Goal: Task Accomplishment & Management: Use online tool/utility

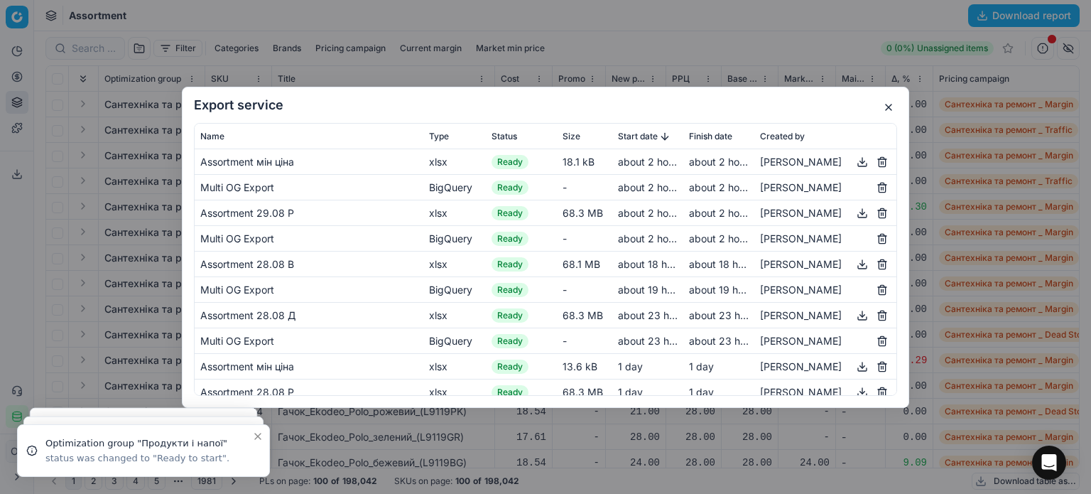
click at [891, 107] on button "button" at bounding box center [888, 107] width 17 height 17
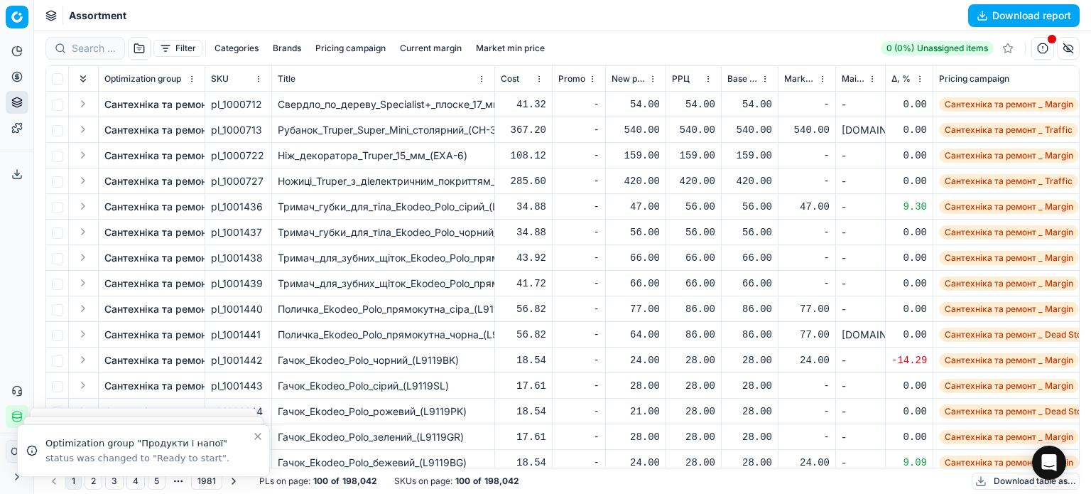
drag, startPoint x: 520, startPoint y: 31, endPoint x: 508, endPoint y: 33, distance: 11.6
click at [514, 33] on div "Filter Categories Brands Pricing campaign Current margin Market min price 0 (0%…" at bounding box center [562, 48] width 1034 height 34
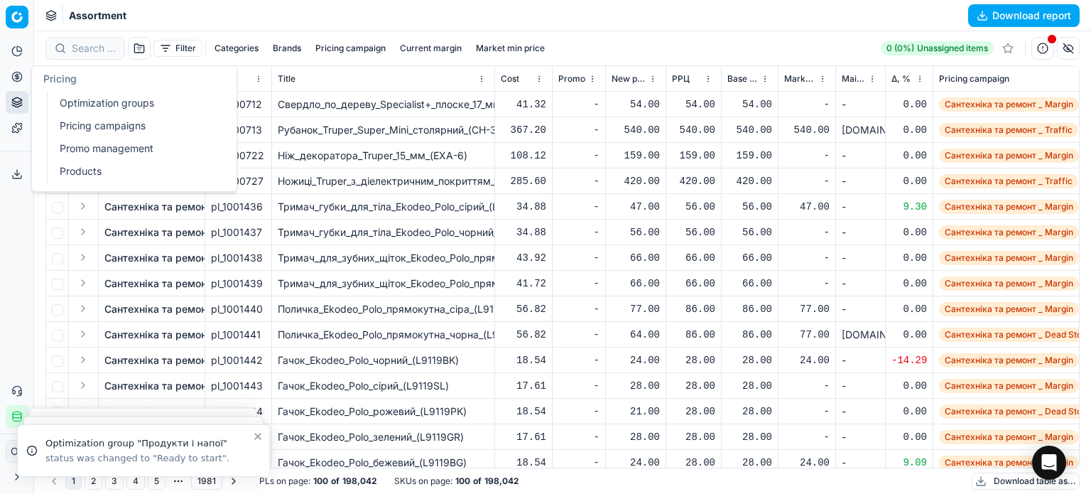
click at [73, 101] on link "Optimization groups" at bounding box center [136, 103] width 165 height 20
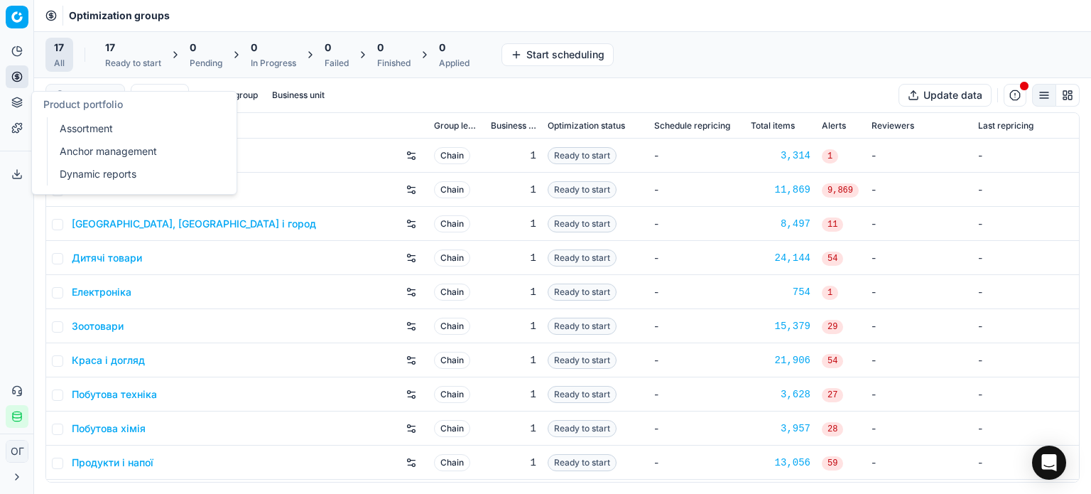
click at [21, 99] on icon at bounding box center [16, 102] width 11 height 11
drag, startPoint x: 102, startPoint y: 126, endPoint x: 136, endPoint y: 109, distance: 37.5
click at [103, 126] on link "Assortment" at bounding box center [136, 129] width 165 height 20
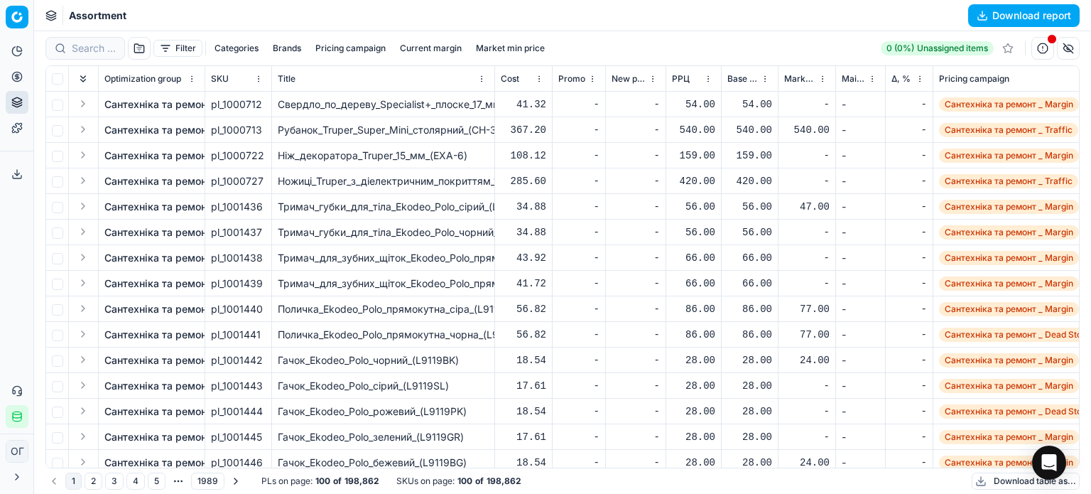
click at [176, 49] on button "Filter" at bounding box center [177, 48] width 49 height 17
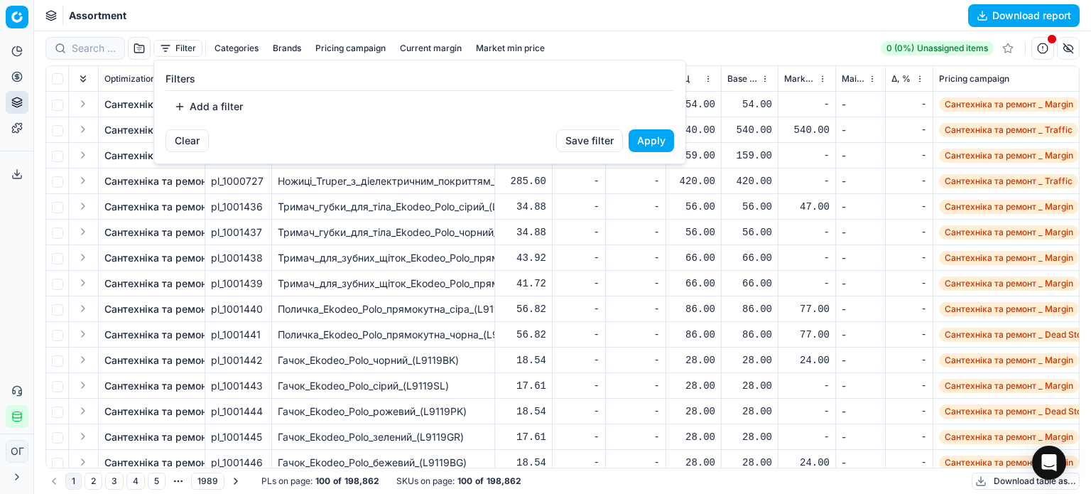
click at [214, 110] on button "Add a filter" at bounding box center [208, 106] width 86 height 23
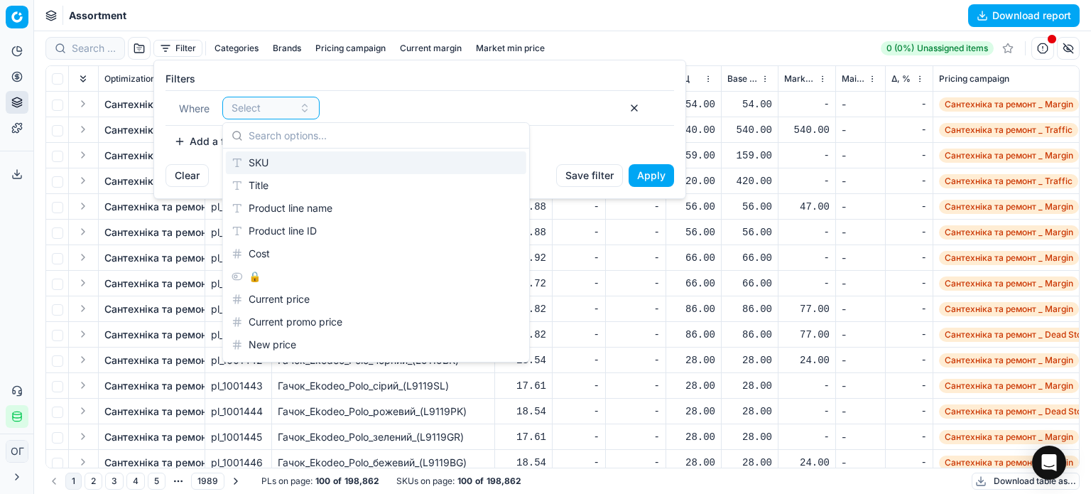
click at [253, 160] on div "SKU" at bounding box center [376, 162] width 300 height 23
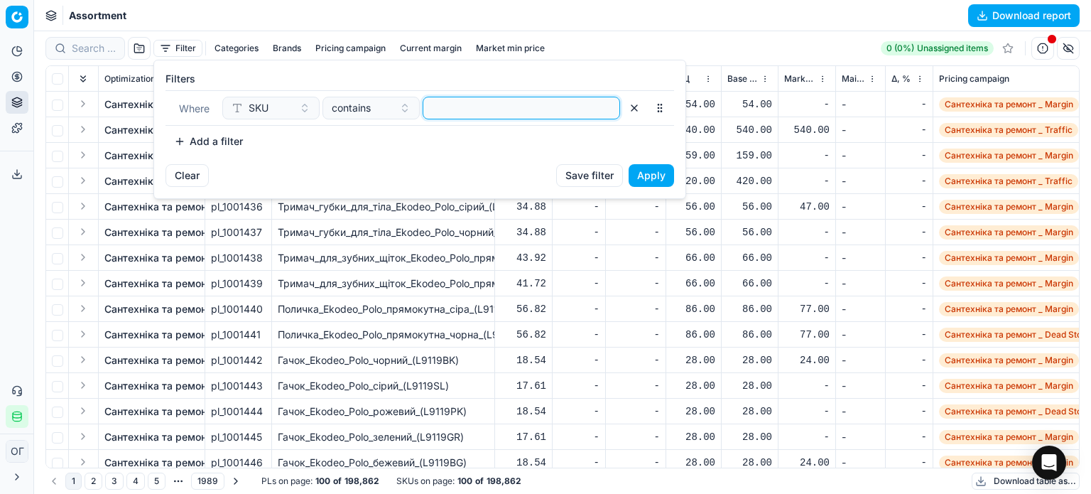
click at [468, 104] on input at bounding box center [521, 107] width 185 height 21
paste input "912290,536053,912284,536095,589908,589909,589910,589911,589912,589913,589914,66…"
type input "912290,536053,912284,536095,589908,589909,589910,589911,589912,589913,589914,66…"
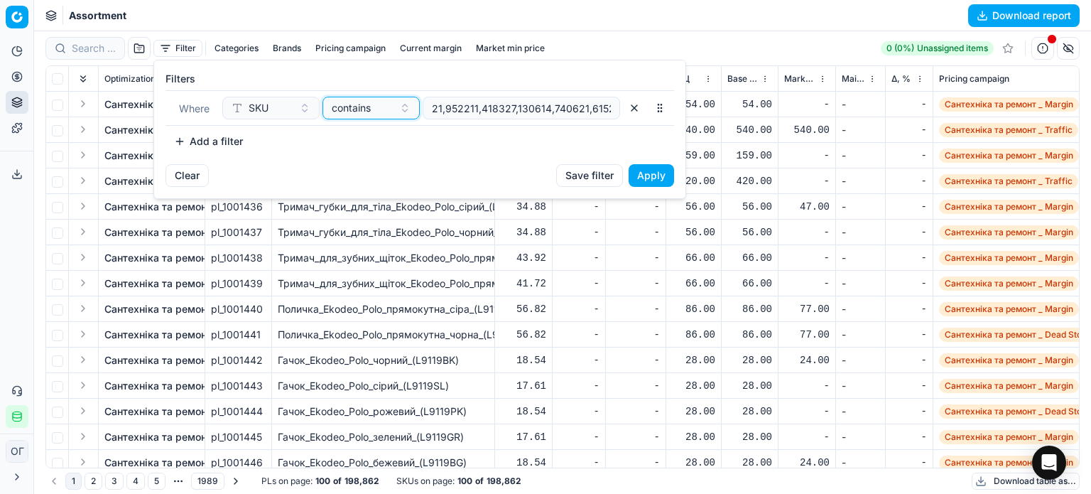
click at [359, 107] on span "contains" at bounding box center [351, 108] width 39 height 14
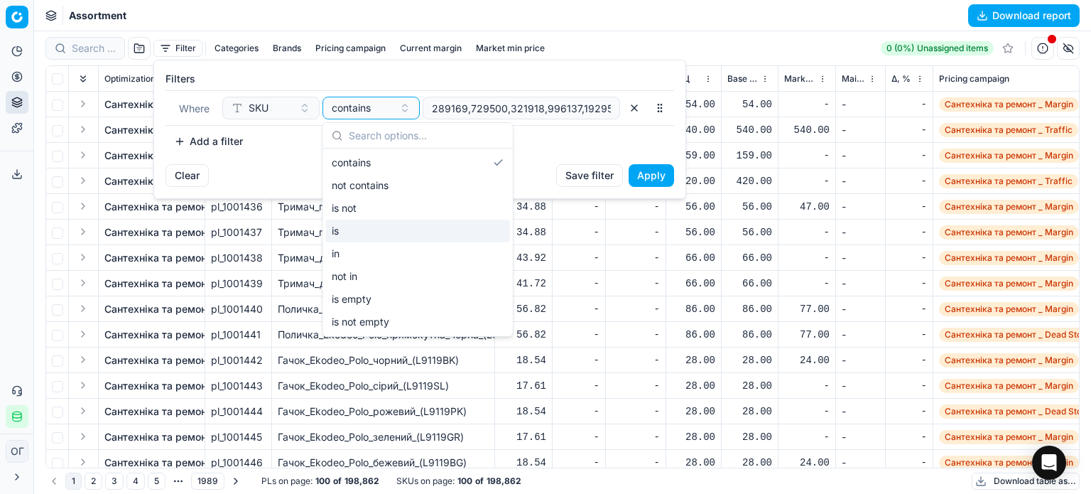
click at [383, 249] on div "in" at bounding box center [418, 253] width 184 height 23
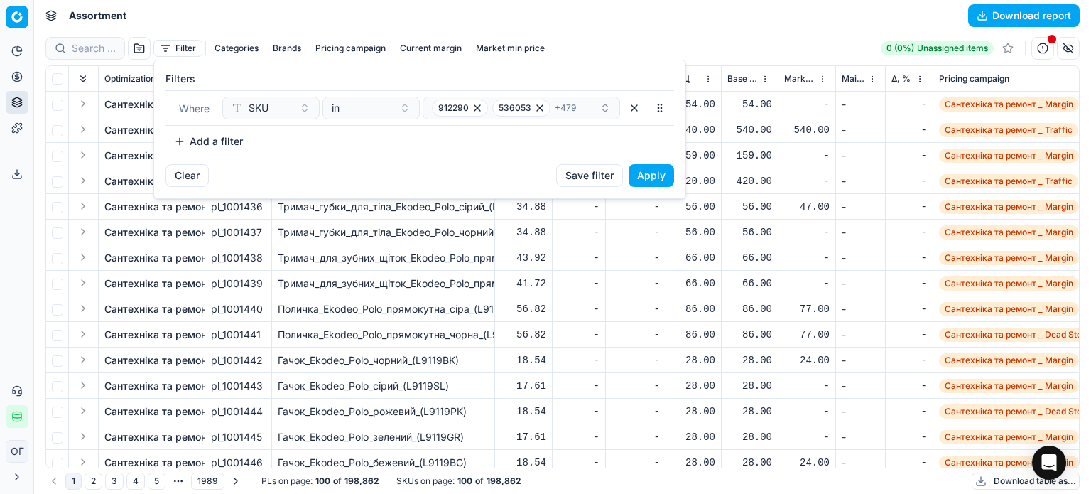
click at [661, 174] on button "Apply" at bounding box center [650, 175] width 45 height 23
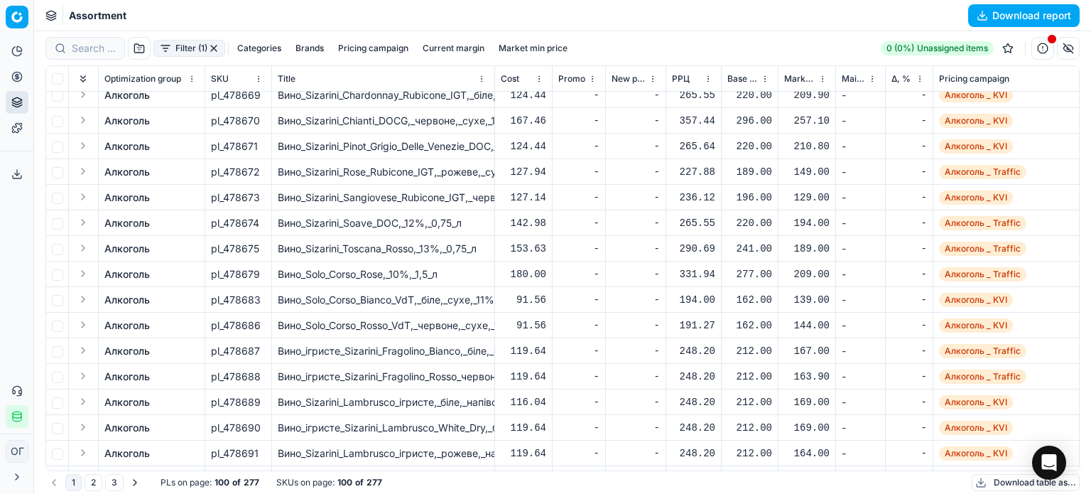
click at [548, 130] on td "167.46" at bounding box center [524, 121] width 58 height 26
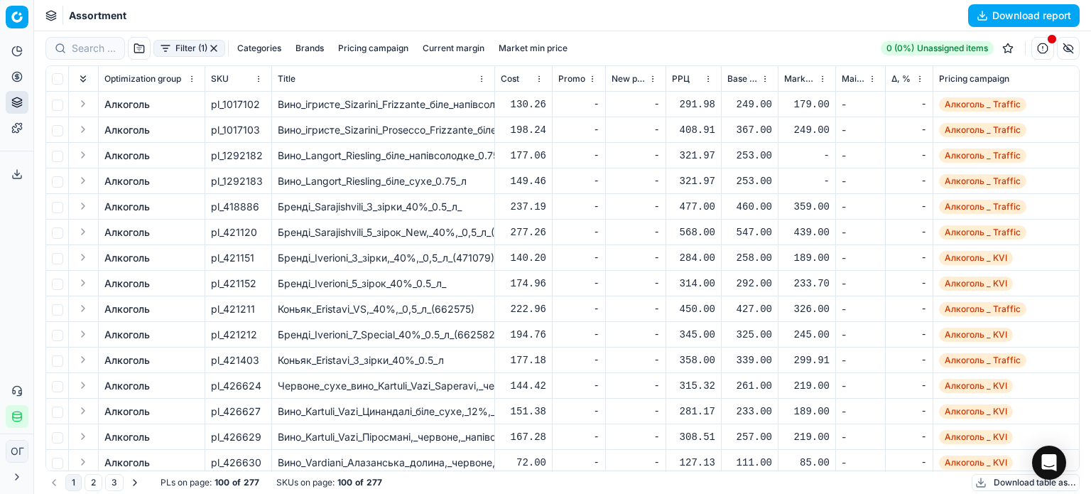
drag, startPoint x: 94, startPoint y: 476, endPoint x: 129, endPoint y: 466, distance: 35.5
click at [95, 477] on button "2" at bounding box center [94, 482] width 18 height 17
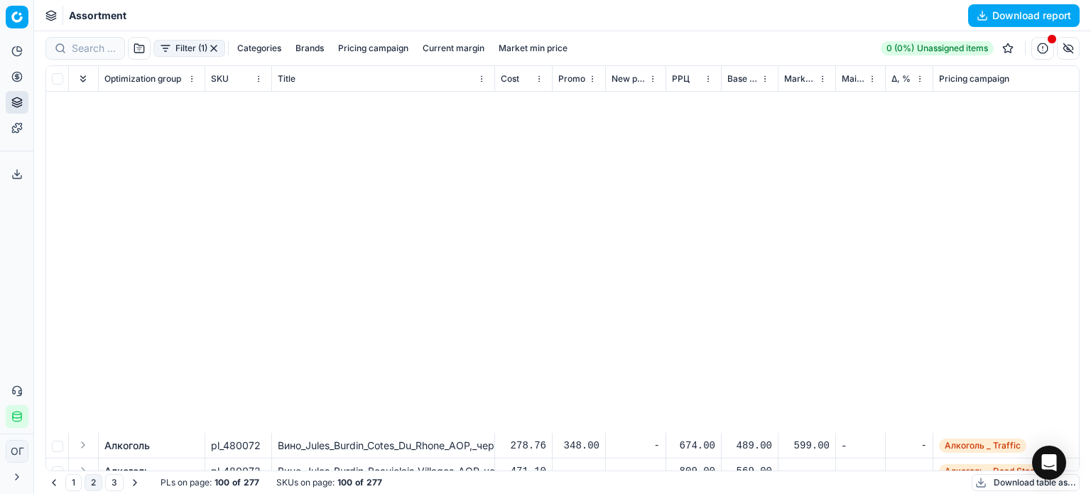
scroll to position [2188, 0]
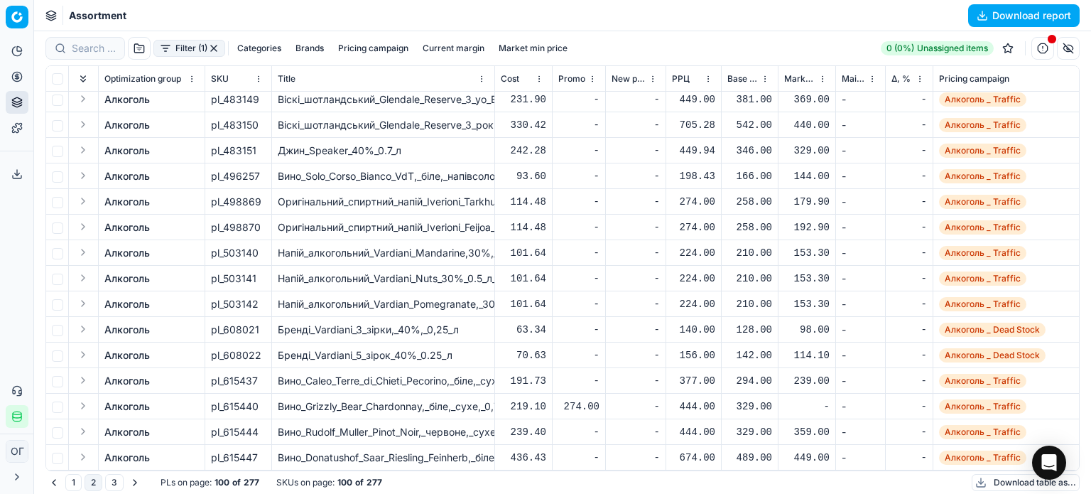
click at [71, 481] on button "1" at bounding box center [73, 482] width 16 height 17
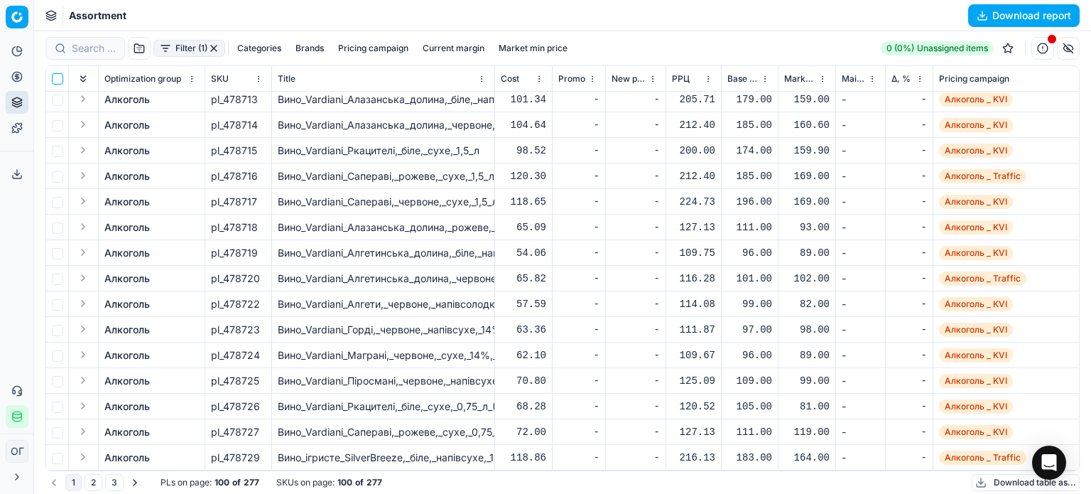
click at [55, 75] on input "checkbox" at bounding box center [57, 78] width 11 height 11
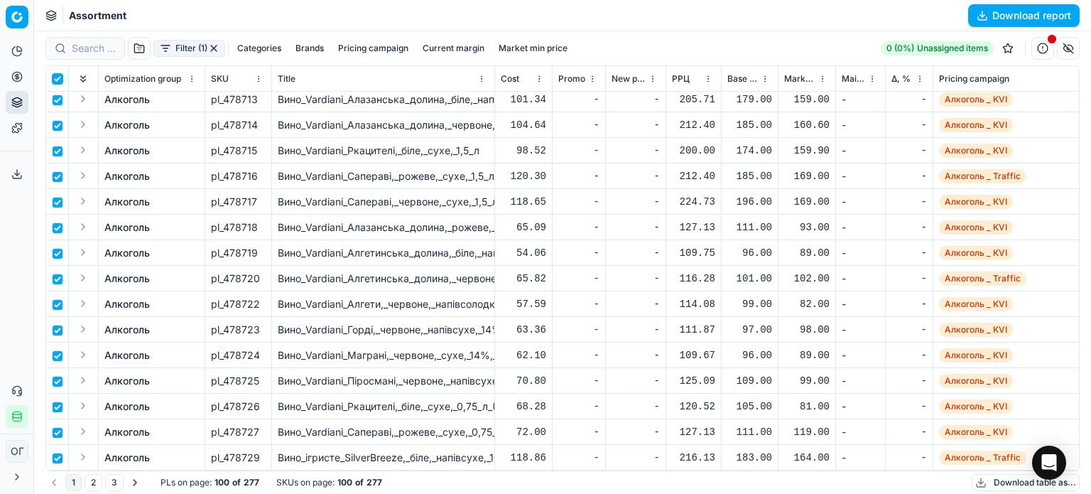
checkbox input "true"
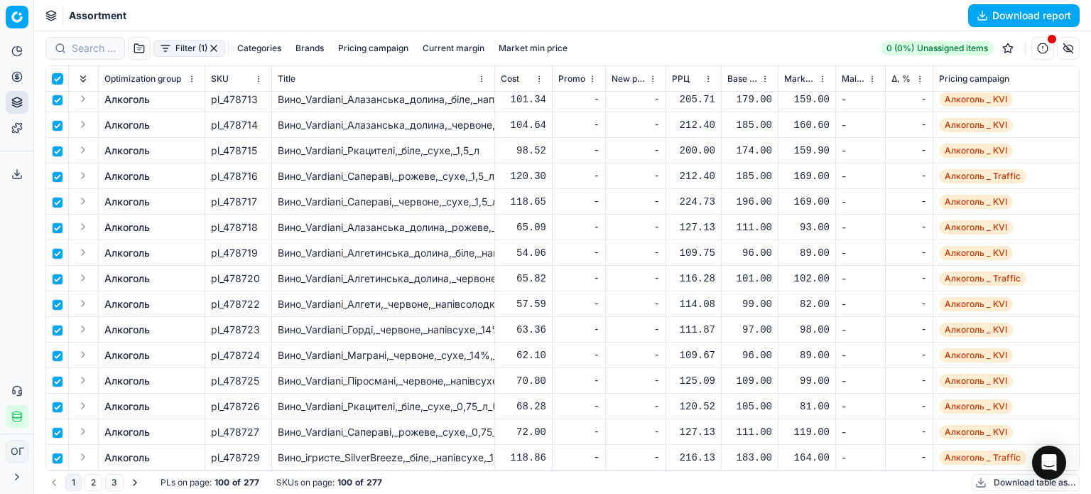
checkbox input "true"
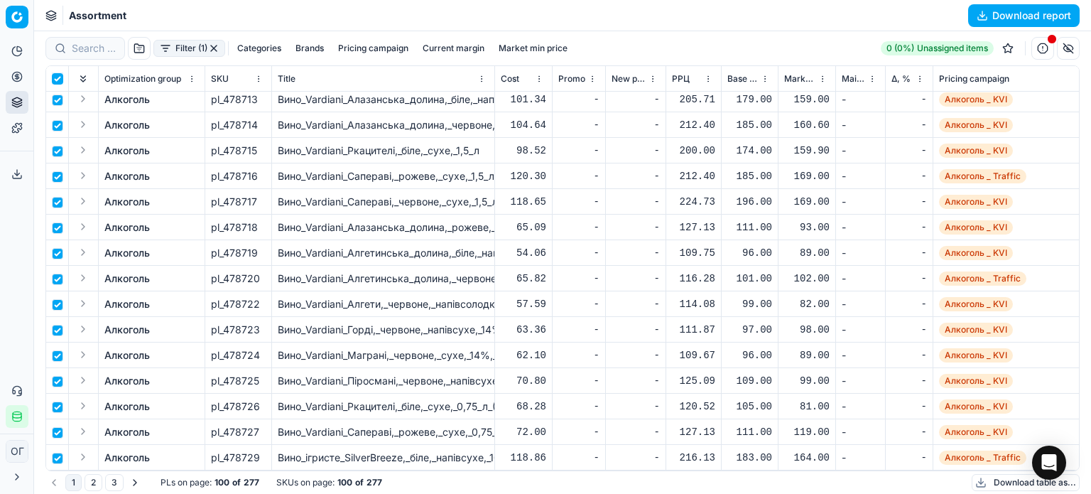
checkbox input "true"
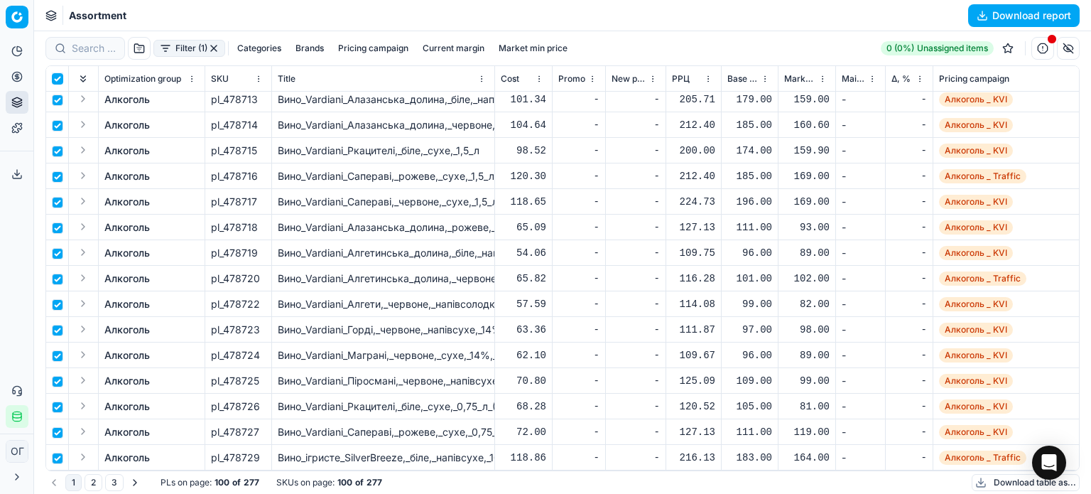
checkbox input "true"
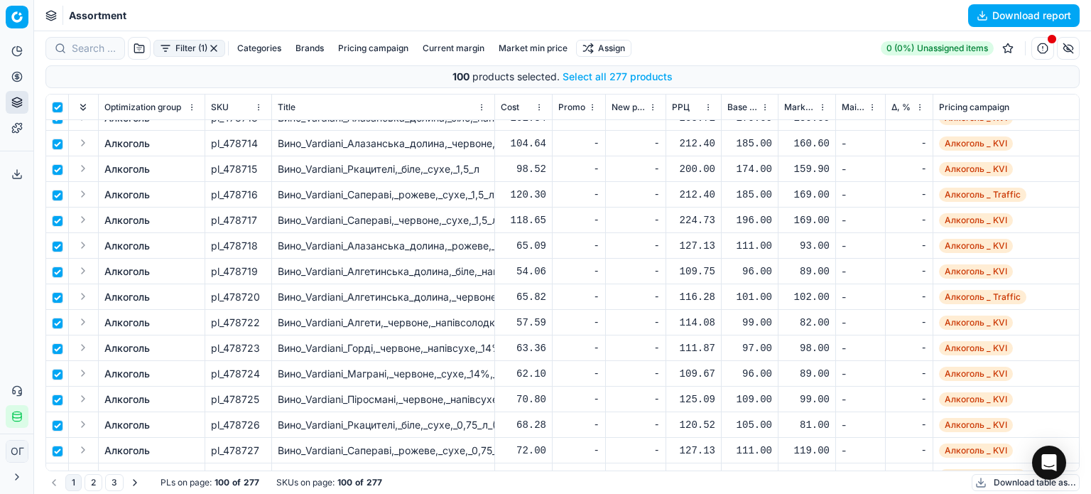
click at [571, 75] on button "Select all 277 products" at bounding box center [617, 77] width 110 height 14
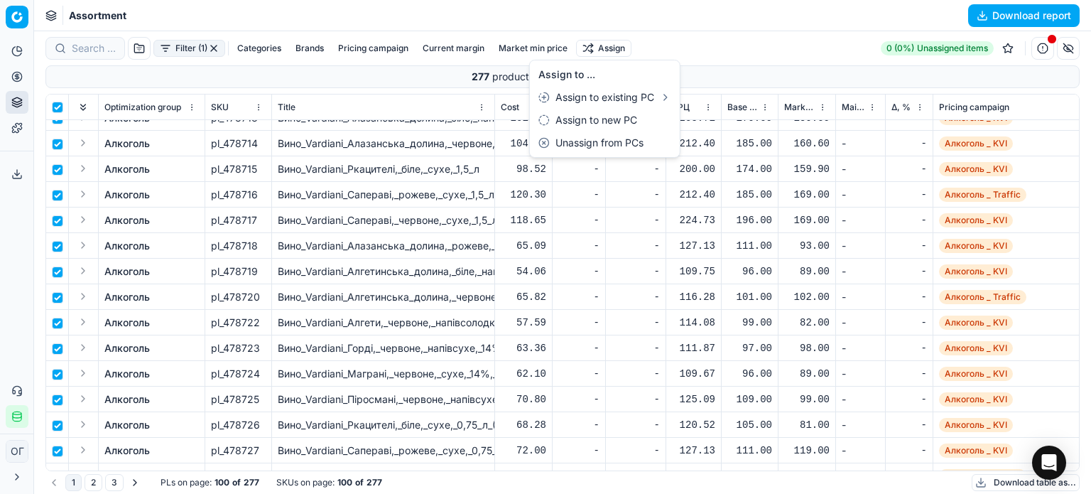
click at [592, 51] on html "Pricing platform Analytics Pricing Product portfolio Templates Export service 1…" at bounding box center [545, 247] width 1091 height 494
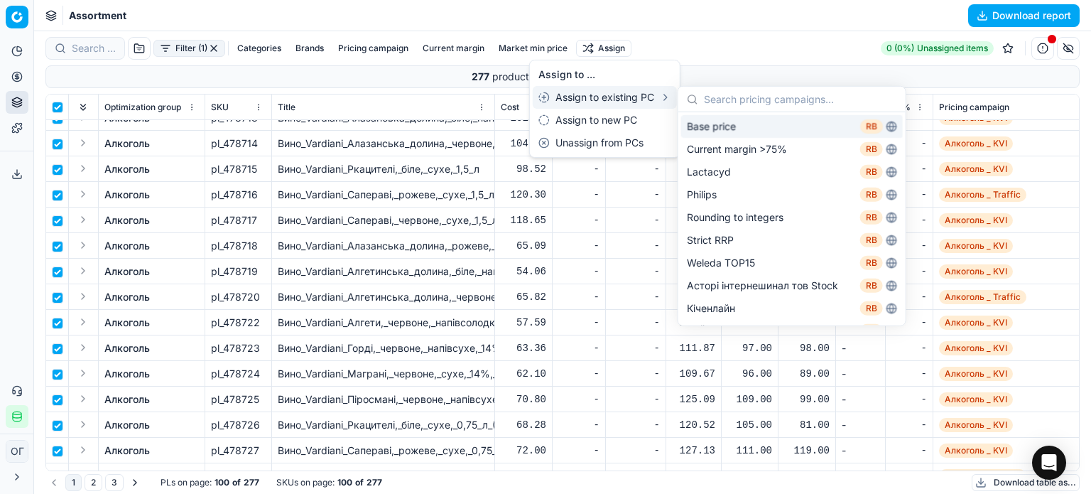
click at [695, 129] on div "Base price RB" at bounding box center [792, 126] width 222 height 23
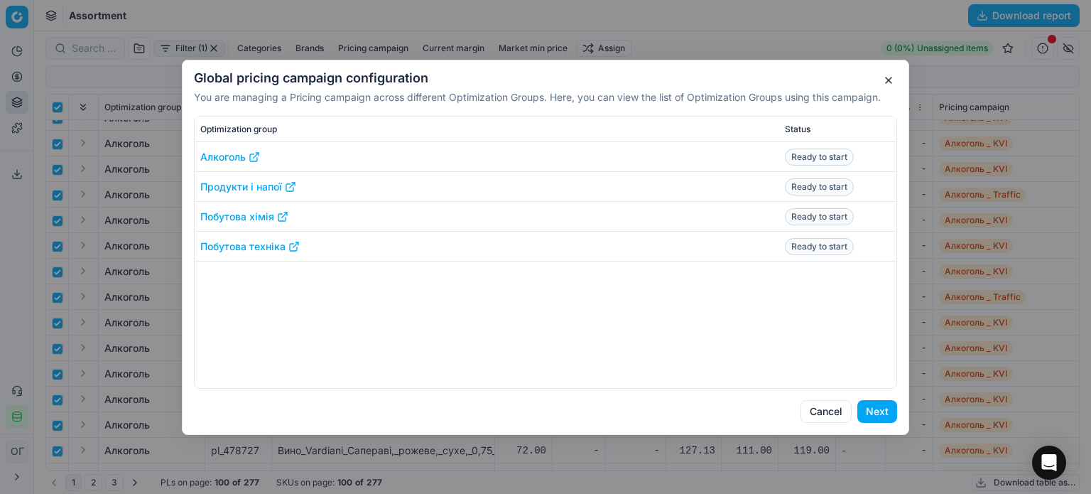
click at [886, 413] on button "Next" at bounding box center [877, 411] width 40 height 23
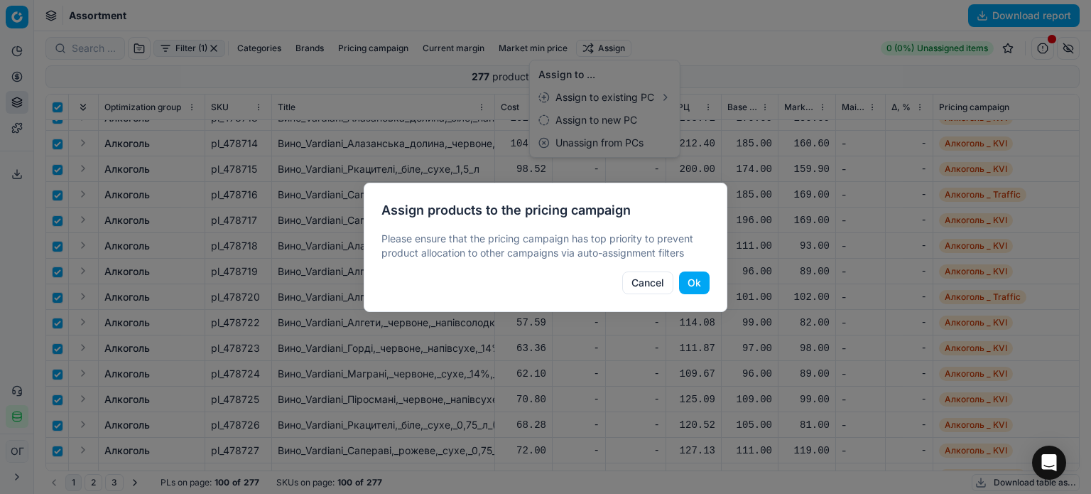
click at [642, 280] on button "Cancel" at bounding box center [647, 282] width 51 height 23
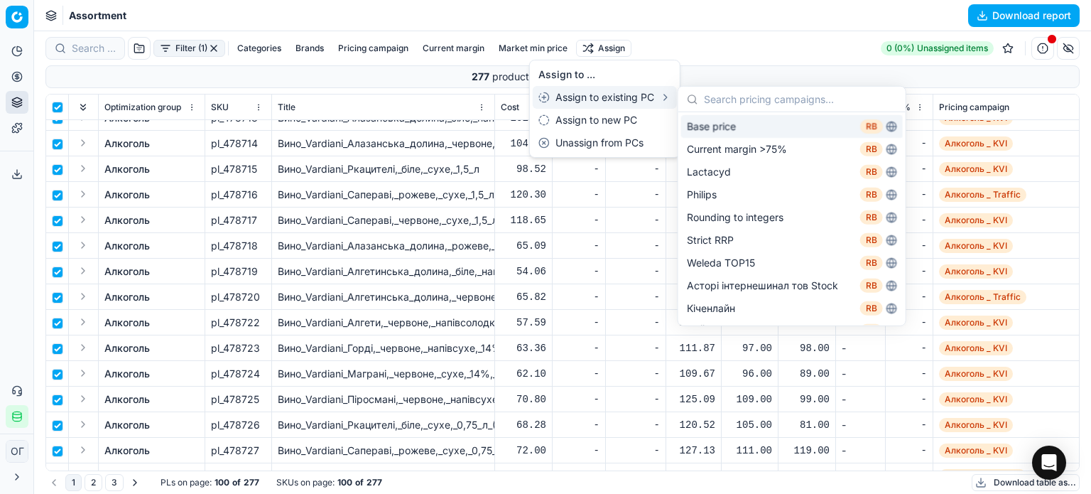
click at [706, 128] on div "Base price RB" at bounding box center [792, 126] width 222 height 23
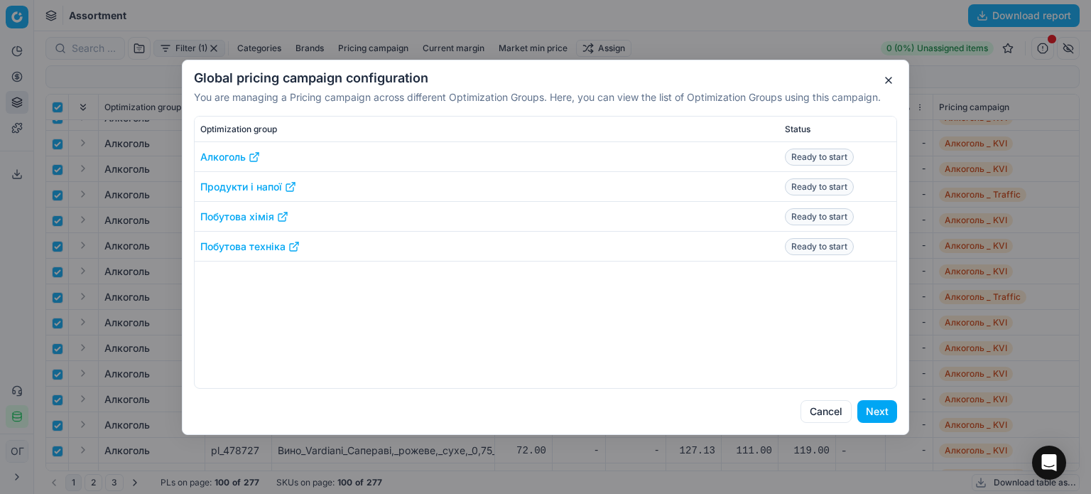
click at [878, 413] on button "Next" at bounding box center [877, 411] width 40 height 23
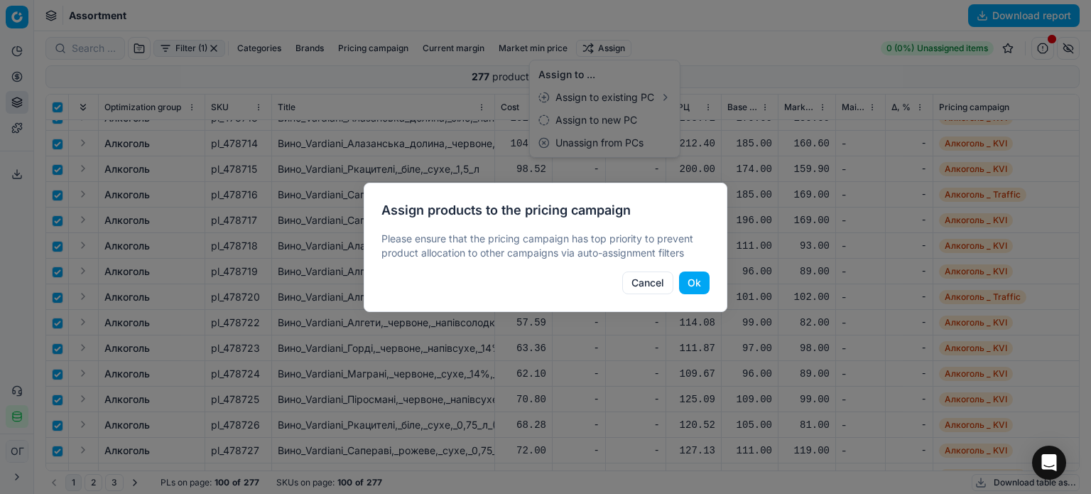
click at [698, 276] on button "Ok" at bounding box center [694, 282] width 31 height 23
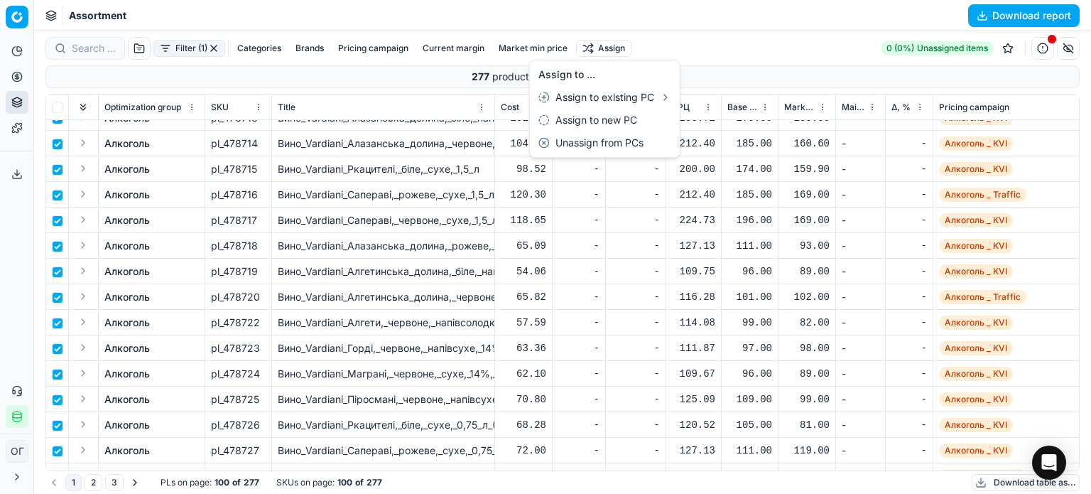
checkbox input "false"
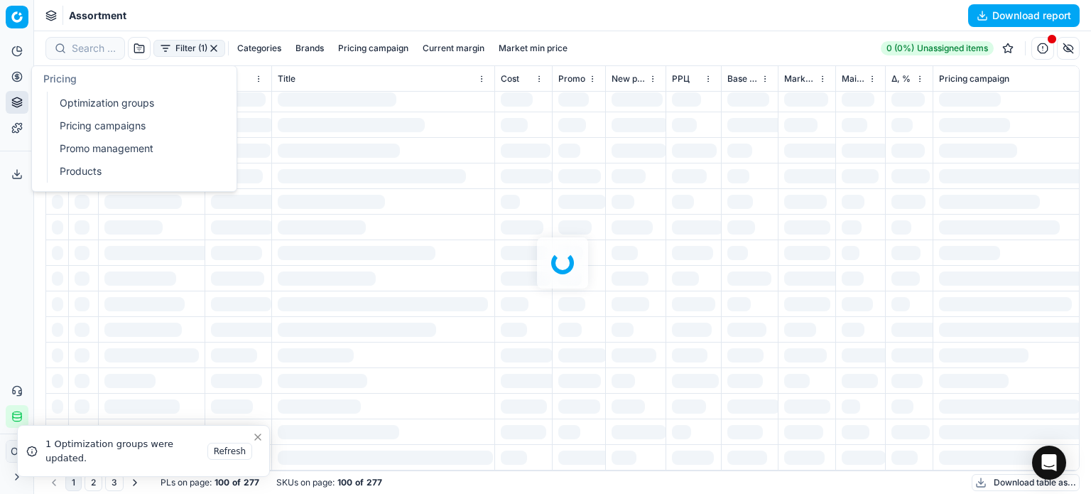
click at [68, 99] on link "Optimization groups" at bounding box center [136, 103] width 165 height 20
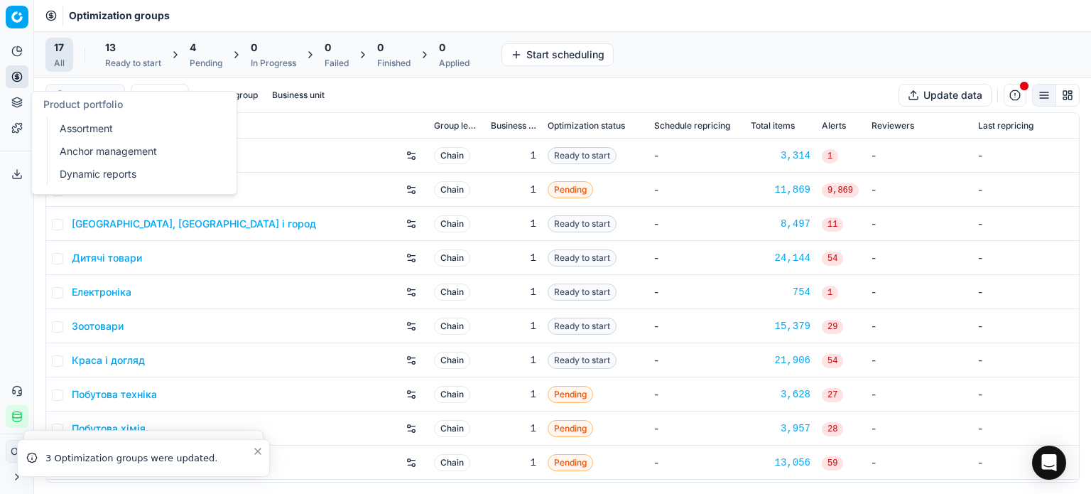
click at [75, 134] on link "Assortment" at bounding box center [136, 129] width 165 height 20
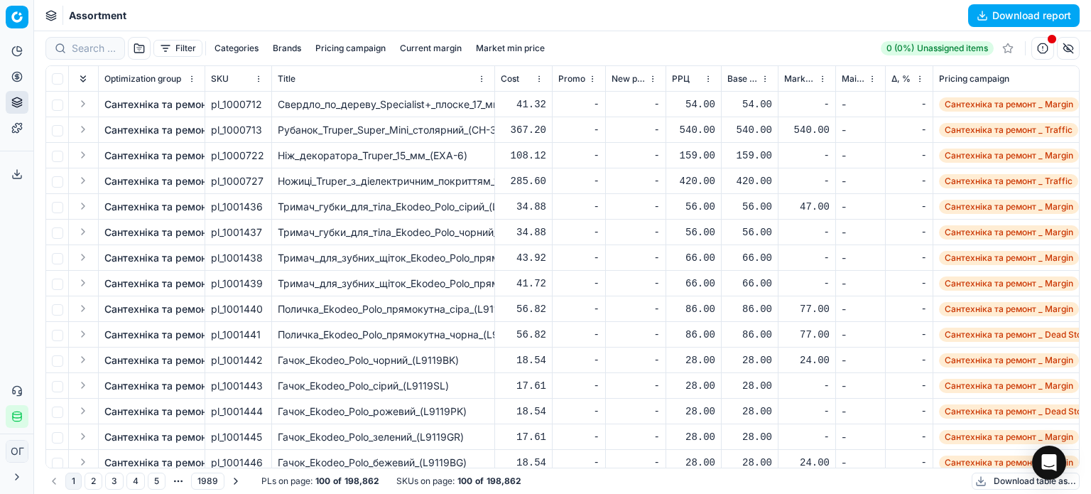
click at [165, 48] on button "Filter" at bounding box center [177, 48] width 49 height 17
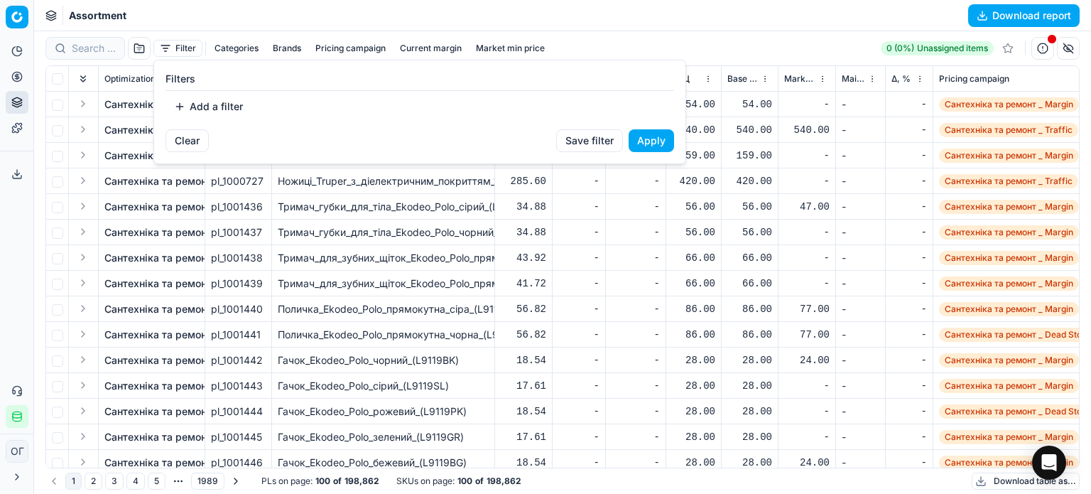
click at [209, 107] on button "Add a filter" at bounding box center [208, 106] width 86 height 23
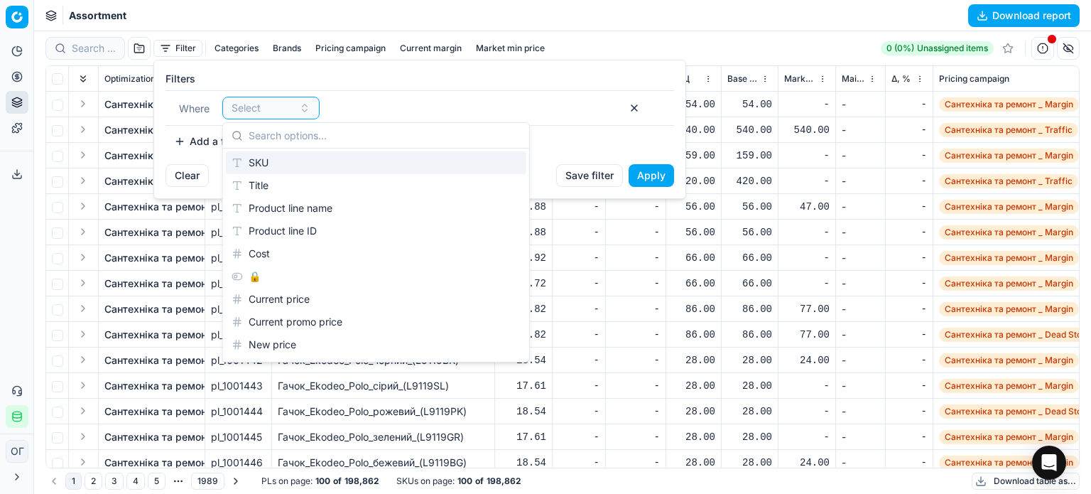
click at [265, 165] on div "SKU" at bounding box center [376, 162] width 300 height 23
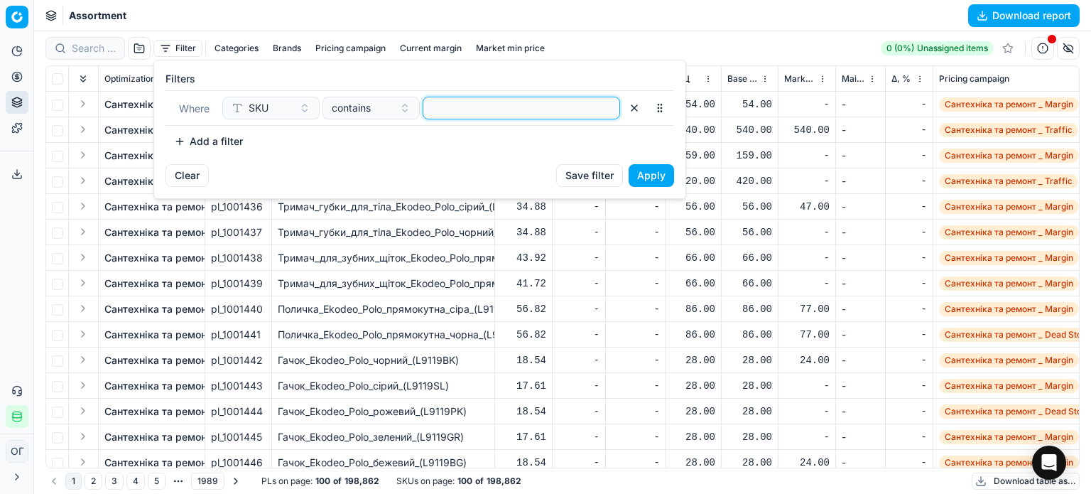
click at [442, 106] on input at bounding box center [521, 107] width 185 height 21
click at [659, 173] on button "Apply" at bounding box center [650, 175] width 45 height 23
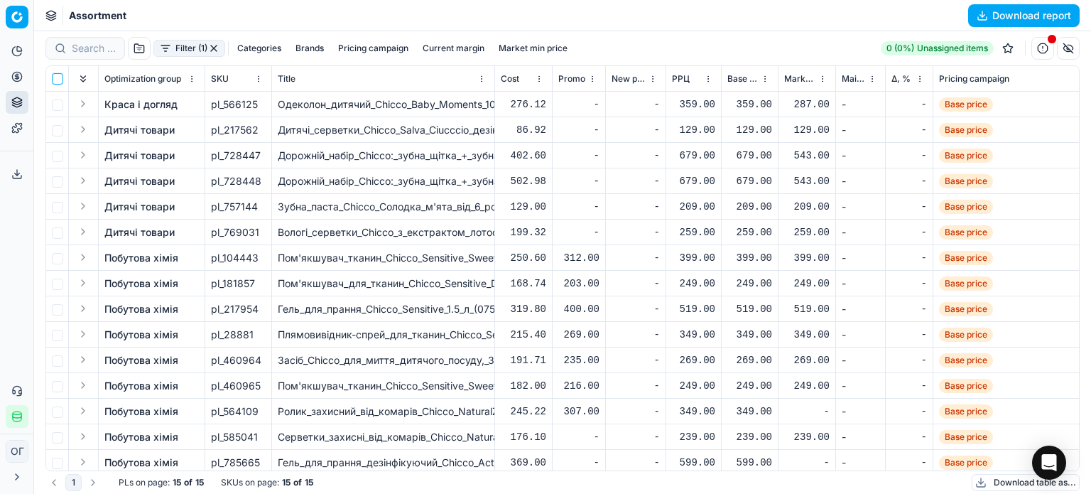
click at [52, 82] on input "checkbox" at bounding box center [57, 78] width 11 height 11
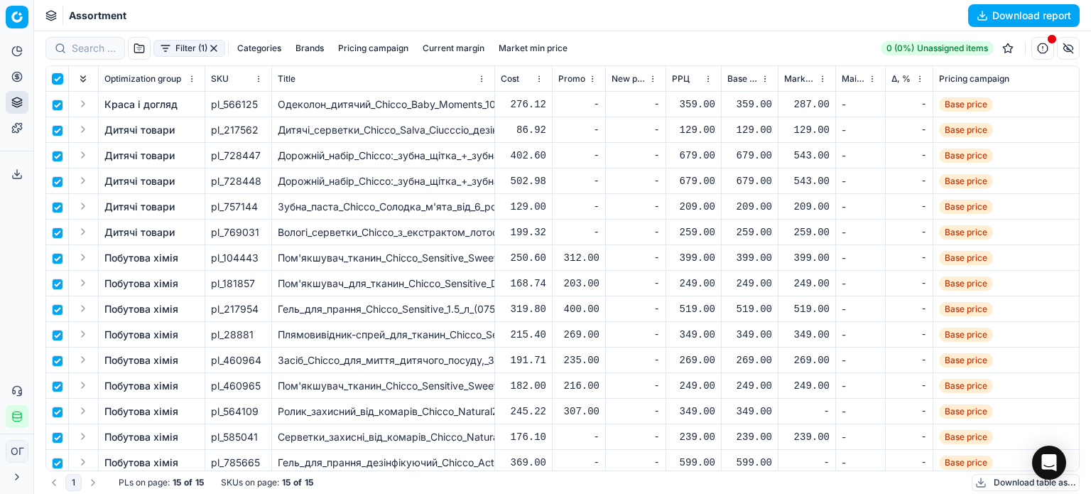
checkbox input "true"
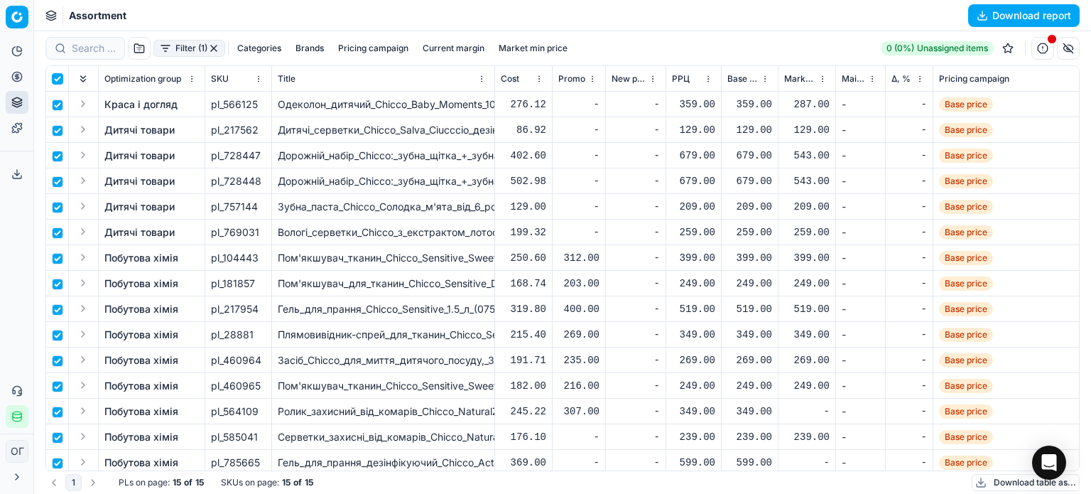
checkbox input "true"
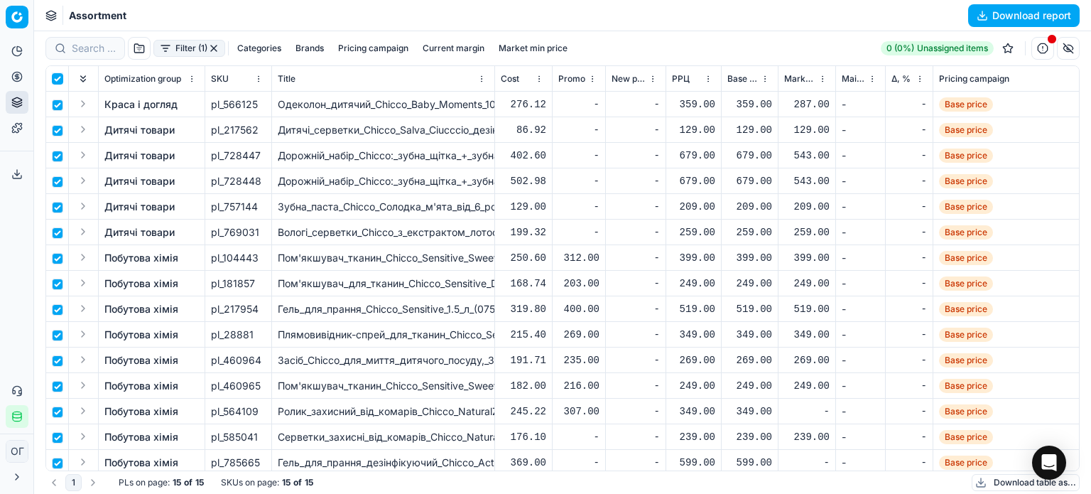
checkbox input "true"
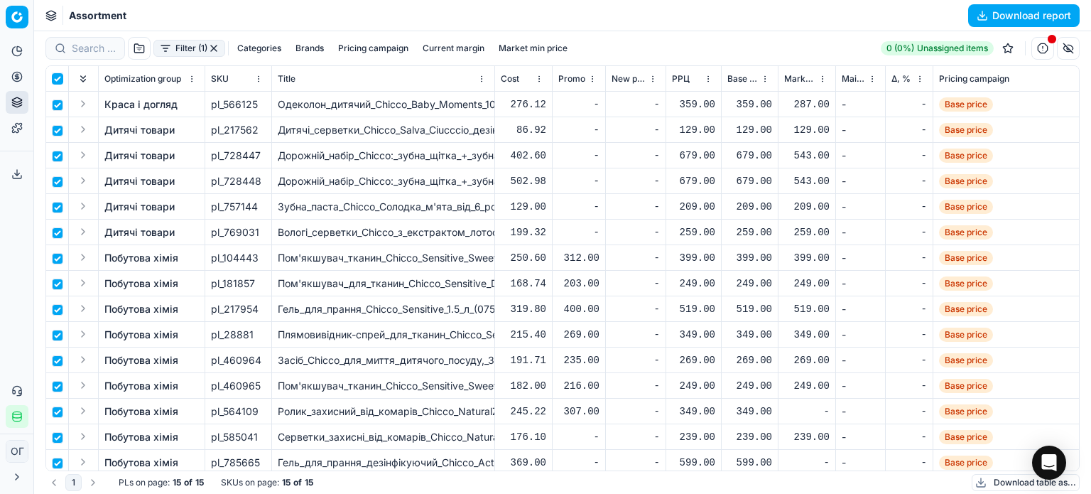
checkbox input "true"
click at [597, 52] on html "Pricing platform Analytics Pricing Product portfolio Templates Export service 1…" at bounding box center [545, 247] width 1091 height 494
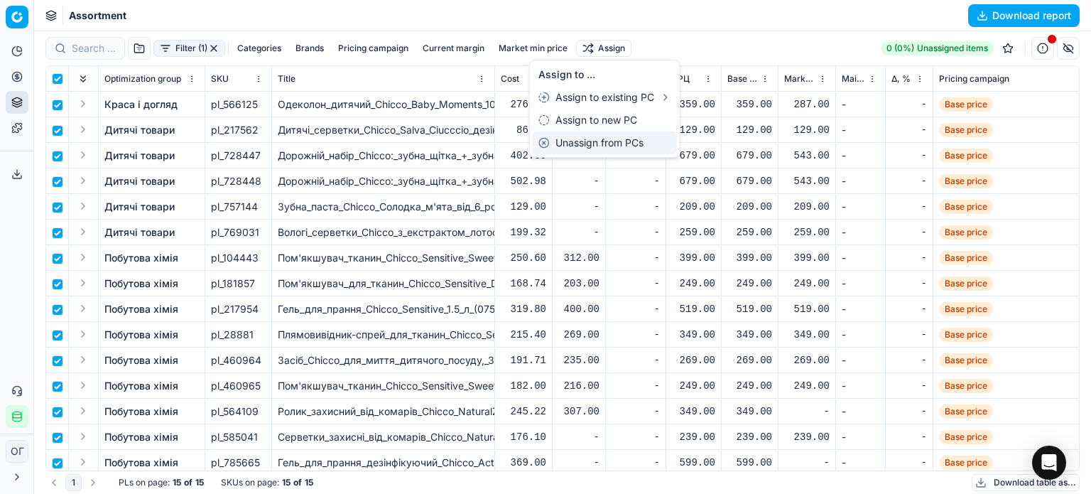
click at [619, 144] on div "Unassign from PCs" at bounding box center [605, 142] width 144 height 23
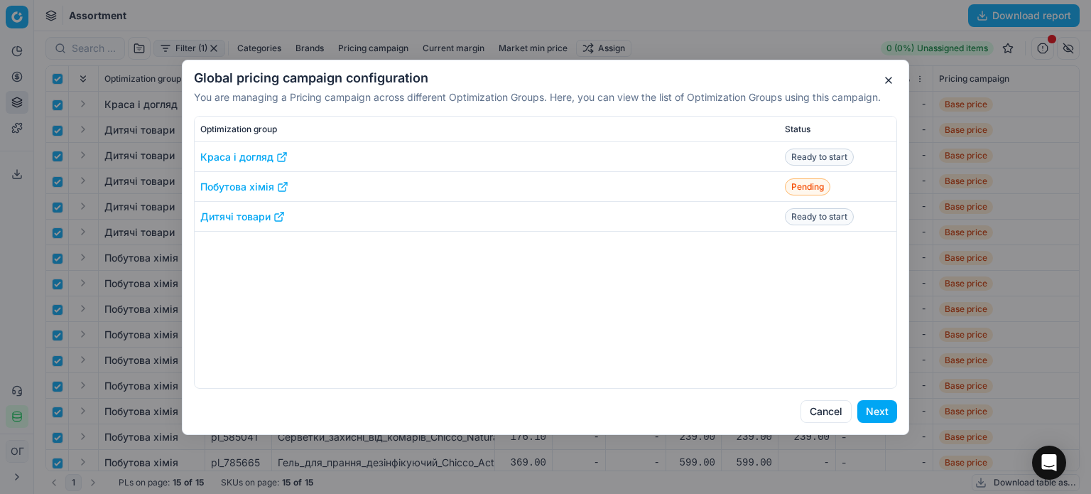
click at [881, 412] on button "Next" at bounding box center [877, 411] width 40 height 23
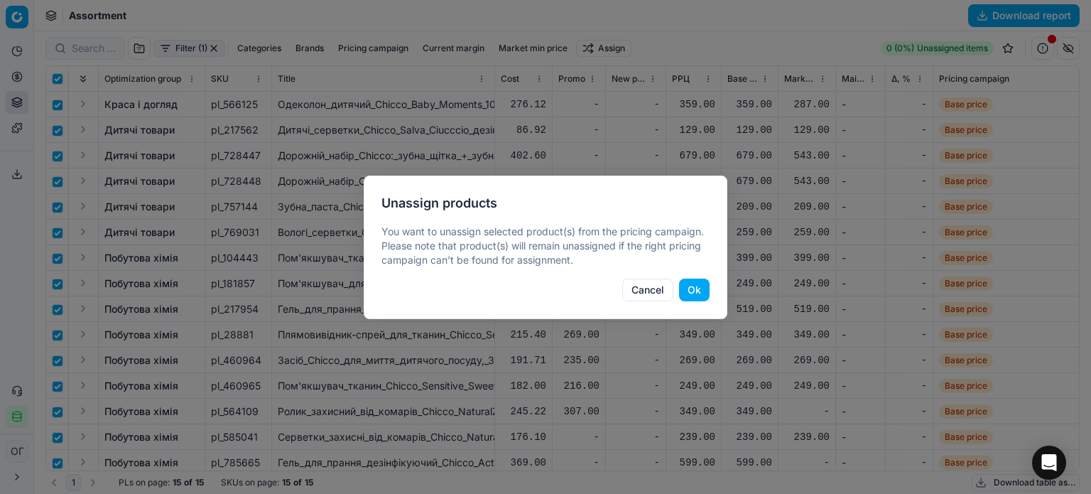
click at [691, 283] on button "Ok" at bounding box center [694, 289] width 31 height 23
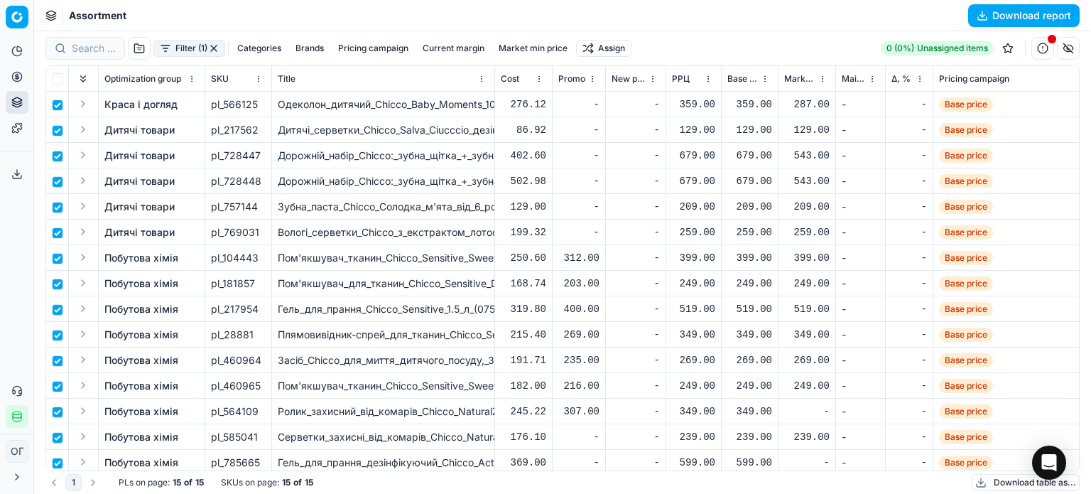
checkbox input "false"
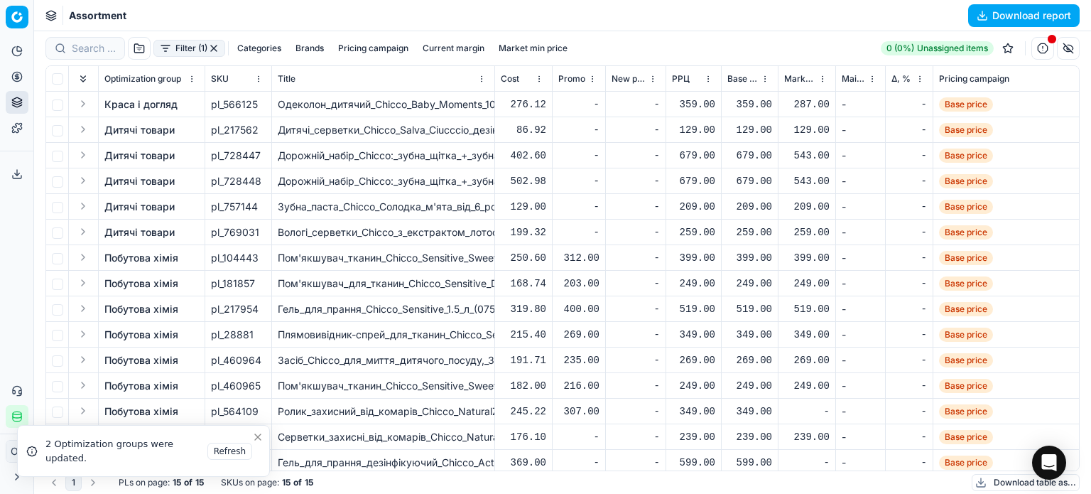
click at [20, 73] on circle at bounding box center [16, 76] width 9 height 9
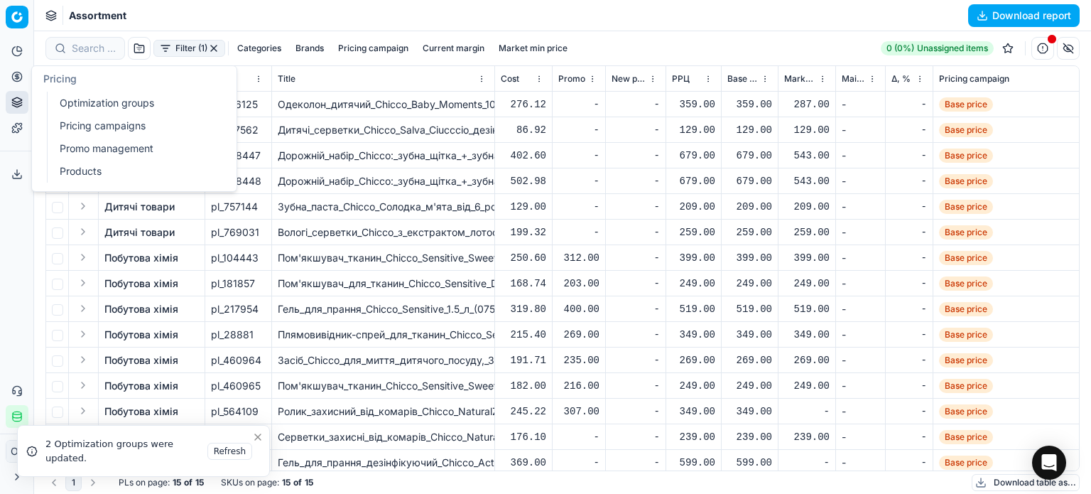
click at [97, 102] on link "Optimization groups" at bounding box center [136, 103] width 165 height 20
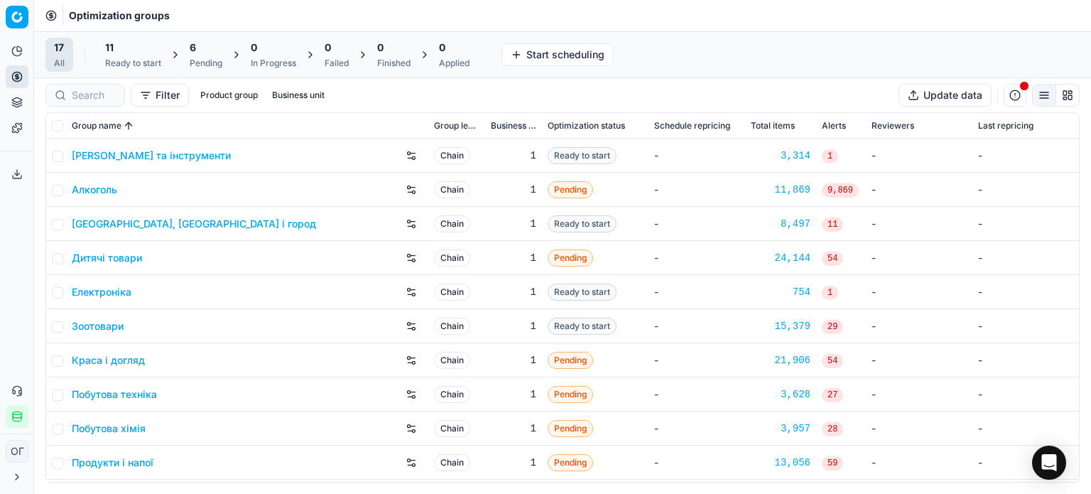
click at [134, 50] on div "11" at bounding box center [133, 47] width 56 height 14
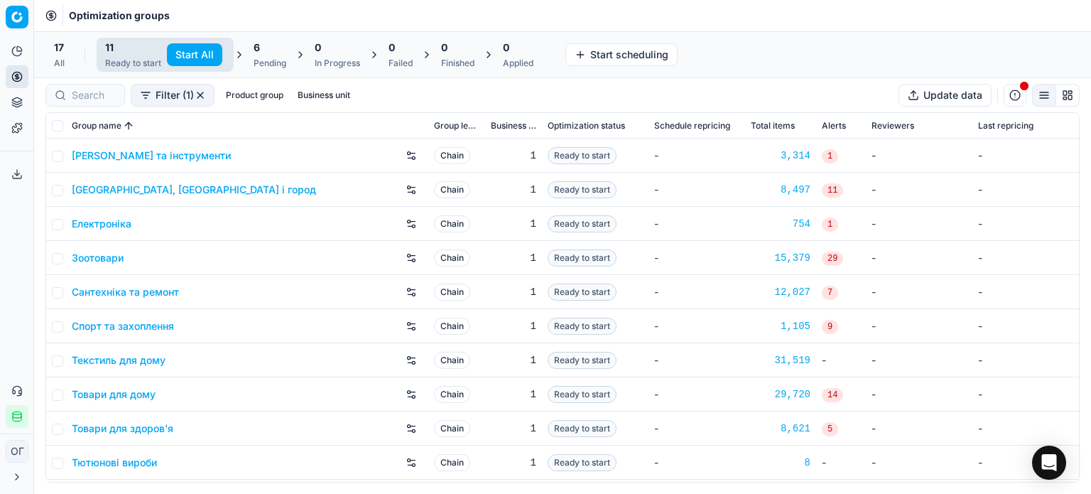
click at [187, 50] on button "Start All" at bounding box center [194, 54] width 55 height 23
click at [278, 52] on div "6" at bounding box center [277, 47] width 33 height 14
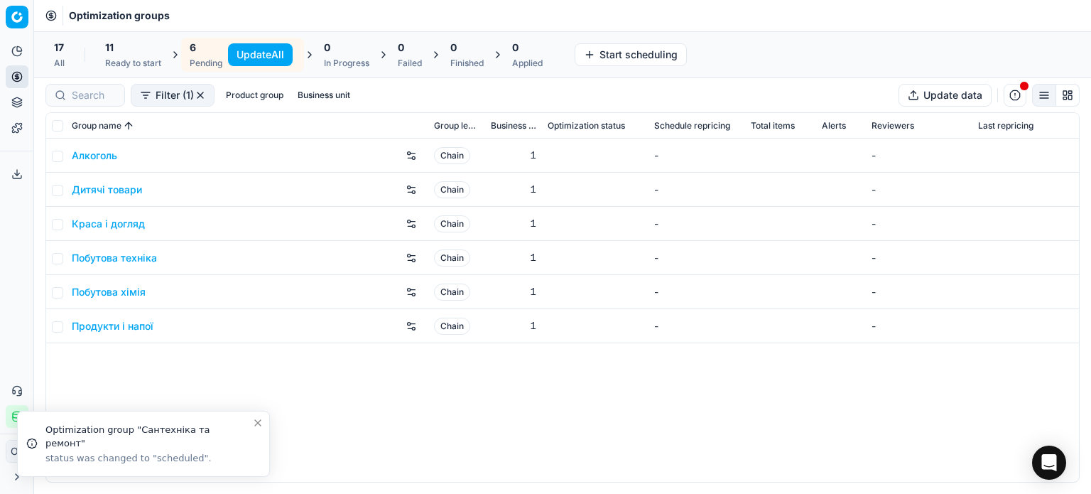
click at [256, 54] on button "Update All" at bounding box center [260, 54] width 65 height 23
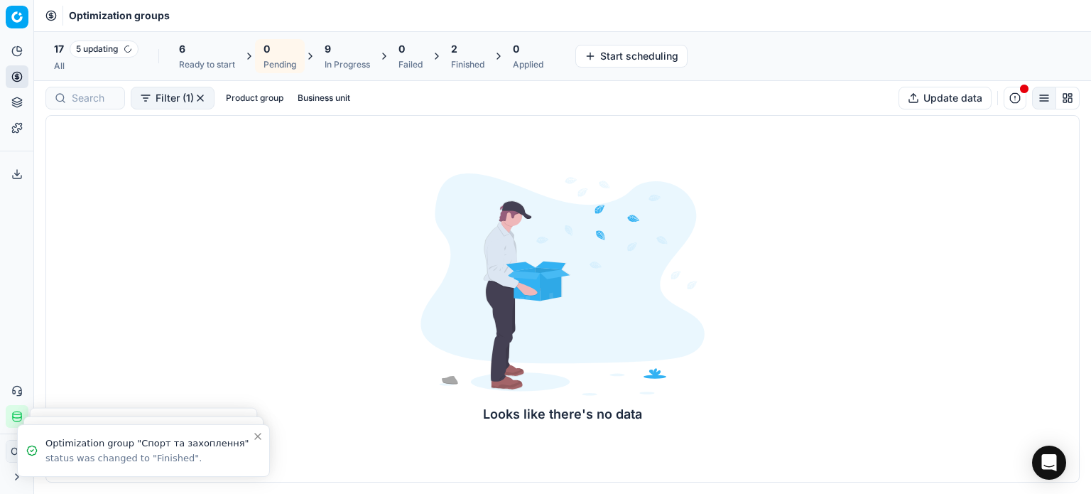
click at [198, 59] on div "Ready to start" at bounding box center [207, 64] width 56 height 11
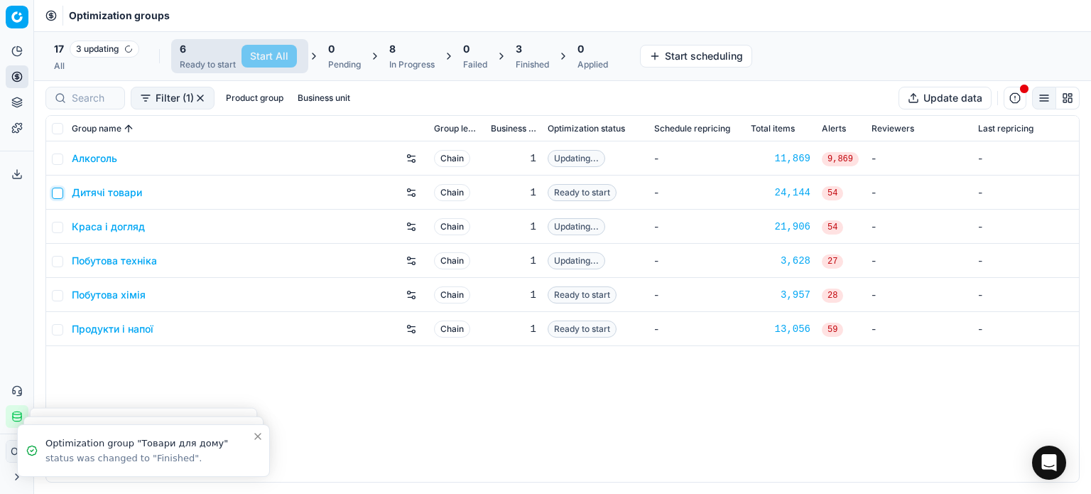
click at [61, 192] on input "checkbox" at bounding box center [57, 192] width 11 height 11
checkbox input "true"
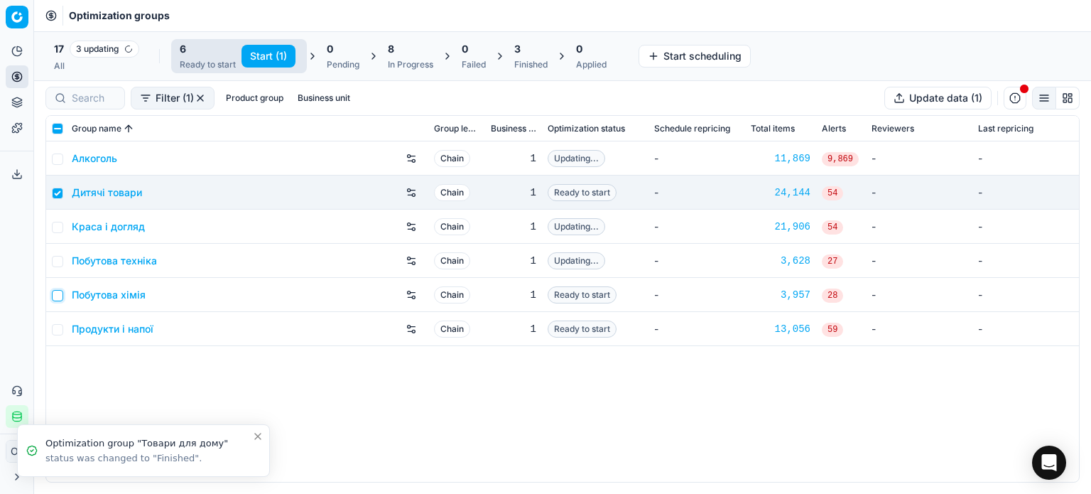
click at [57, 292] on input "checkbox" at bounding box center [57, 295] width 11 height 11
checkbox input "true"
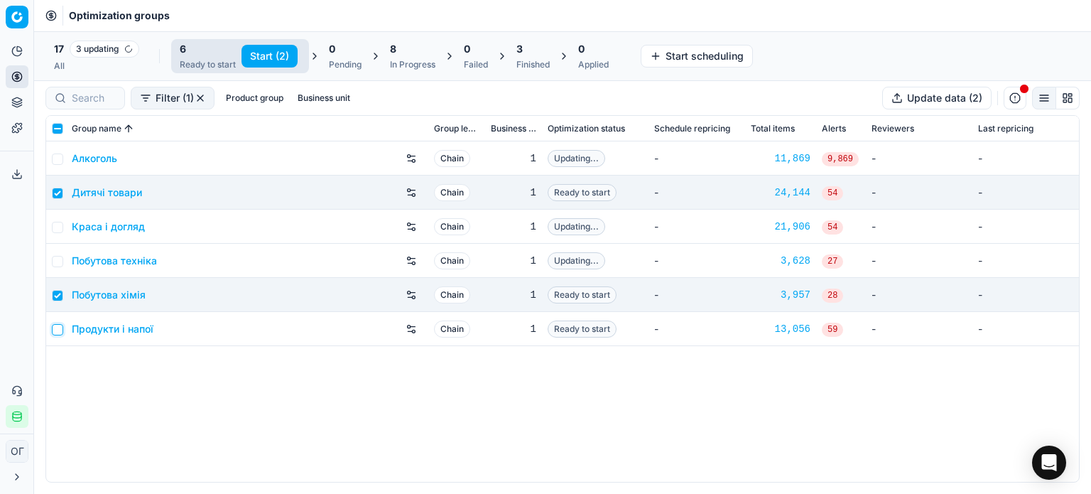
click at [57, 329] on input "checkbox" at bounding box center [57, 329] width 11 height 11
checkbox input "true"
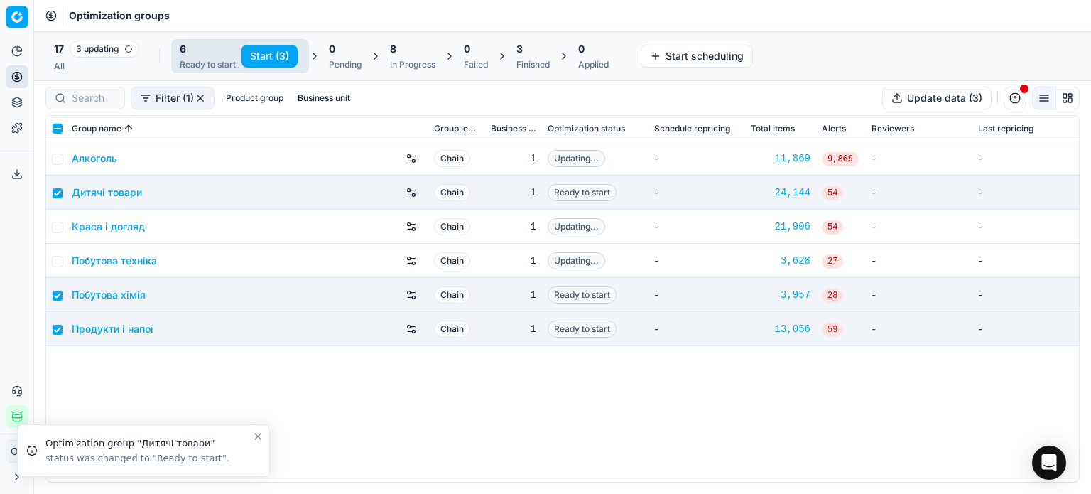
click at [268, 46] on button "Start (3)" at bounding box center [269, 56] width 56 height 23
checkbox input "false"
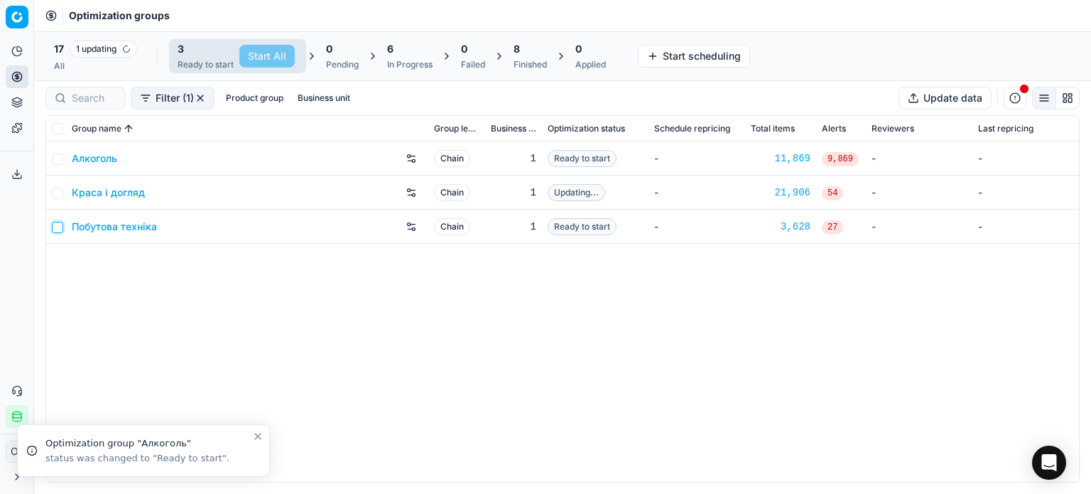
click at [58, 224] on input "checkbox" at bounding box center [57, 227] width 11 height 11
checkbox input "true"
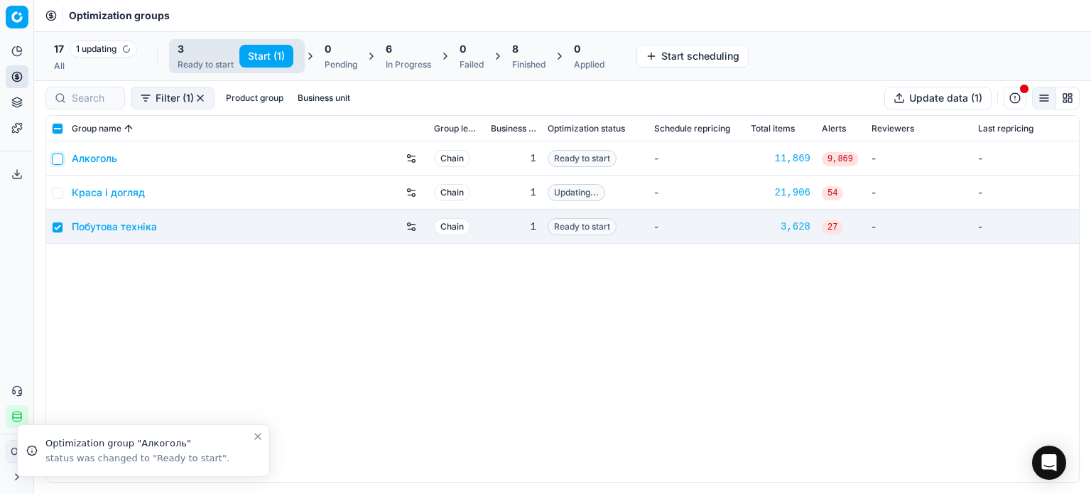
click at [56, 160] on input "checkbox" at bounding box center [57, 158] width 11 height 11
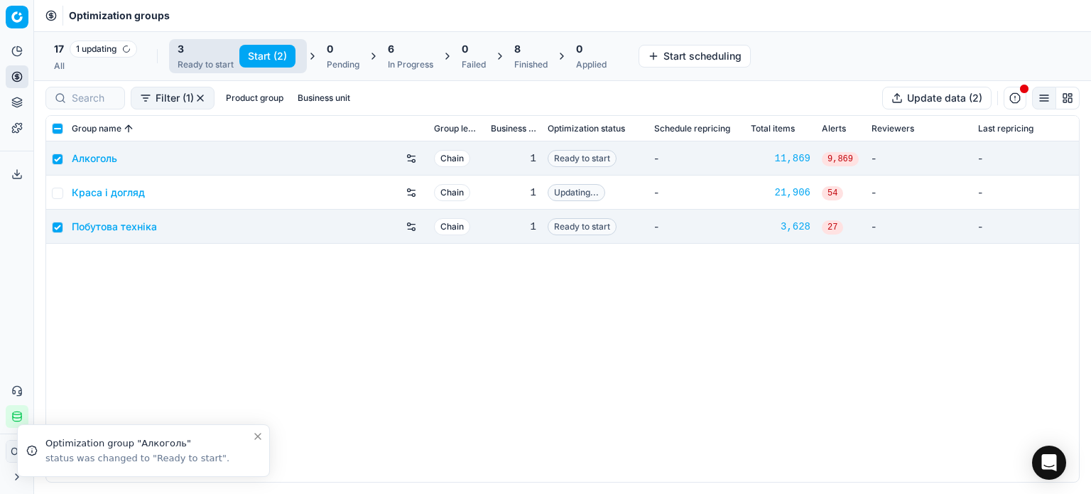
click at [263, 55] on button "Start (2)" at bounding box center [267, 56] width 56 height 23
checkbox input "false"
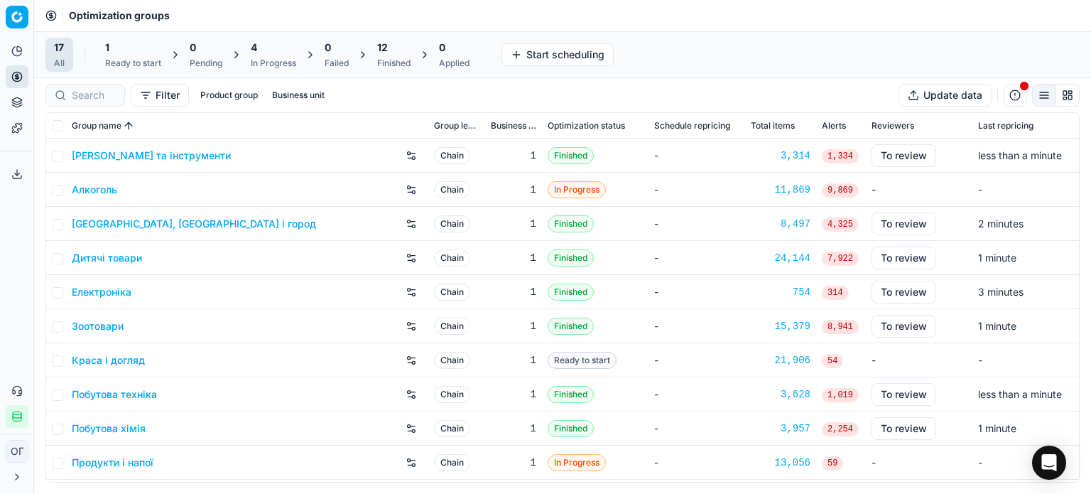
drag, startPoint x: 121, startPoint y: 53, endPoint x: 236, endPoint y: 70, distance: 116.9
click at [122, 53] on div "1" at bounding box center [133, 47] width 56 height 14
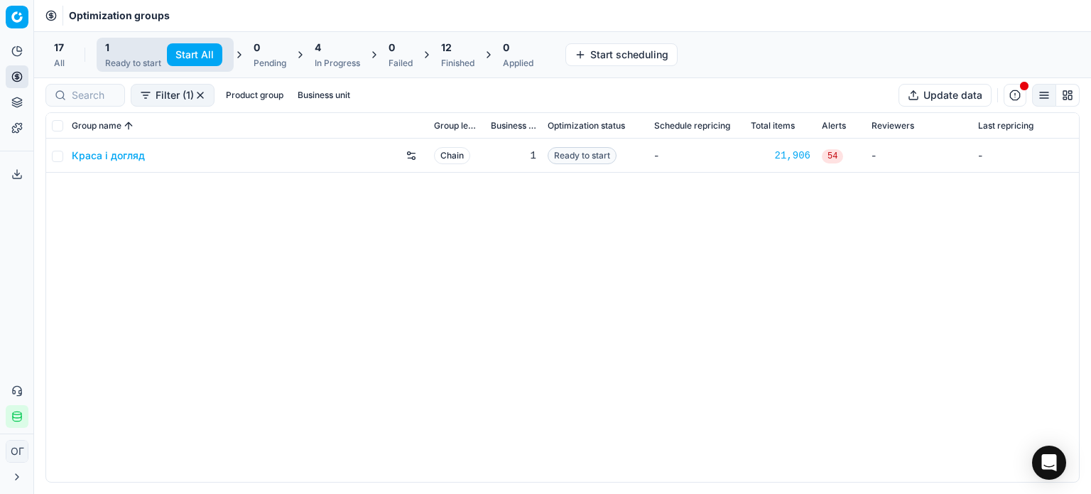
click at [205, 50] on button "Start All" at bounding box center [194, 54] width 55 height 23
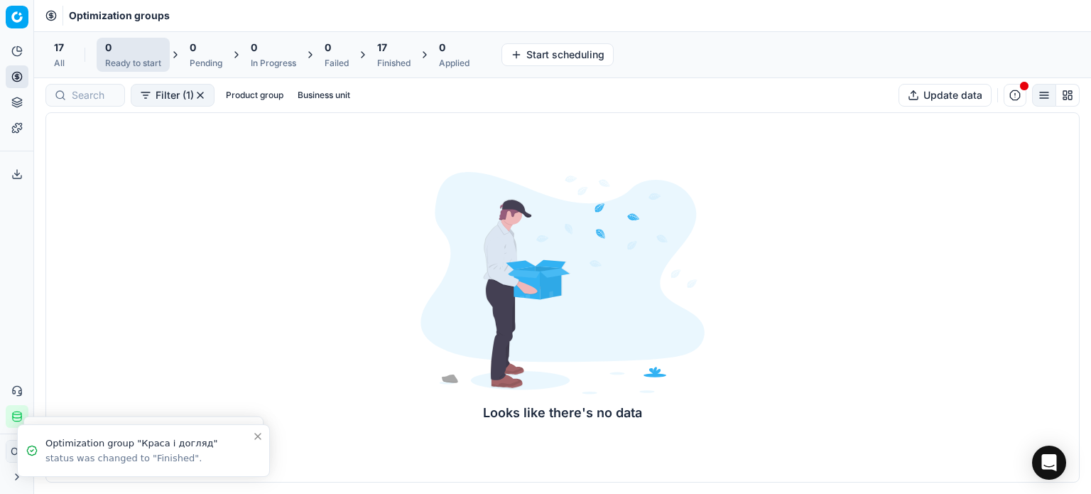
click at [379, 55] on div "17 Finished" at bounding box center [393, 54] width 33 height 28
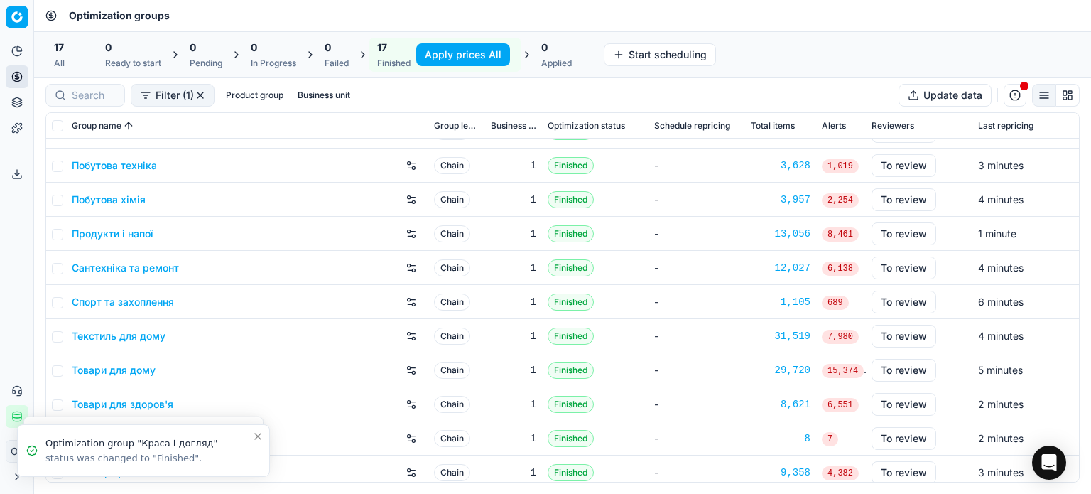
scroll to position [236, 0]
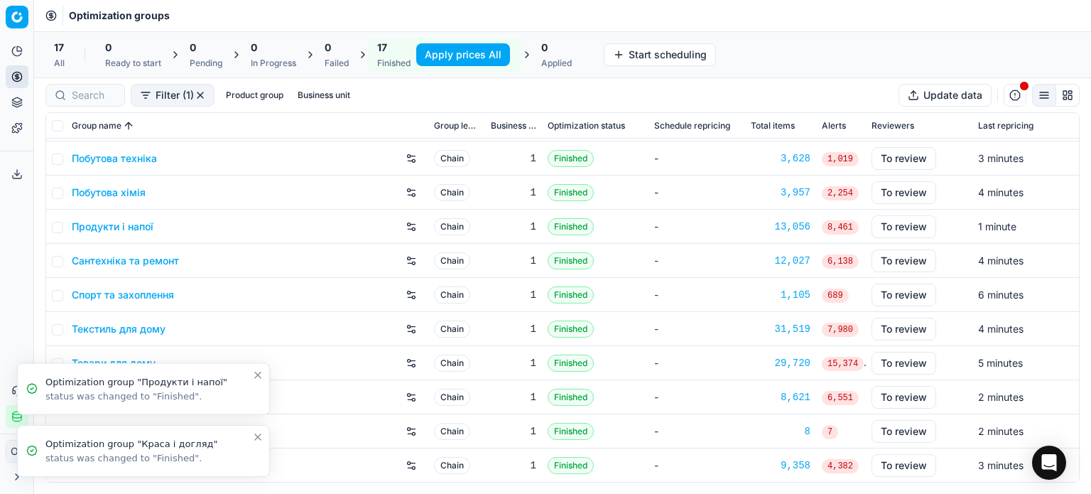
click at [255, 438] on icon "Close toast" at bounding box center [257, 436] width 11 height 11
click at [256, 438] on icon "Close toast" at bounding box center [257, 436] width 11 height 11
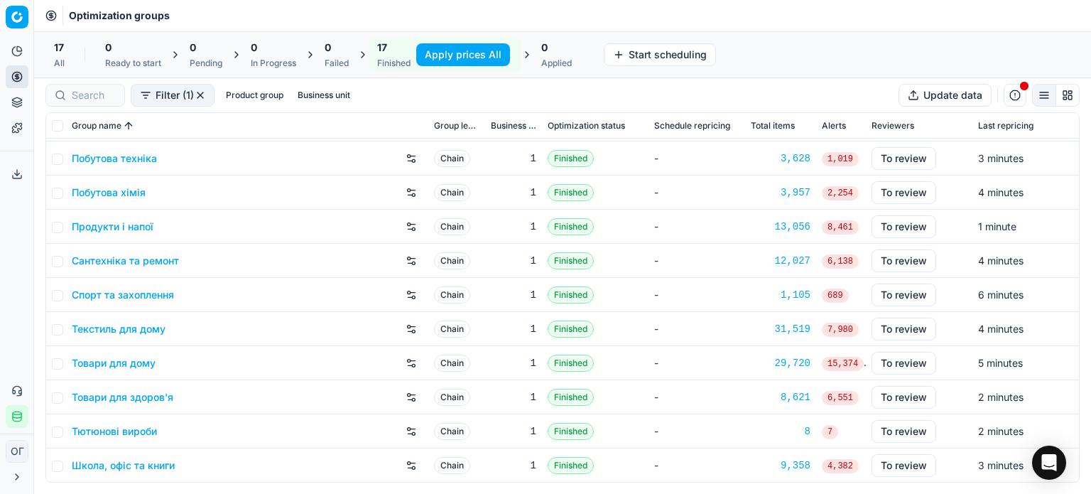
click at [122, 224] on link "Продукти і напої" at bounding box center [113, 226] width 82 height 14
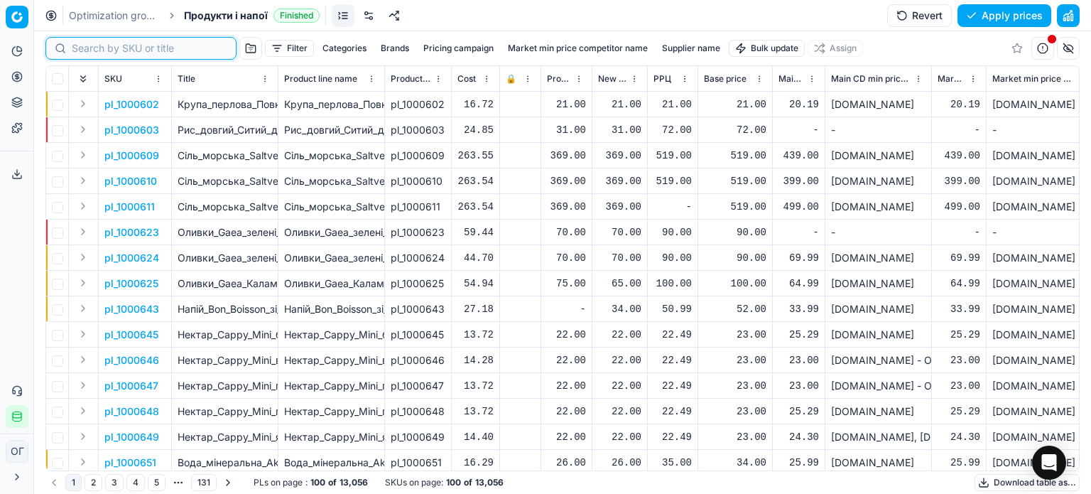
click at [91, 46] on input at bounding box center [150, 48] width 156 height 14
paste input "586988"
type input "586988"
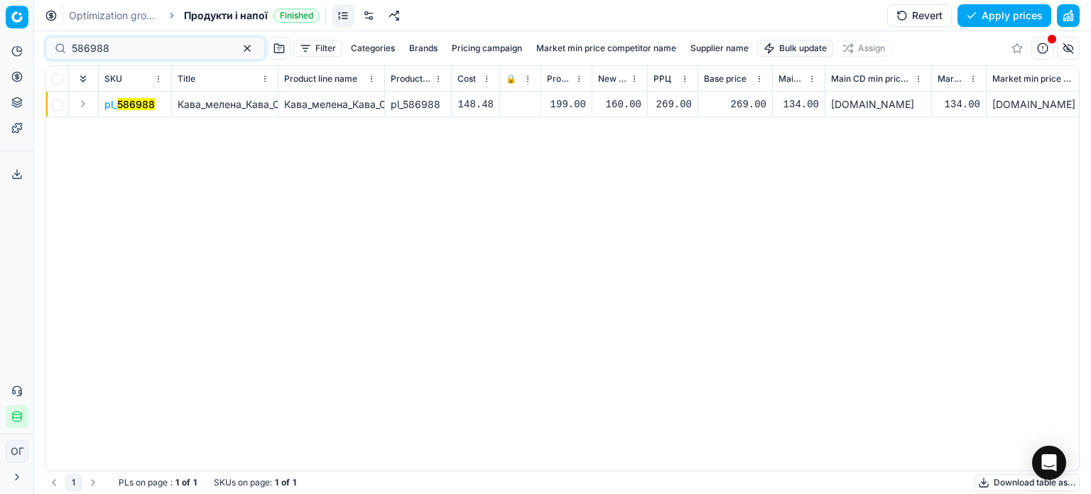
click at [619, 107] on div "160.00" at bounding box center [619, 104] width 43 height 14
type input "199.00"
click at [973, 23] on button "Save and apply" at bounding box center [997, 15] width 107 height 23
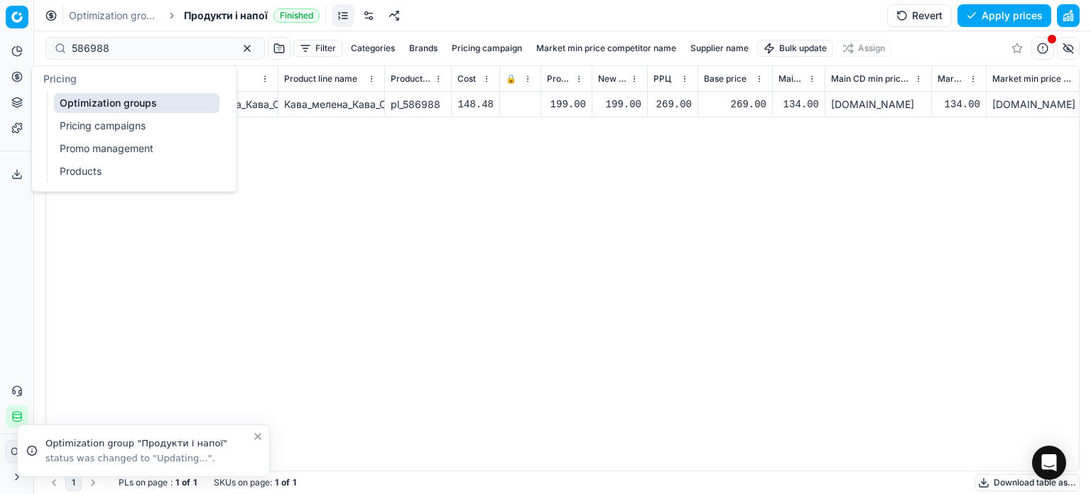
click at [82, 99] on link "Optimization groups" at bounding box center [136, 103] width 165 height 20
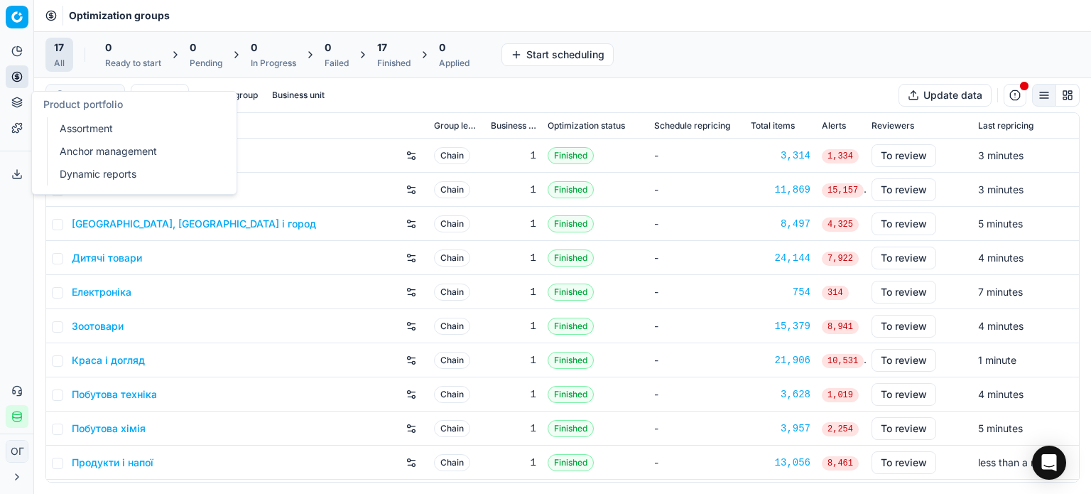
drag, startPoint x: 70, startPoint y: 125, endPoint x: 88, endPoint y: 94, distance: 35.9
click at [71, 125] on link "Assortment" at bounding box center [136, 129] width 165 height 20
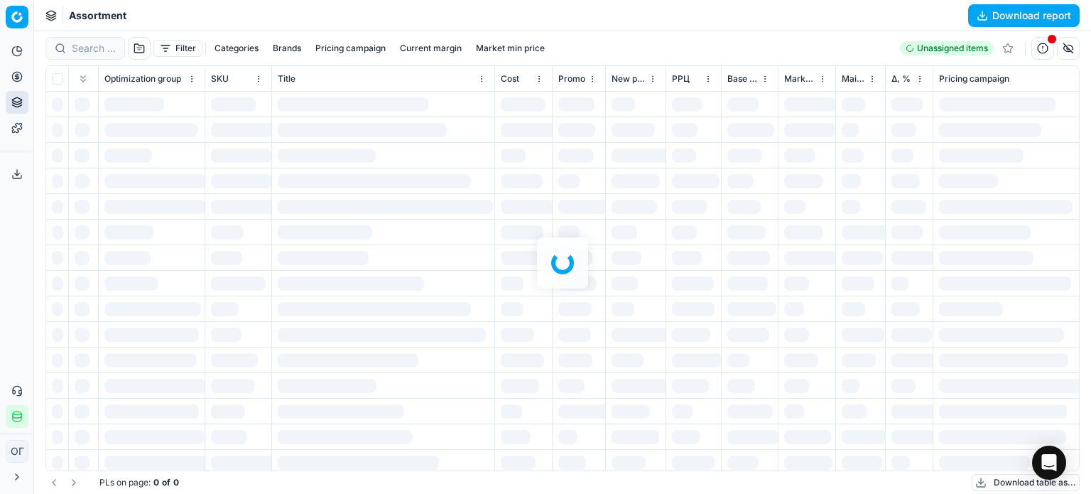
click at [17, 78] on icon at bounding box center [17, 77] width 4 height 4
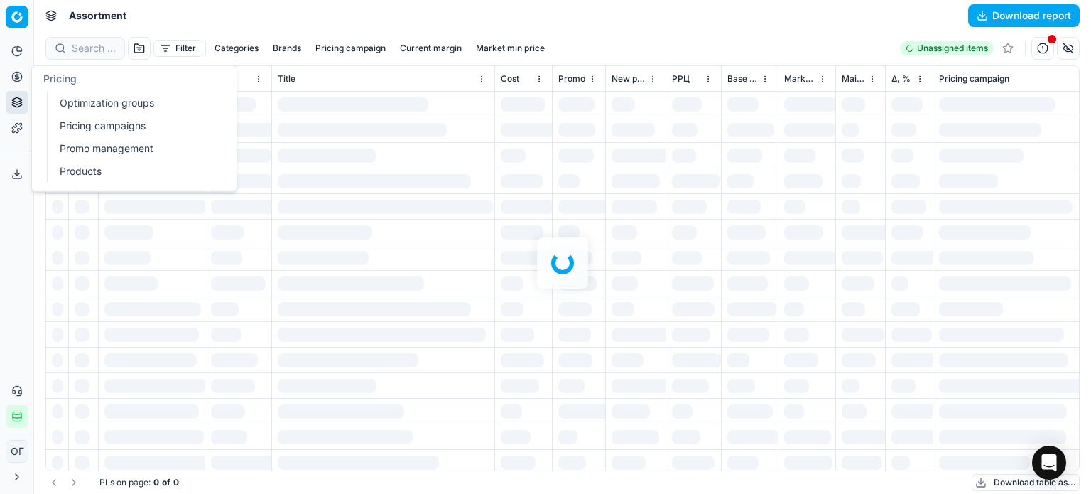
click at [94, 105] on link "Optimization groups" at bounding box center [136, 103] width 165 height 20
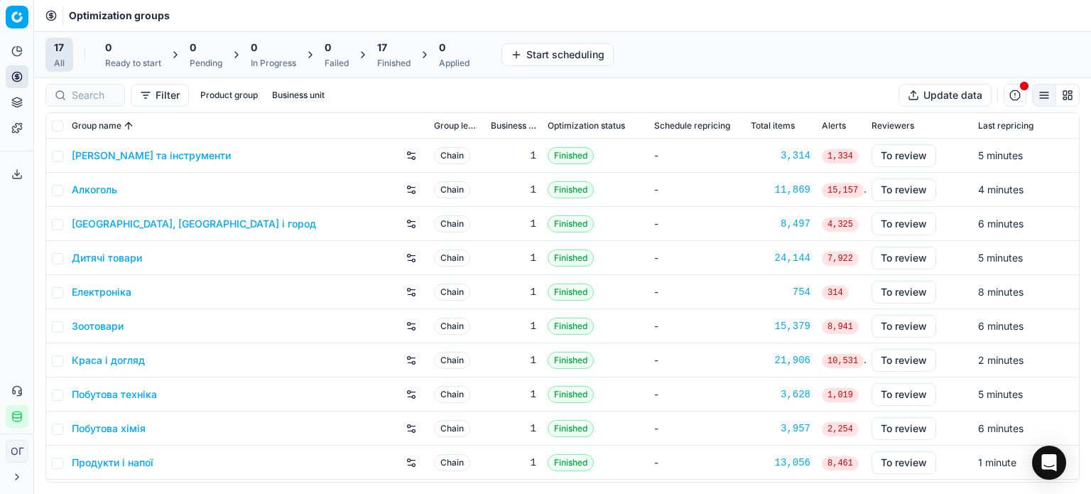
click at [385, 45] on span "17" at bounding box center [382, 47] width 10 height 14
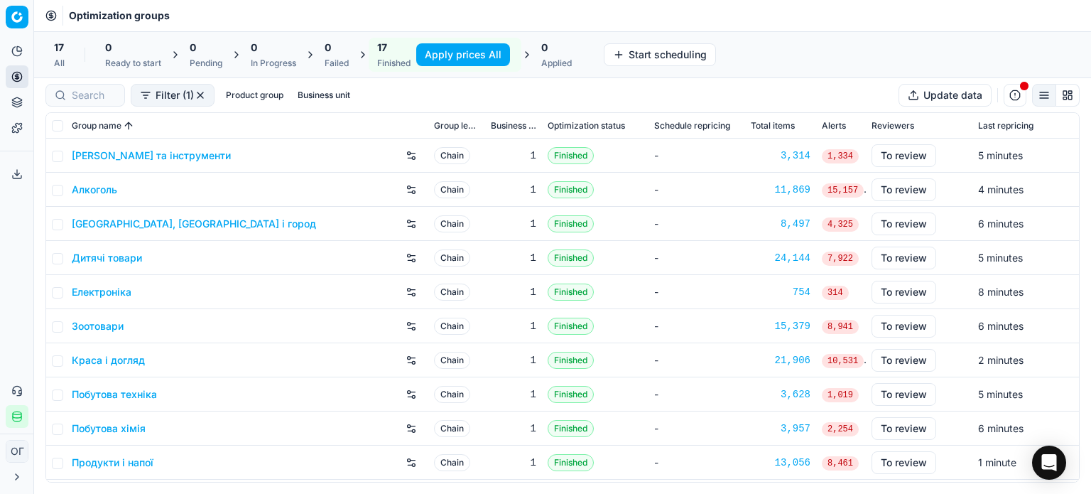
click at [111, 459] on link "Продукти і напої" at bounding box center [113, 462] width 82 height 14
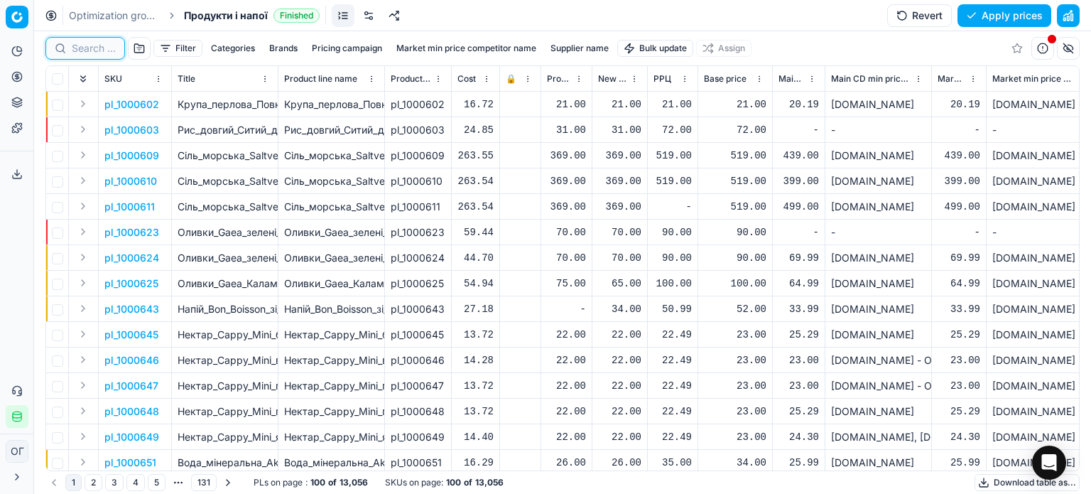
click at [81, 44] on input at bounding box center [94, 48] width 44 height 14
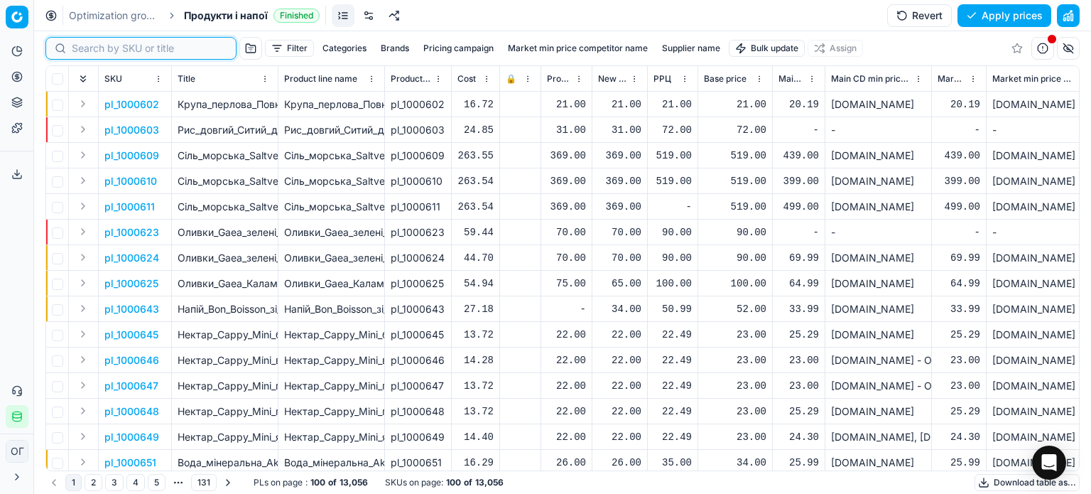
paste input "452782"
type input "452782"
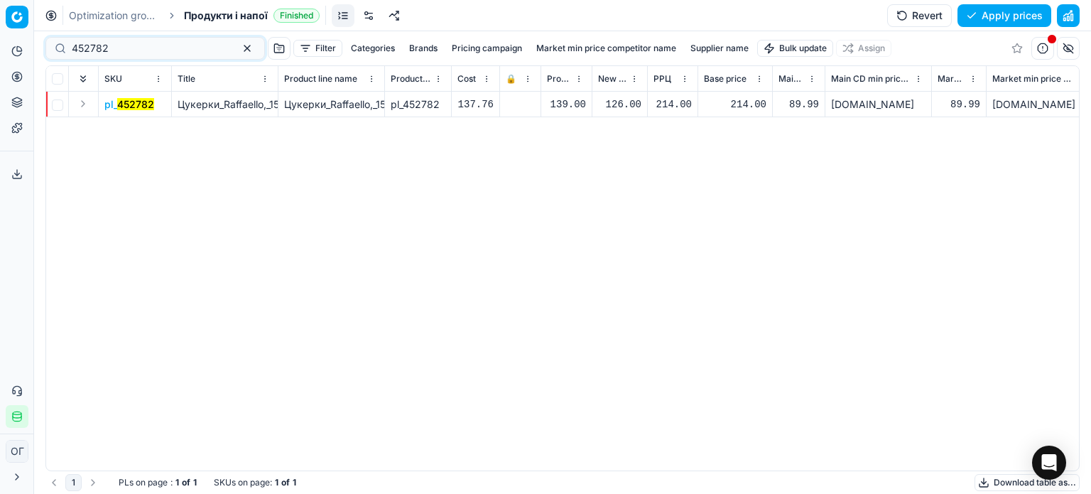
click at [623, 104] on div "126.00" at bounding box center [619, 104] width 43 height 14
type input "139.00"
click at [991, 18] on button "Save and apply" at bounding box center [997, 15] width 107 height 23
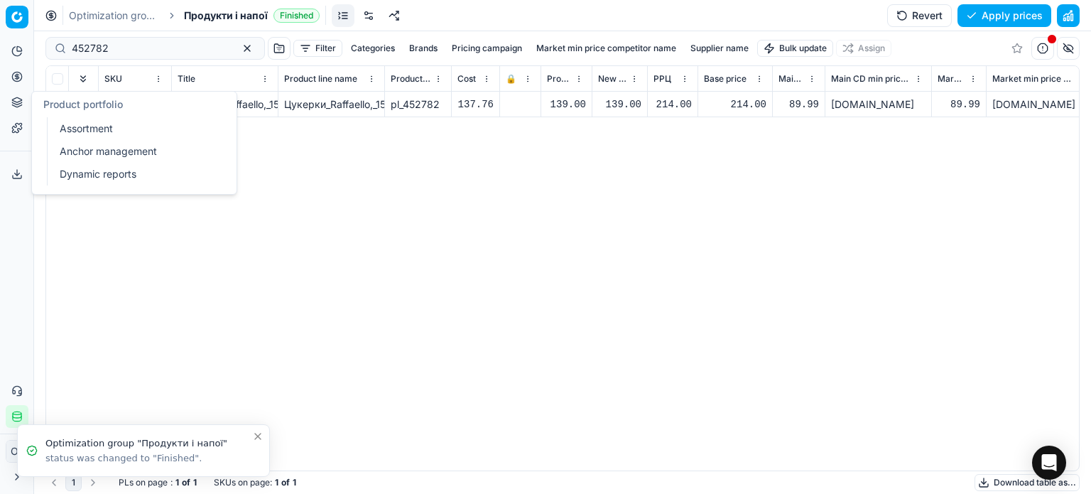
click at [72, 136] on link "Assortment" at bounding box center [136, 129] width 165 height 20
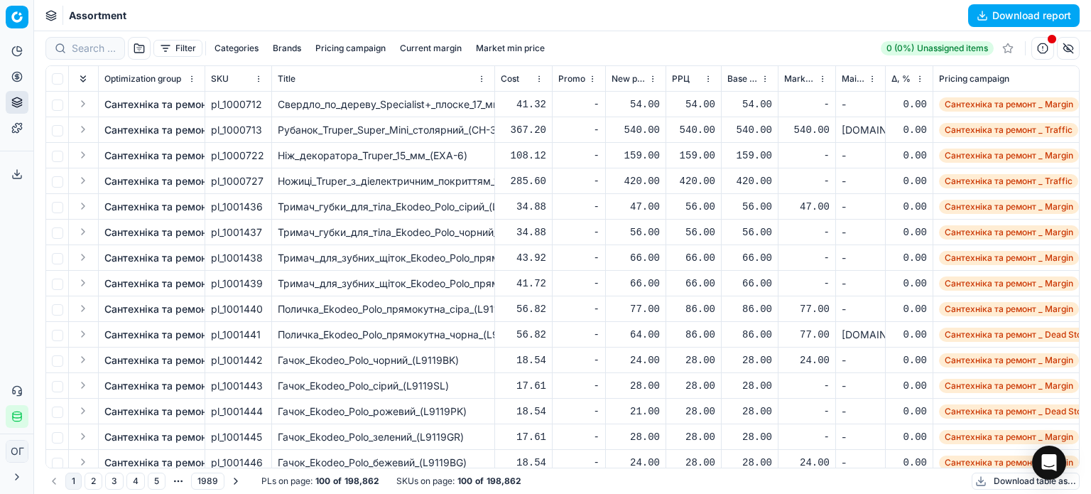
click at [898, 80] on span "Δ, %" at bounding box center [900, 78] width 19 height 11
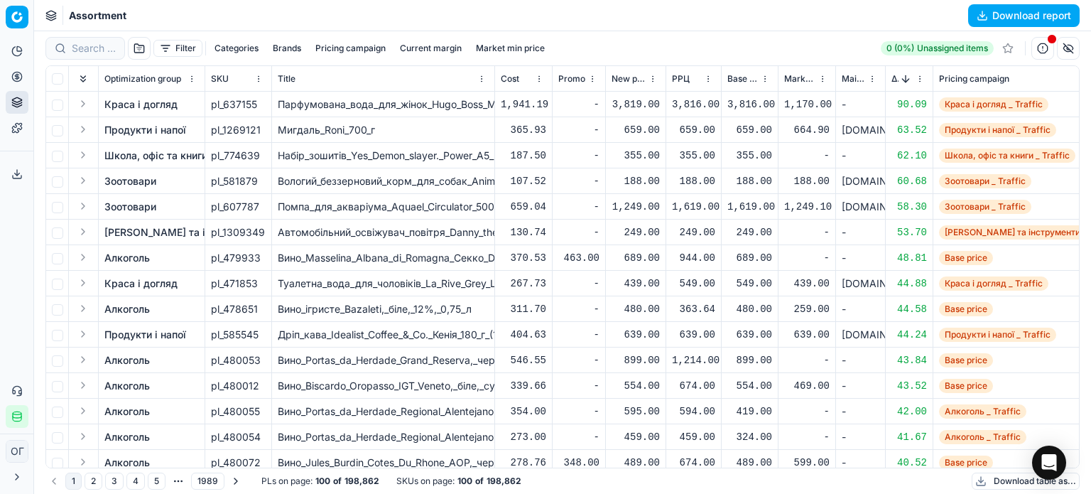
click at [898, 80] on button "Sorted by Δ, % descending" at bounding box center [905, 79] width 14 height 14
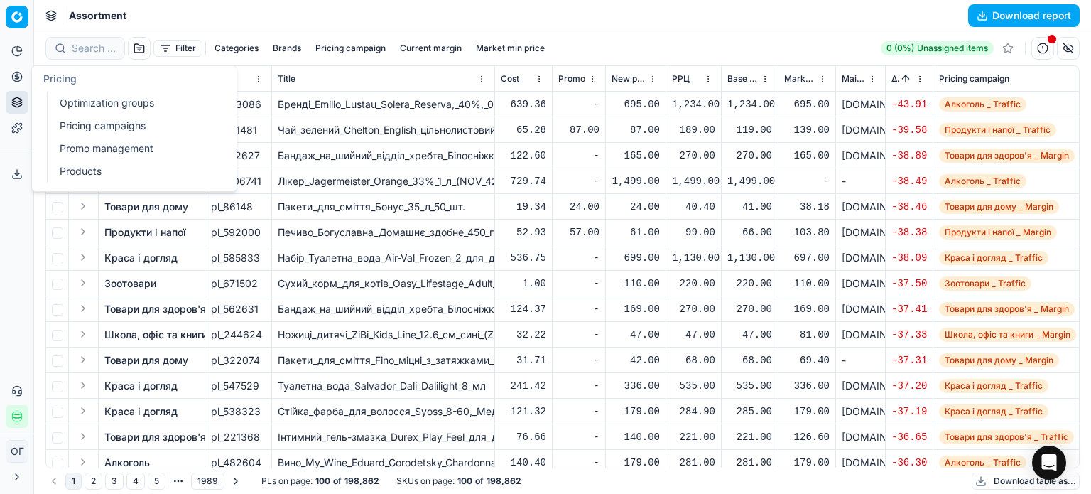
click at [72, 99] on link "Optimization groups" at bounding box center [136, 103] width 165 height 20
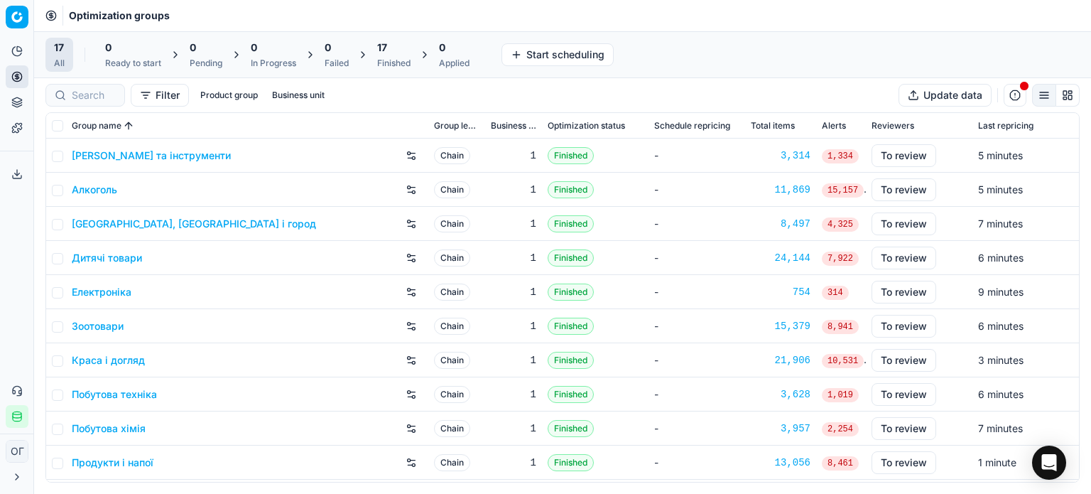
click at [401, 55] on div "17 Finished" at bounding box center [393, 54] width 33 height 28
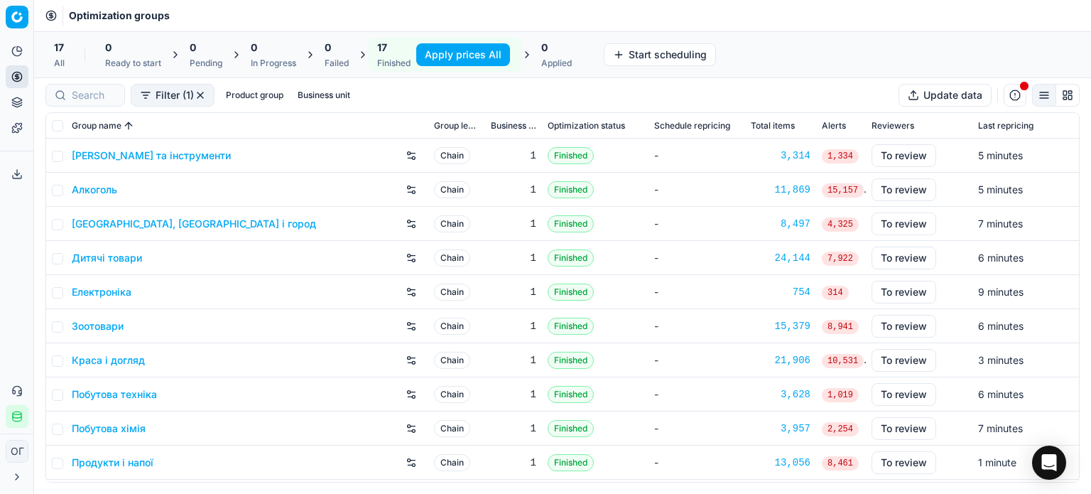
click at [457, 58] on button "Apply prices All" at bounding box center [463, 54] width 94 height 23
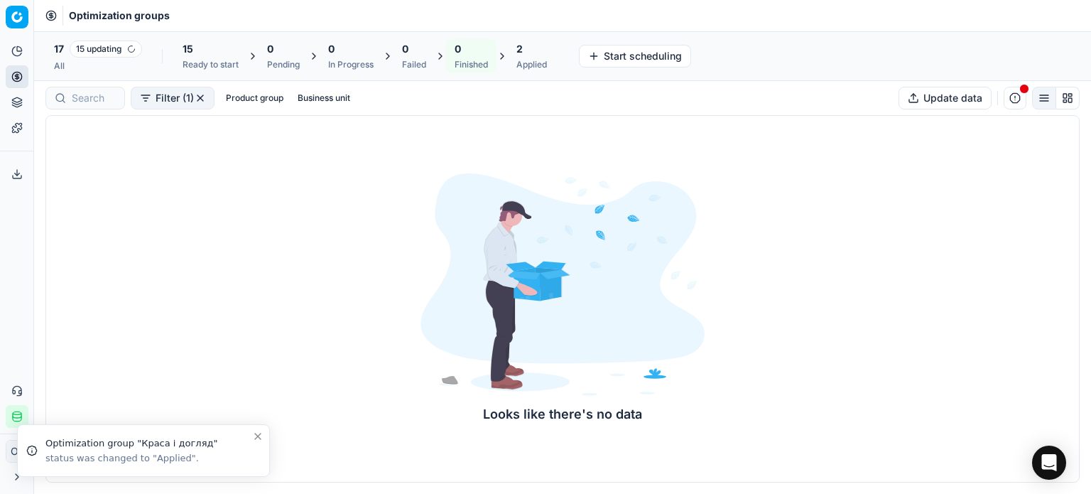
click at [508, 57] on icon at bounding box center [501, 55] width 11 height 11
click at [534, 55] on div "2" at bounding box center [531, 49] width 31 height 14
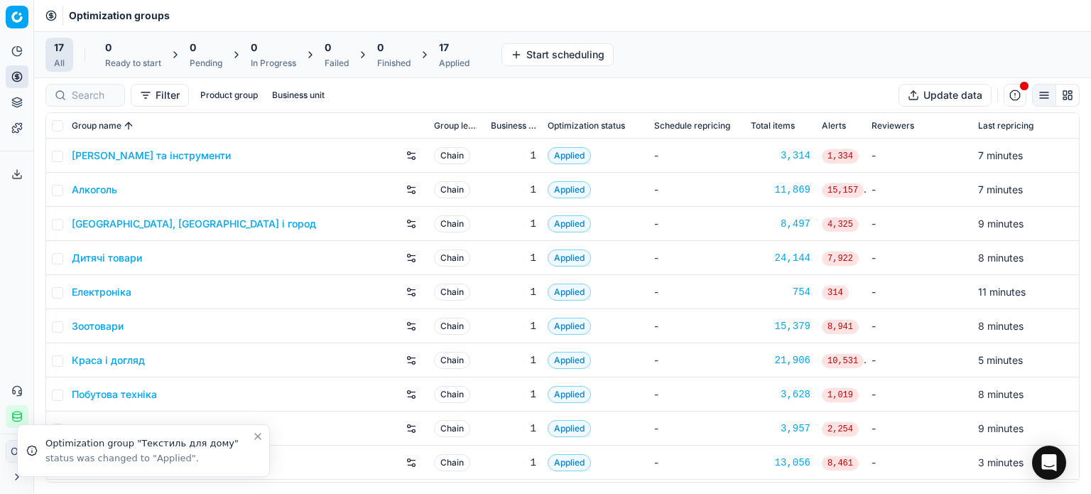
click at [469, 56] on div "17 Applied" at bounding box center [454, 54] width 31 height 28
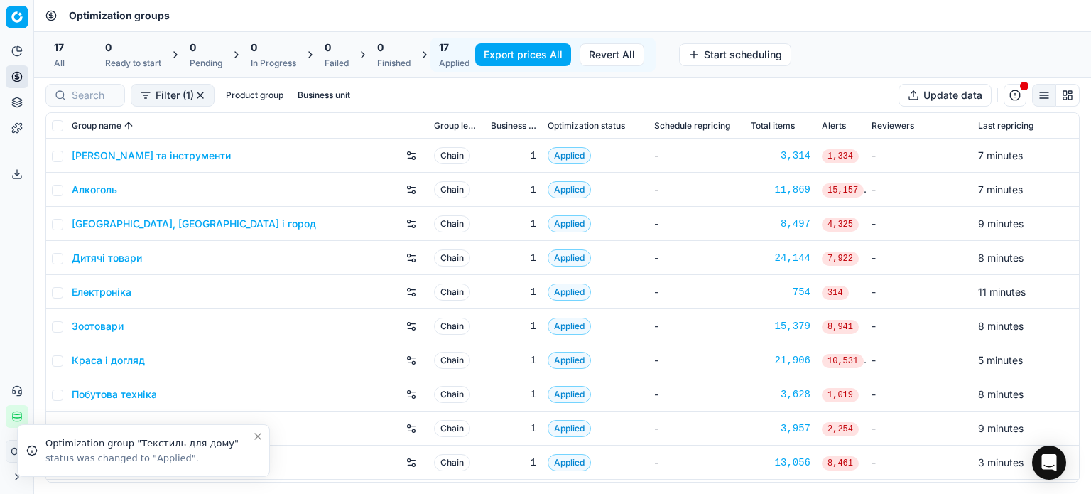
click at [491, 55] on button "Export prices All" at bounding box center [523, 54] width 96 height 23
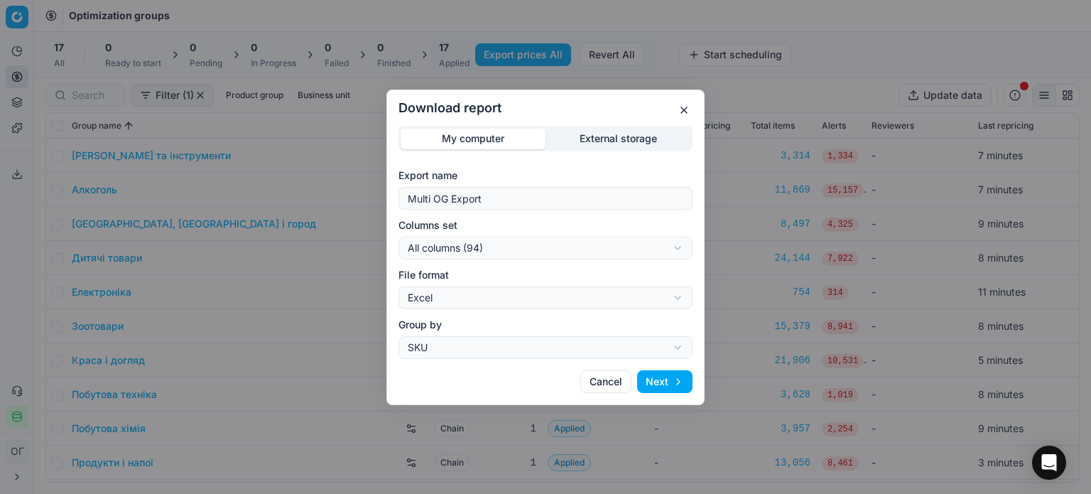
click at [606, 136] on div "Download report My computer External storage Export name Multi OG Export Column…" at bounding box center [545, 247] width 1091 height 494
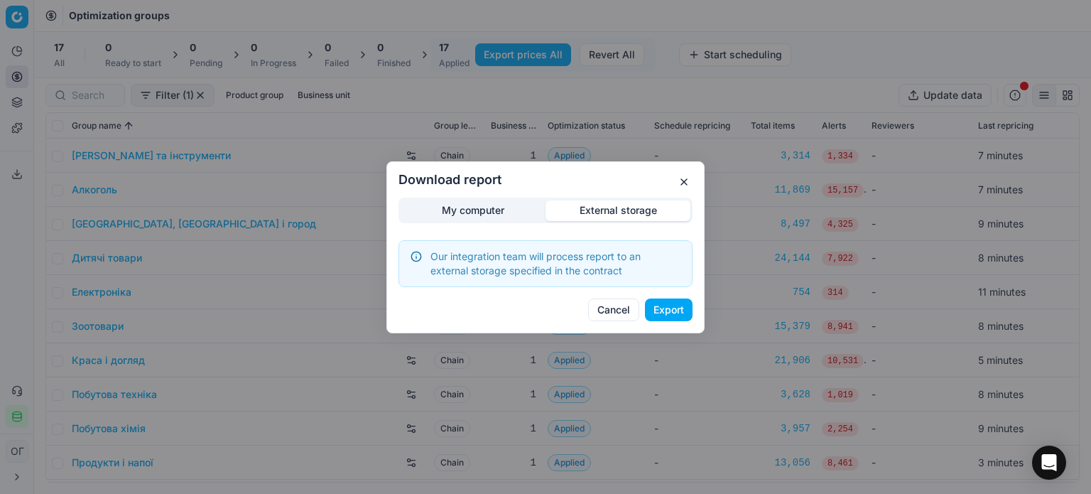
click at [685, 180] on button "button" at bounding box center [683, 181] width 17 height 17
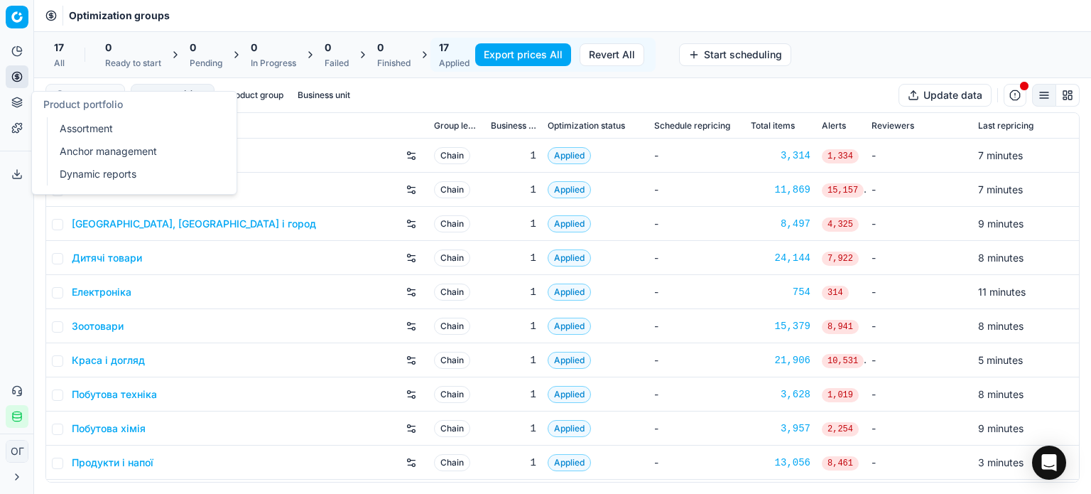
click at [20, 101] on icon at bounding box center [16, 99] width 9 height 5
click at [57, 124] on link "Assortment" at bounding box center [136, 129] width 165 height 20
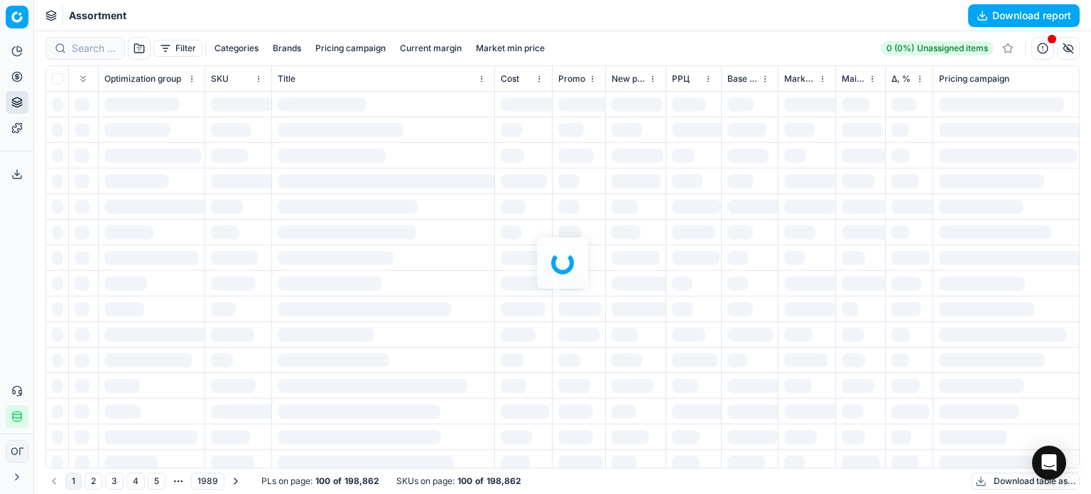
click at [83, 46] on div at bounding box center [562, 262] width 1057 height 462
click at [83, 46] on div "Filter Categories Brands Pricing campaign Current margin Market min price 0 (0%…" at bounding box center [562, 262] width 1057 height 462
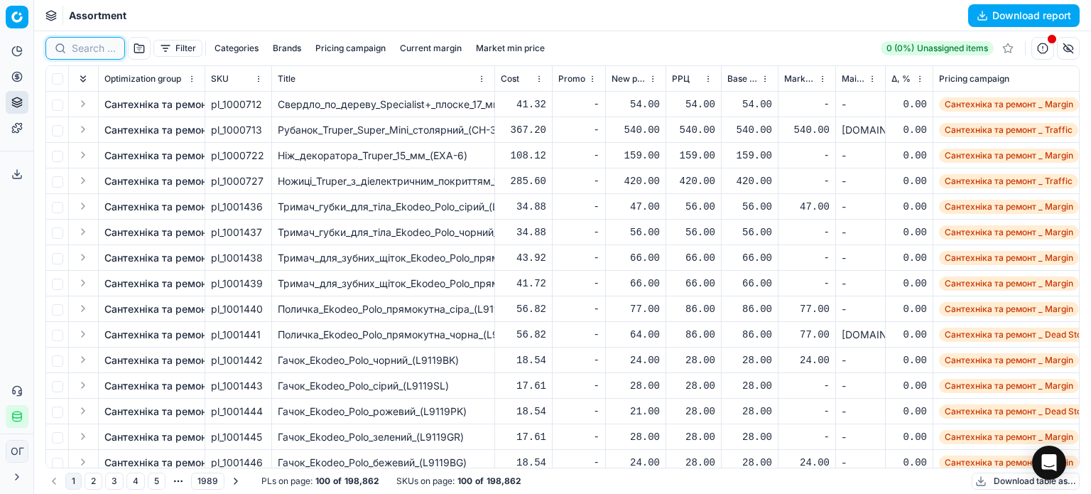
click at [83, 46] on input at bounding box center [94, 48] width 44 height 14
paste input "421378"
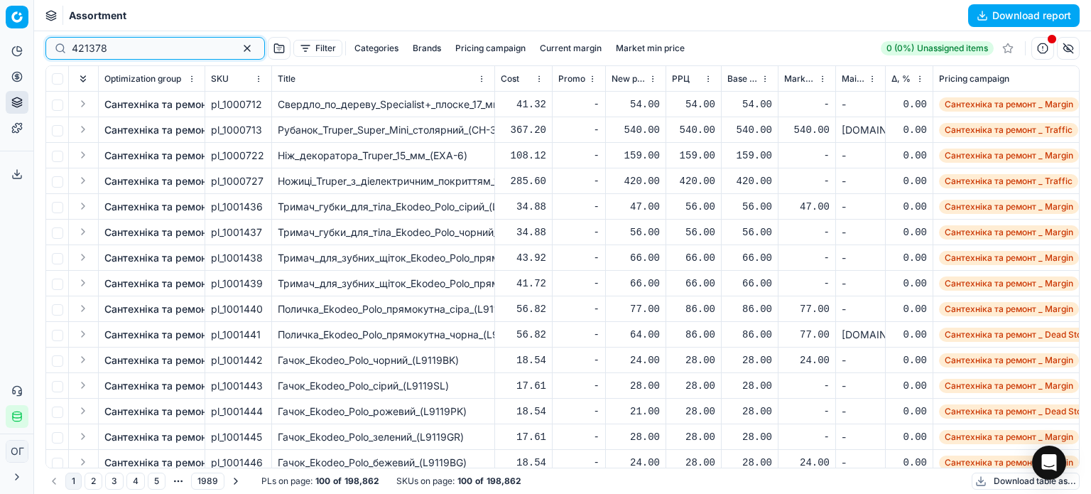
type input "421378"
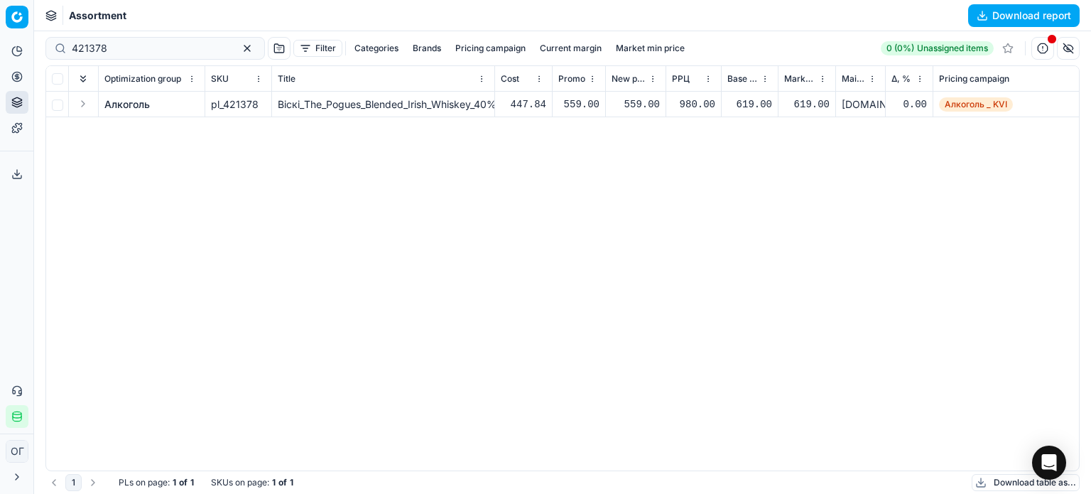
click at [638, 105] on div "559.00" at bounding box center [635, 104] width 48 height 14
click at [146, 104] on link "Алкоголь" at bounding box center [126, 104] width 45 height 14
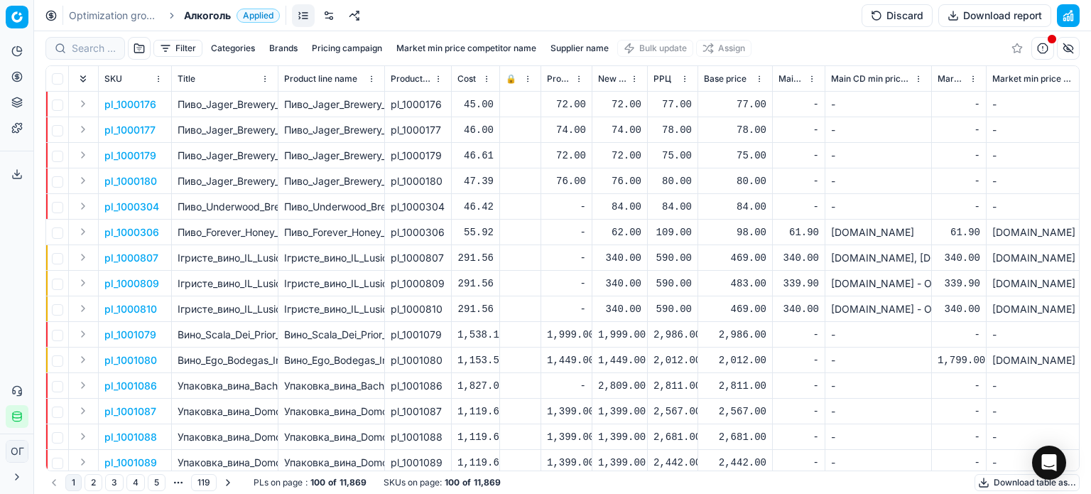
click at [885, 12] on button "Discard" at bounding box center [896, 15] width 71 height 23
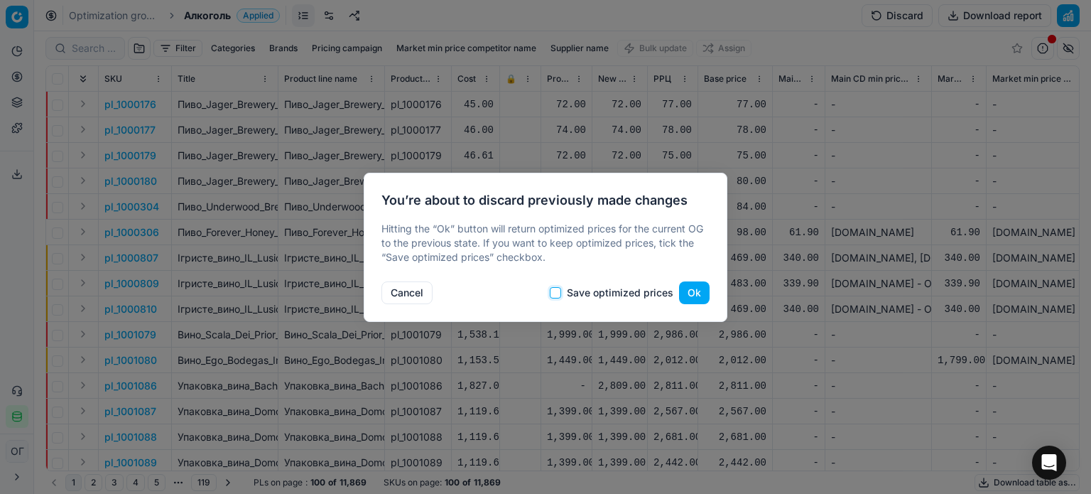
click at [560, 291] on input "Save optimized prices" at bounding box center [555, 292] width 11 height 11
checkbox input "true"
click at [687, 292] on button "Ok" at bounding box center [694, 292] width 31 height 23
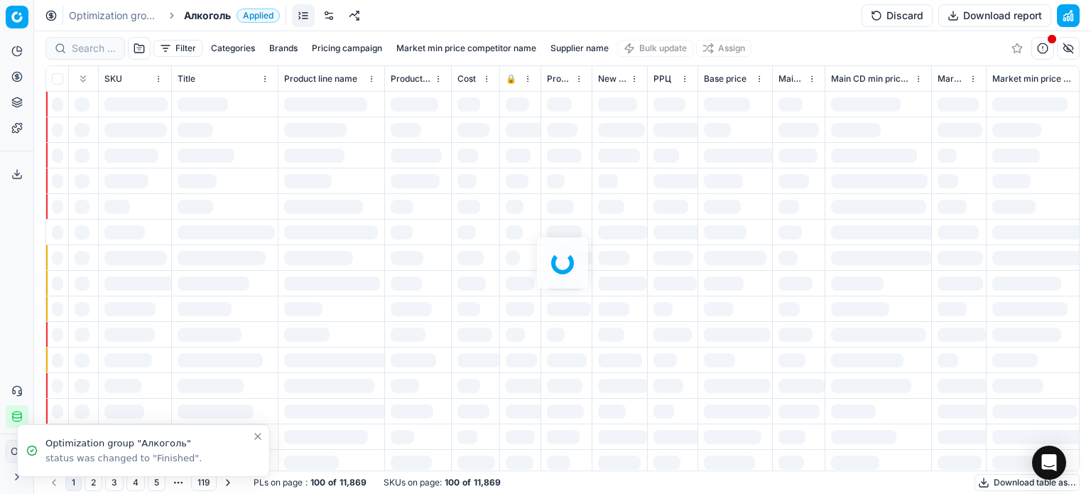
click at [85, 48] on div at bounding box center [562, 262] width 1057 height 462
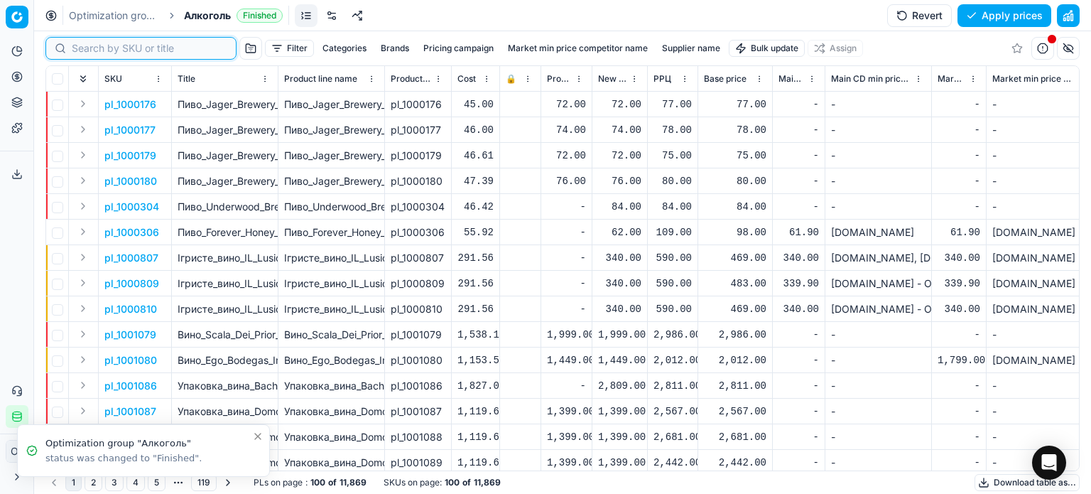
click at [82, 50] on input at bounding box center [150, 48] width 156 height 14
paste input "421378"
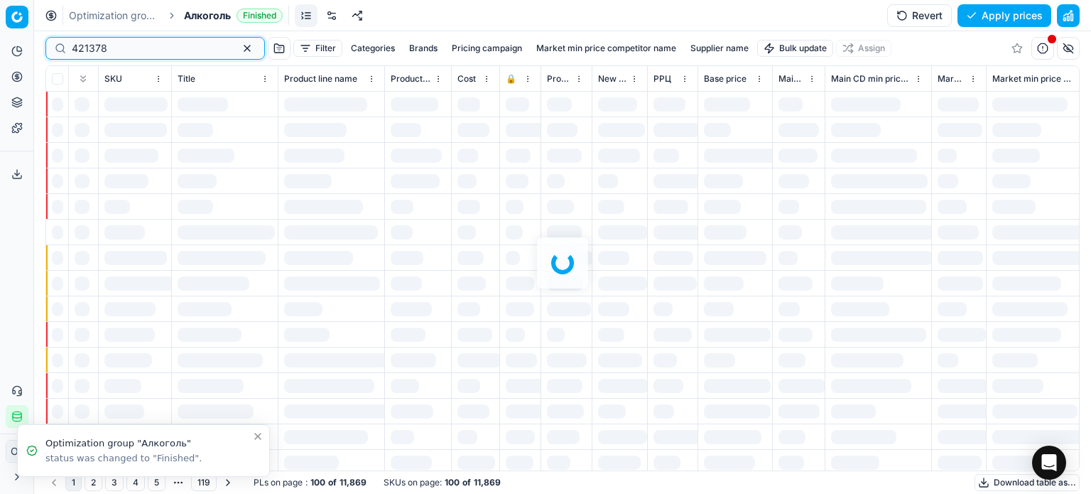
type input "421378"
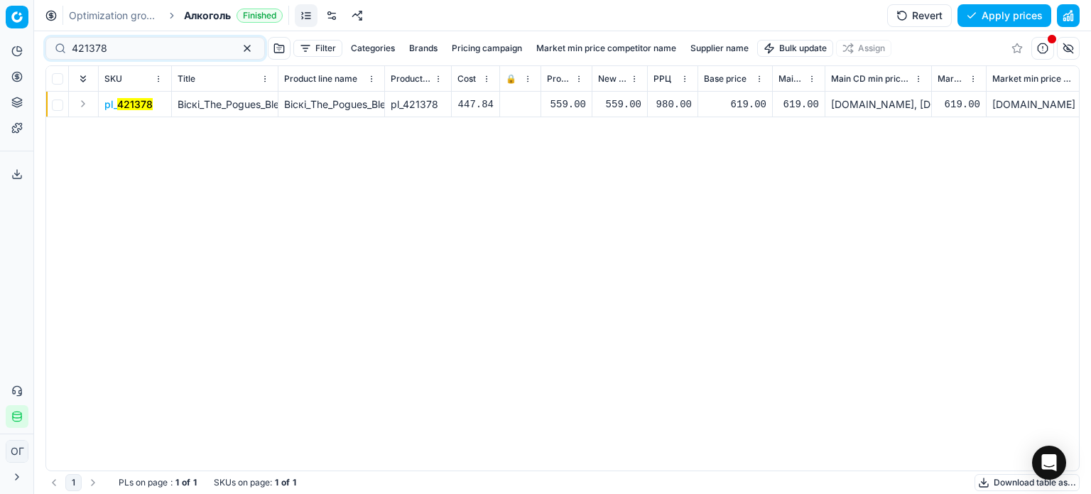
click at [622, 104] on div "559.00" at bounding box center [619, 104] width 43 height 14
type input "5"
type input "619.00"
click at [976, 15] on button "Save and apply" at bounding box center [997, 15] width 107 height 23
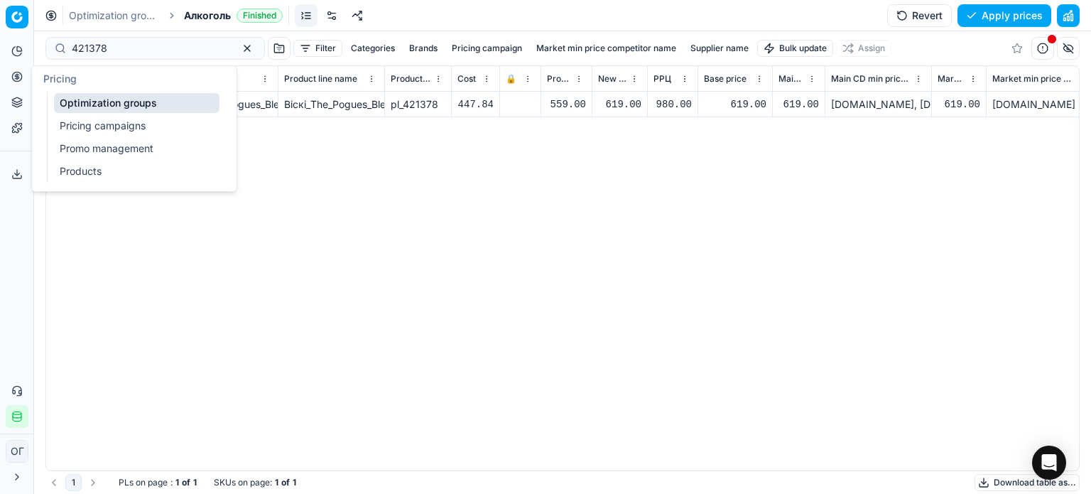
click at [66, 102] on link "Optimization groups" at bounding box center [136, 103] width 165 height 20
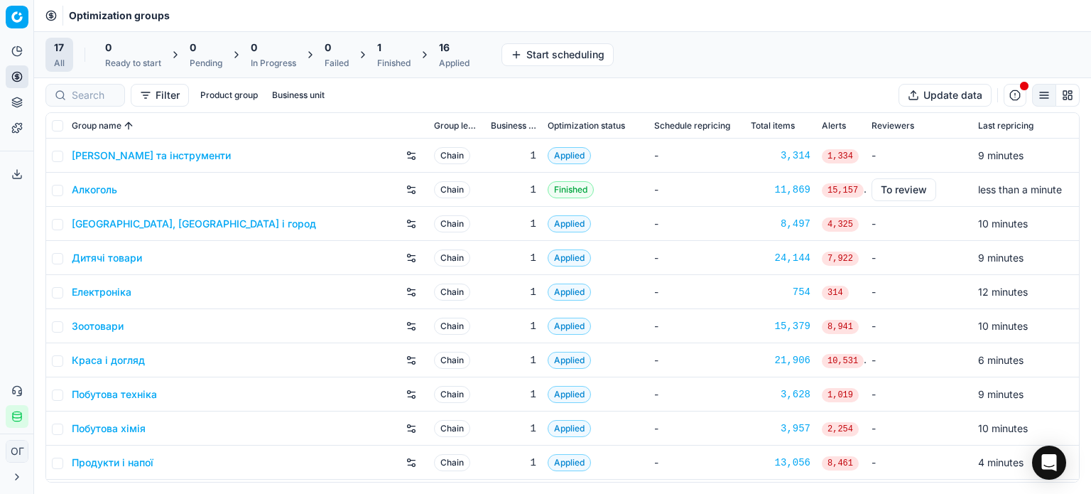
click at [393, 53] on div "1" at bounding box center [393, 47] width 33 height 14
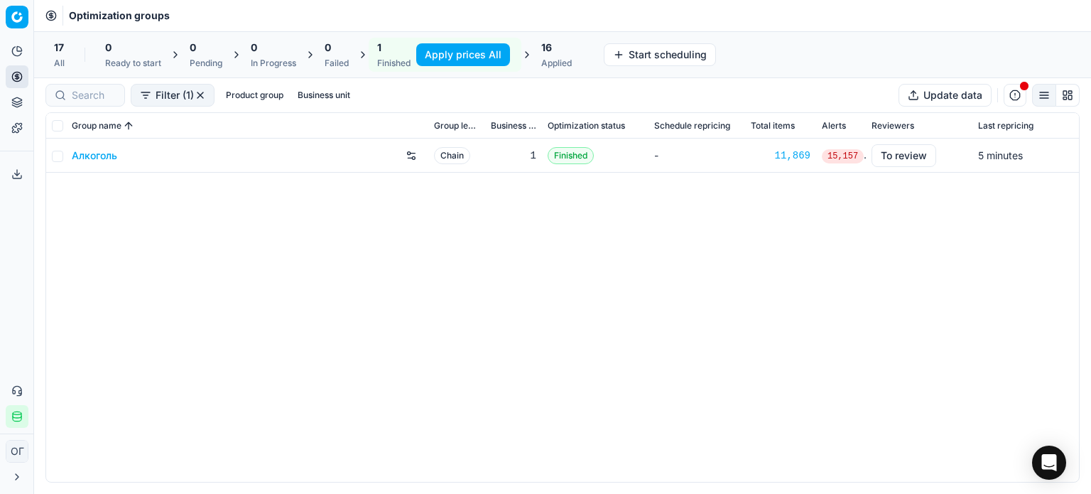
click at [444, 48] on button "Apply prices All" at bounding box center [463, 54] width 94 height 23
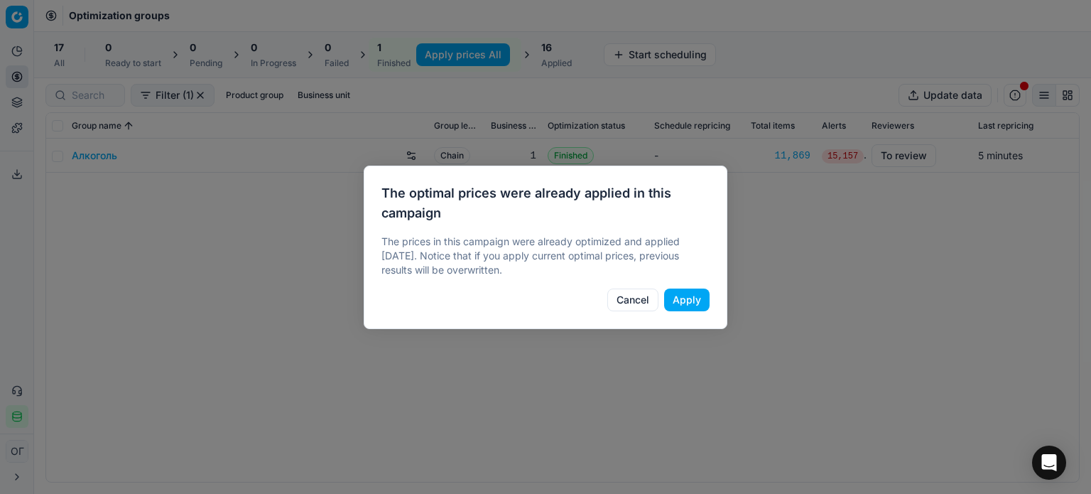
click at [677, 305] on button "Apply" at bounding box center [686, 299] width 45 height 23
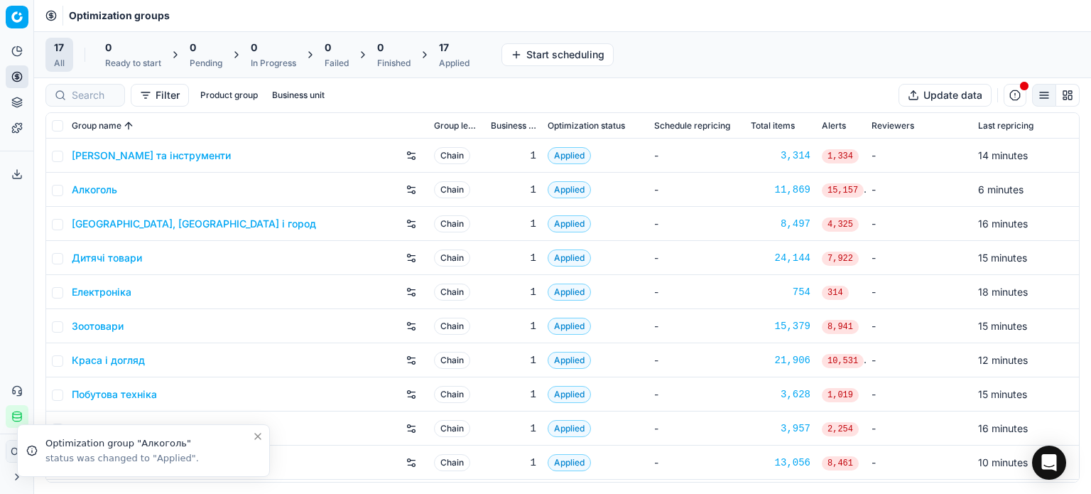
click at [440, 58] on div "17 Applied" at bounding box center [454, 55] width 48 height 34
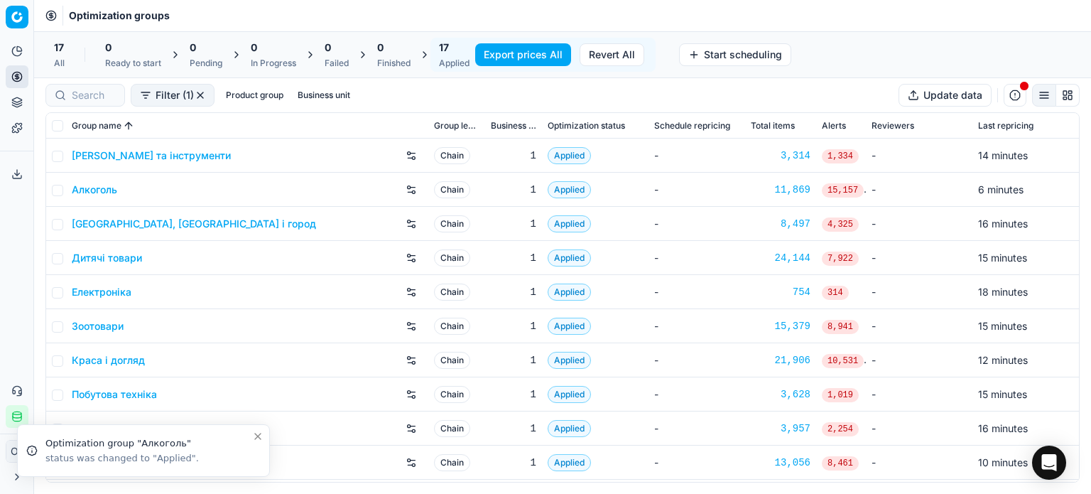
click at [506, 50] on button "Export prices All" at bounding box center [523, 54] width 96 height 23
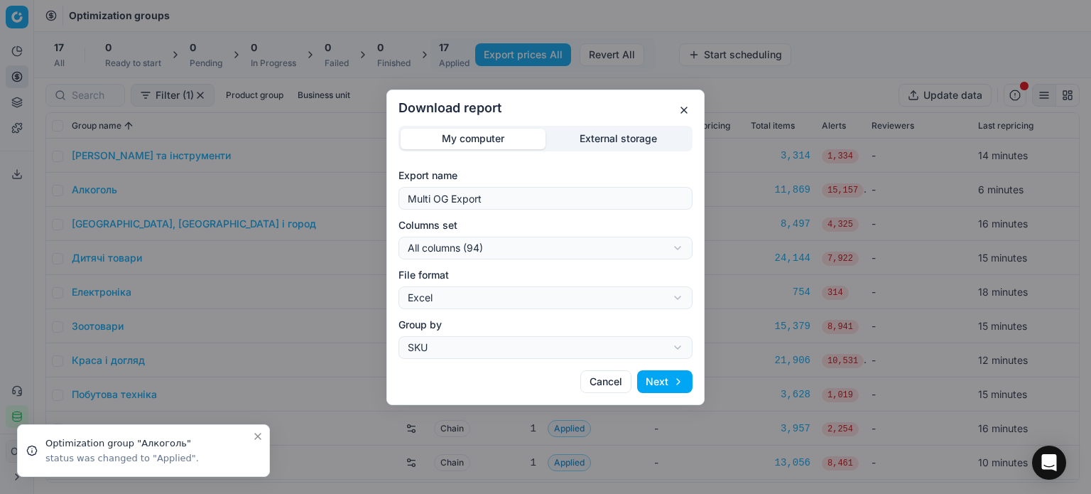
click at [605, 138] on div "Download report My computer External storage Export name Multi OG Export Column…" at bounding box center [545, 247] width 1091 height 494
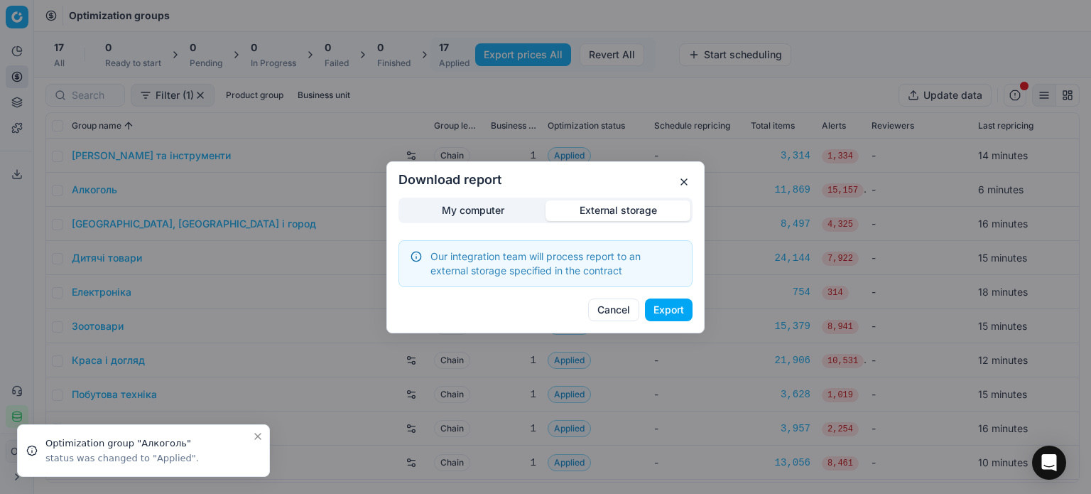
click at [676, 313] on button "Export" at bounding box center [669, 309] width 48 height 23
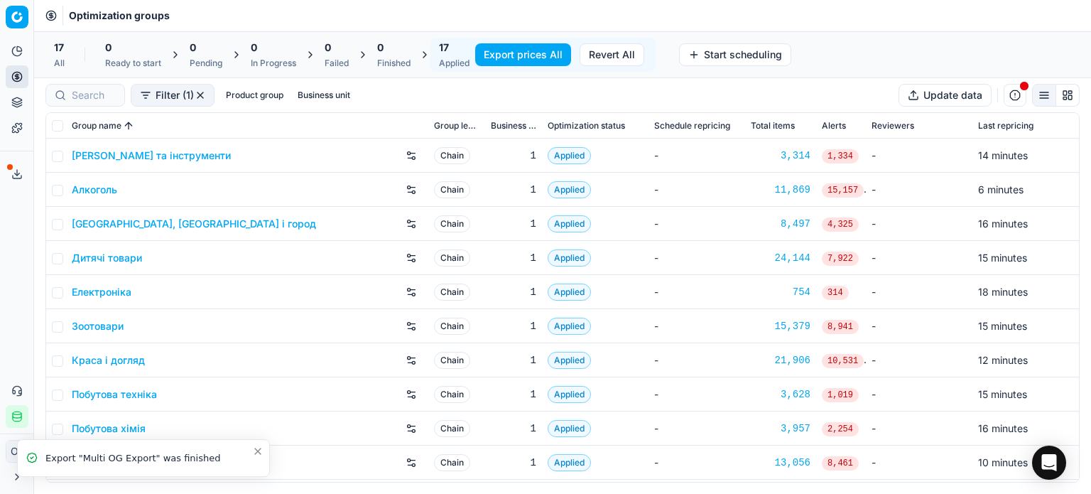
click at [20, 182] on button "Export service" at bounding box center [17, 174] width 23 height 23
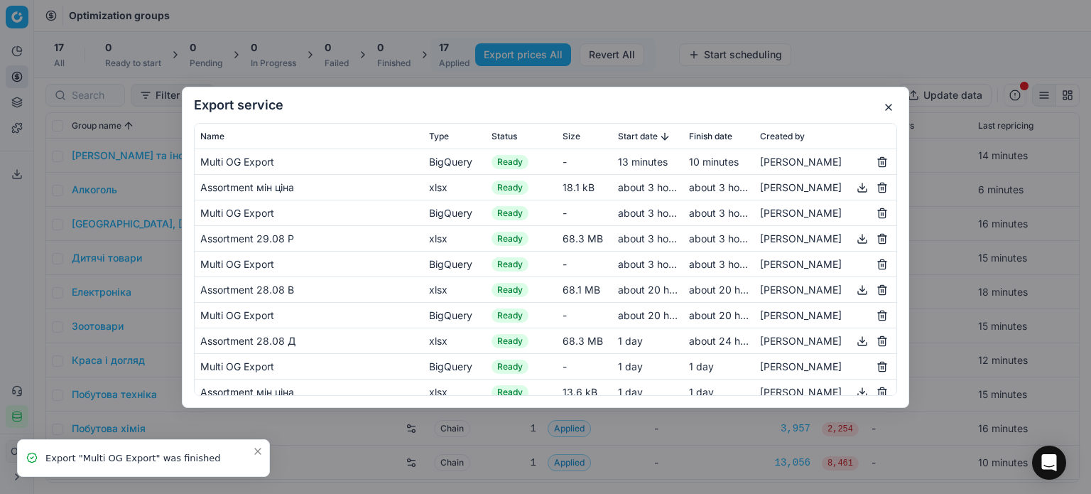
click at [893, 109] on button "button" at bounding box center [888, 107] width 17 height 17
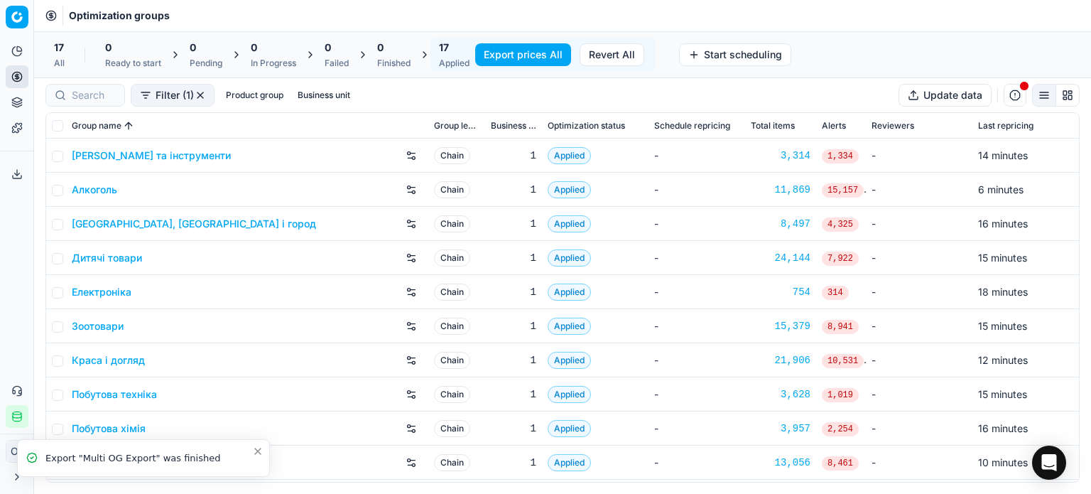
click at [6, 101] on button "Product portfolio" at bounding box center [17, 102] width 23 height 23
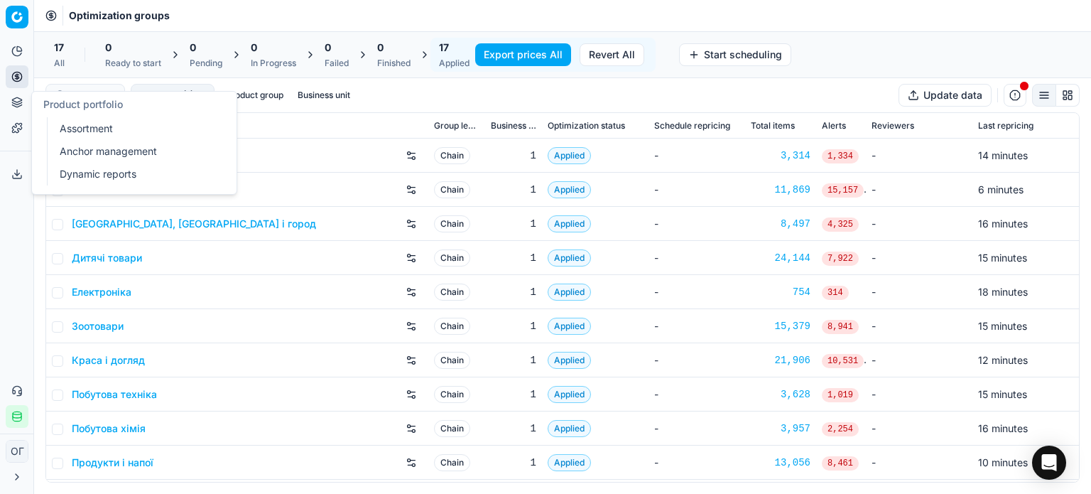
drag, startPoint x: 74, startPoint y: 124, endPoint x: 109, endPoint y: 133, distance: 36.5
click at [74, 124] on link "Assortment" at bounding box center [136, 129] width 165 height 20
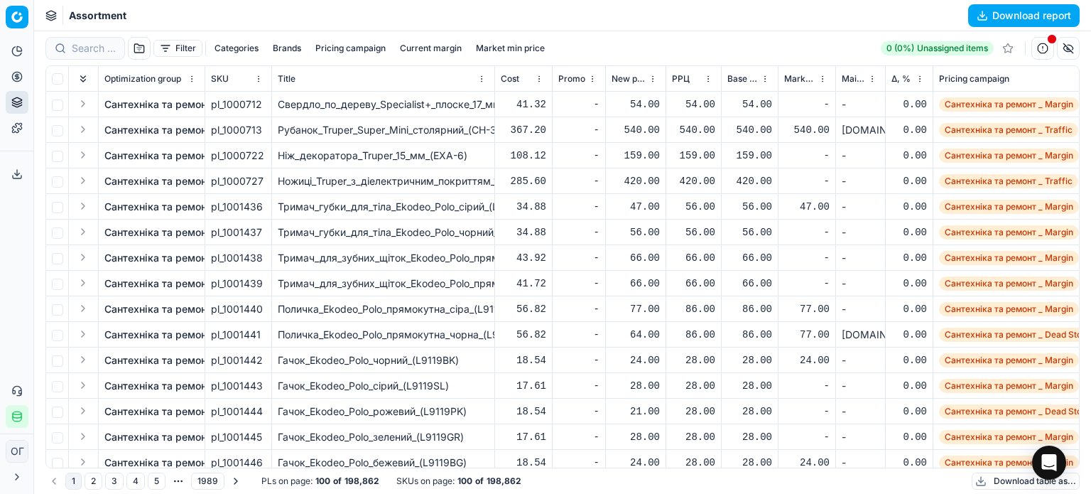
click at [1006, 479] on button "Download table as..." at bounding box center [1025, 480] width 108 height 17
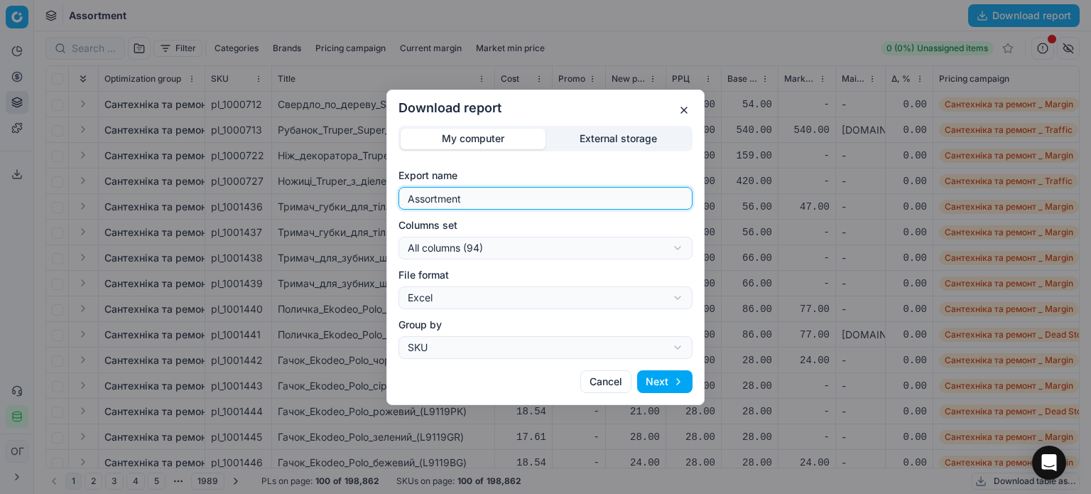
click at [530, 195] on input "Assortment" at bounding box center [545, 197] width 281 height 21
type input "Assortment 29.08 Д"
click at [571, 244] on div "Download report My computer External storage Export name Assortment 29.08 Д Col…" at bounding box center [545, 247] width 1091 height 494
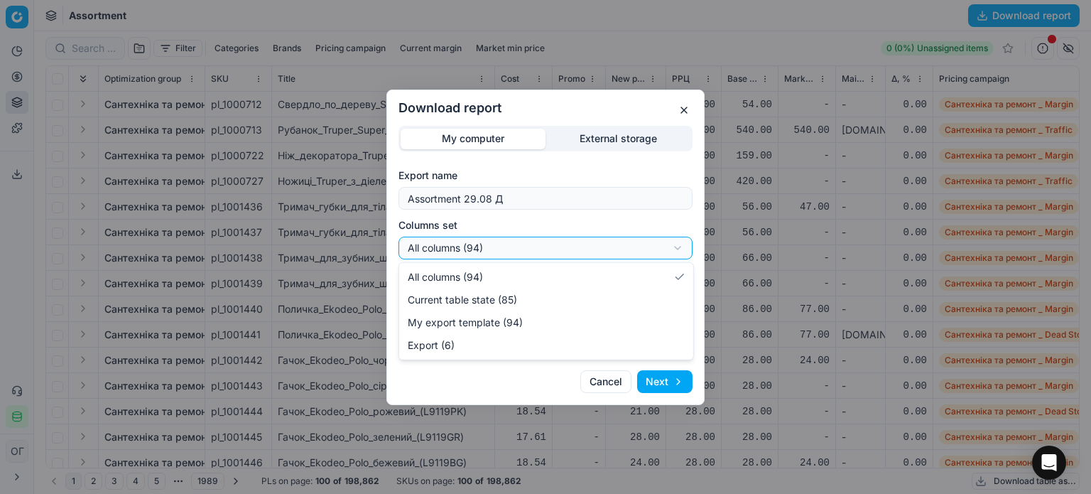
select select "table"
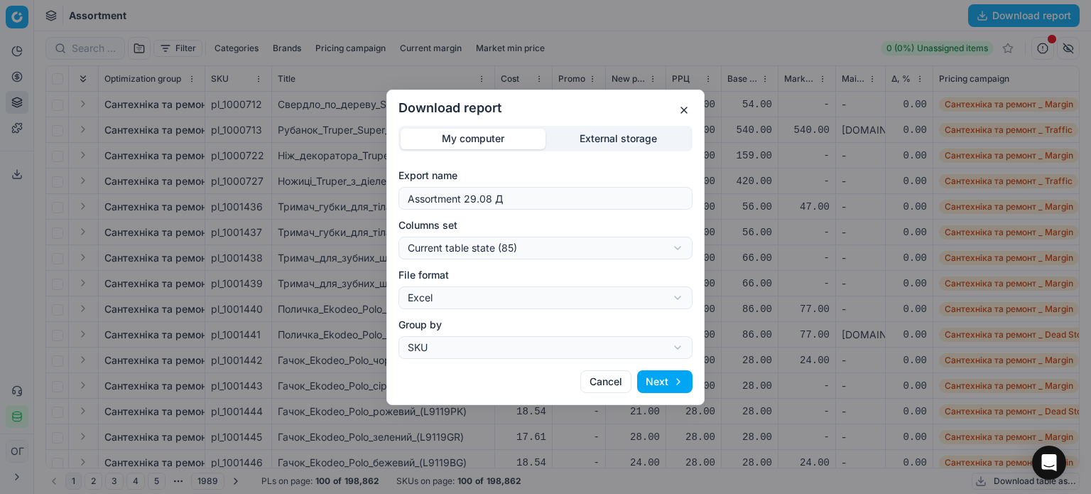
click at [674, 383] on button "Next" at bounding box center [664, 381] width 55 height 23
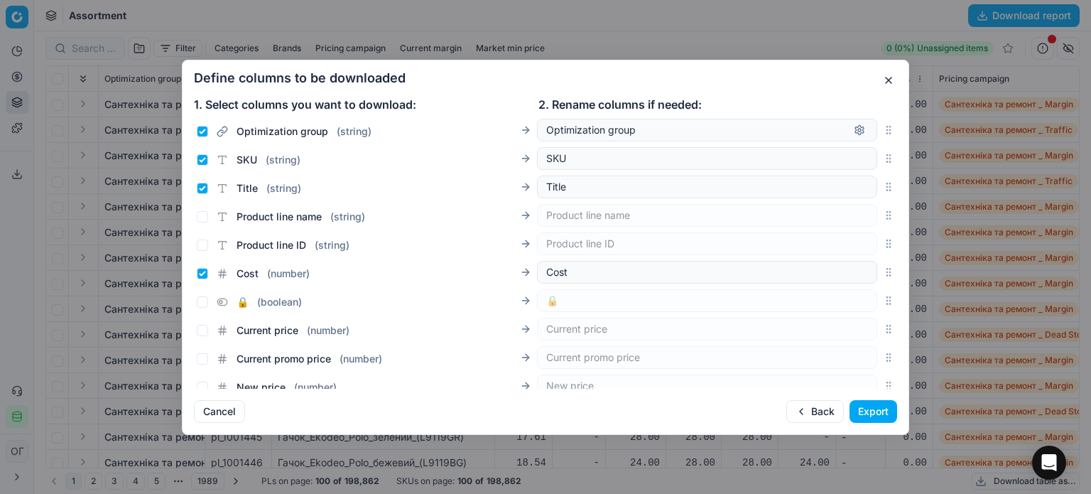
click at [867, 408] on button "Export" at bounding box center [873, 411] width 48 height 23
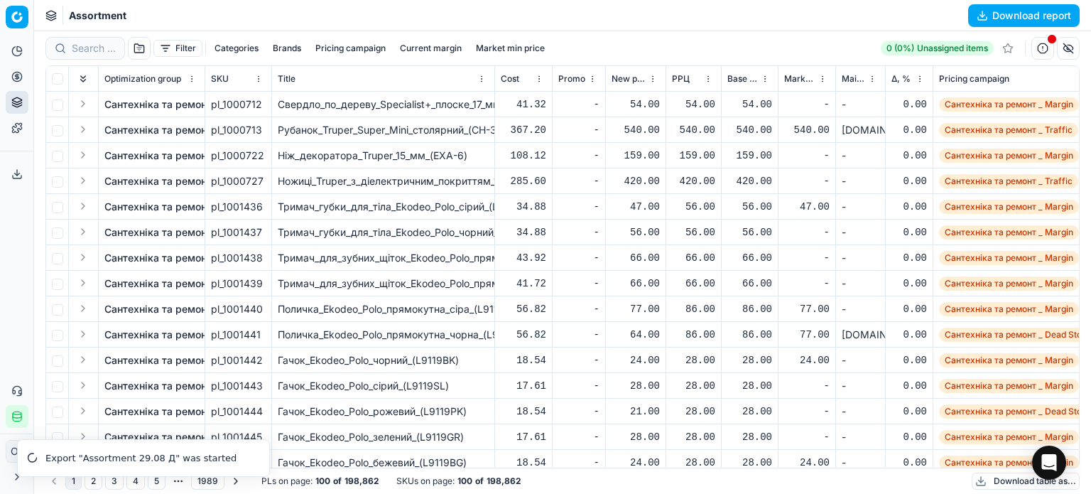
click at [12, 173] on icon at bounding box center [16, 173] width 11 height 11
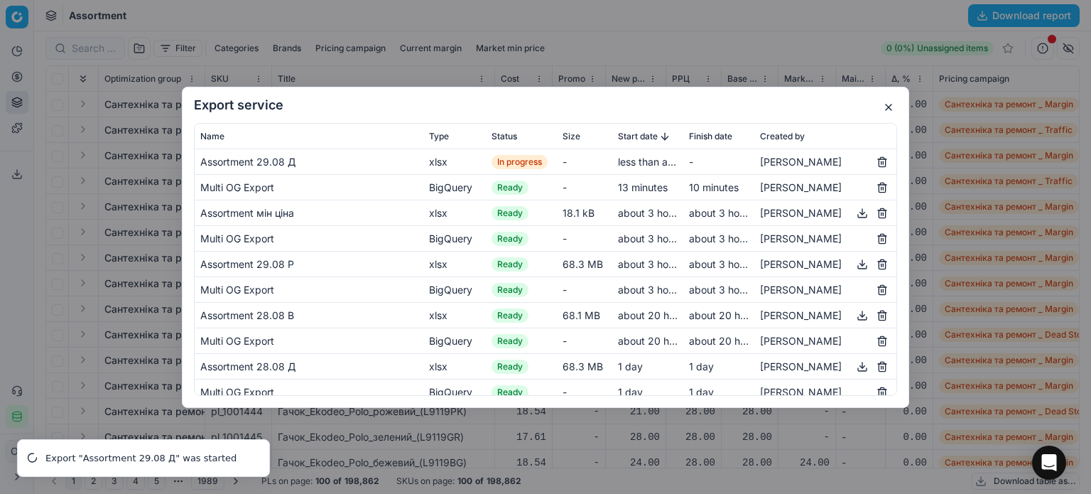
click at [893, 111] on button "button" at bounding box center [888, 107] width 17 height 17
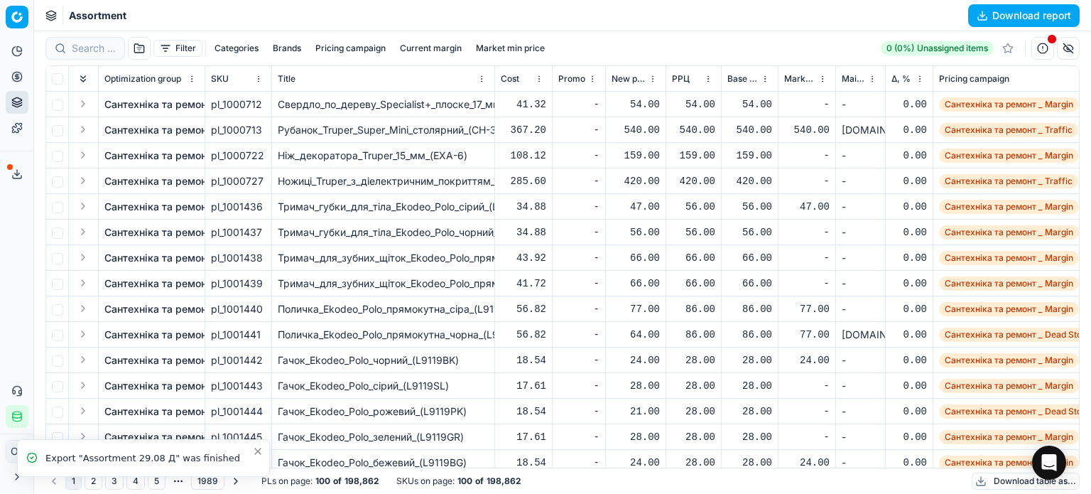
click at [190, 50] on button "Filter" at bounding box center [177, 48] width 49 height 17
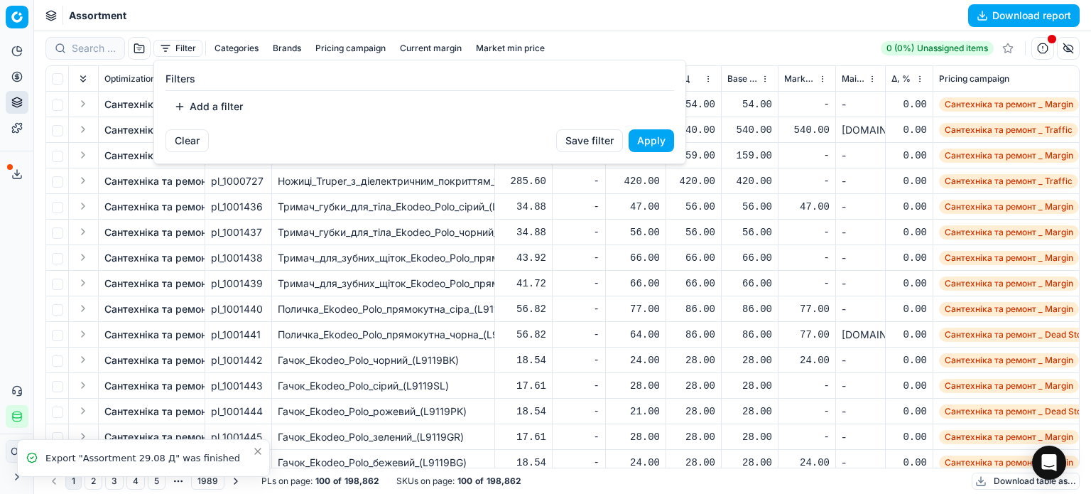
click at [225, 109] on button "Add a filter" at bounding box center [208, 106] width 86 height 23
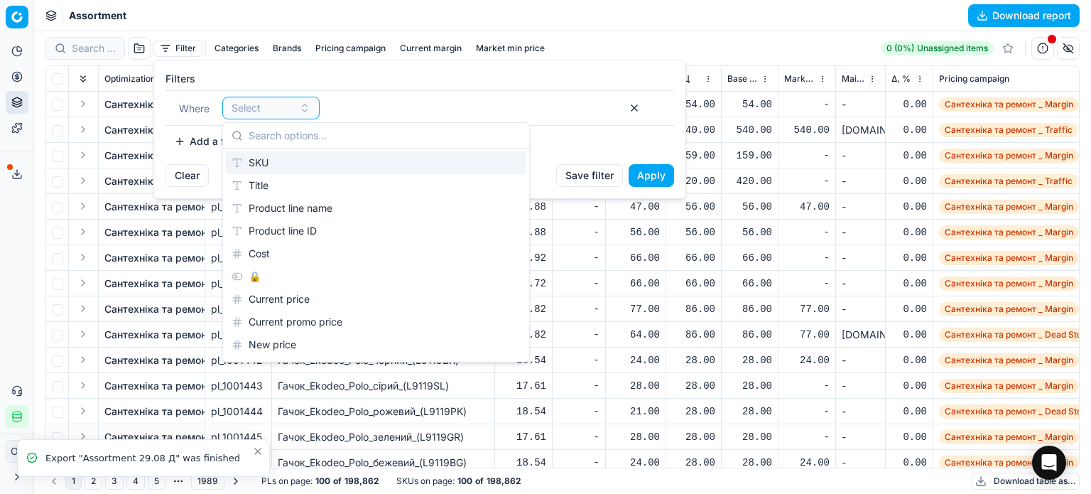
click at [268, 169] on div "SKU" at bounding box center [376, 162] width 300 height 23
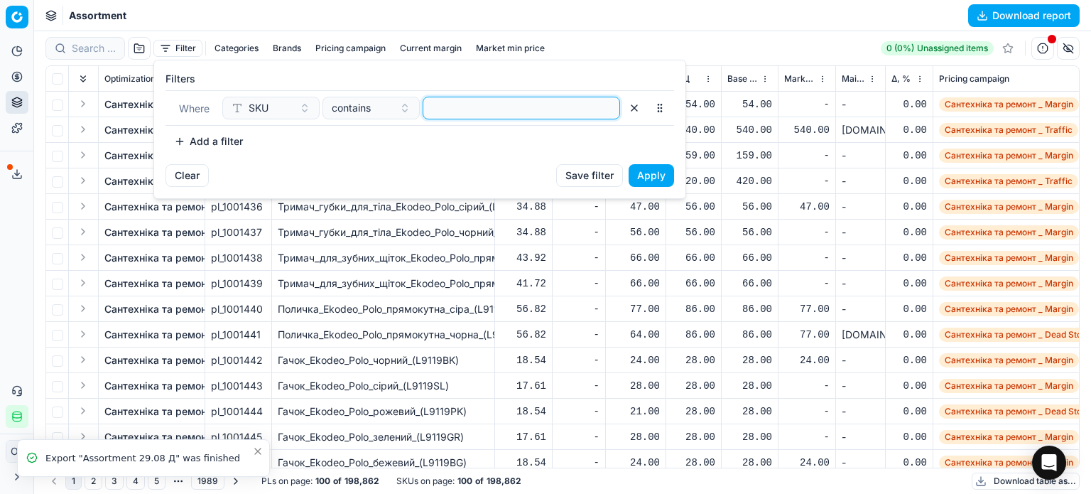
click at [442, 107] on input at bounding box center [521, 107] width 185 height 21
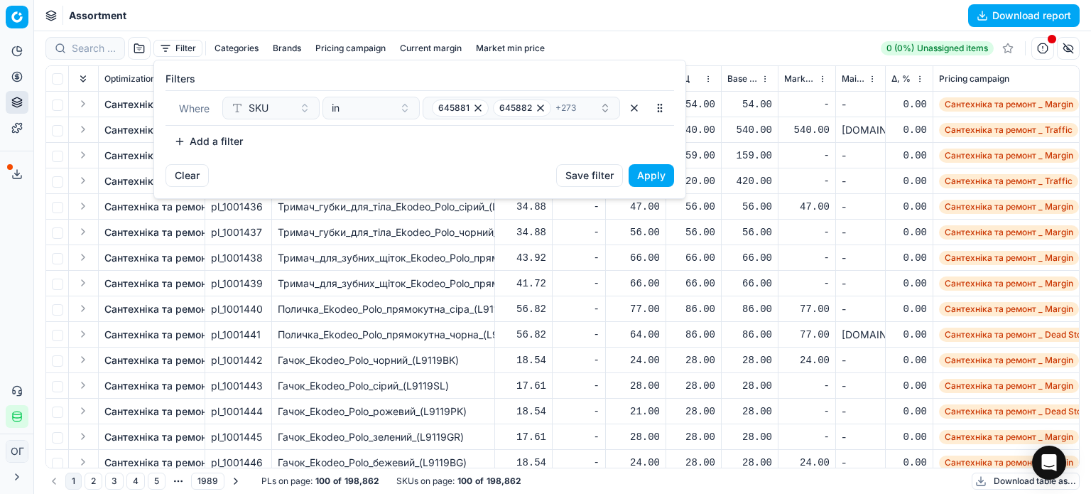
click at [657, 170] on button "Apply" at bounding box center [650, 175] width 45 height 23
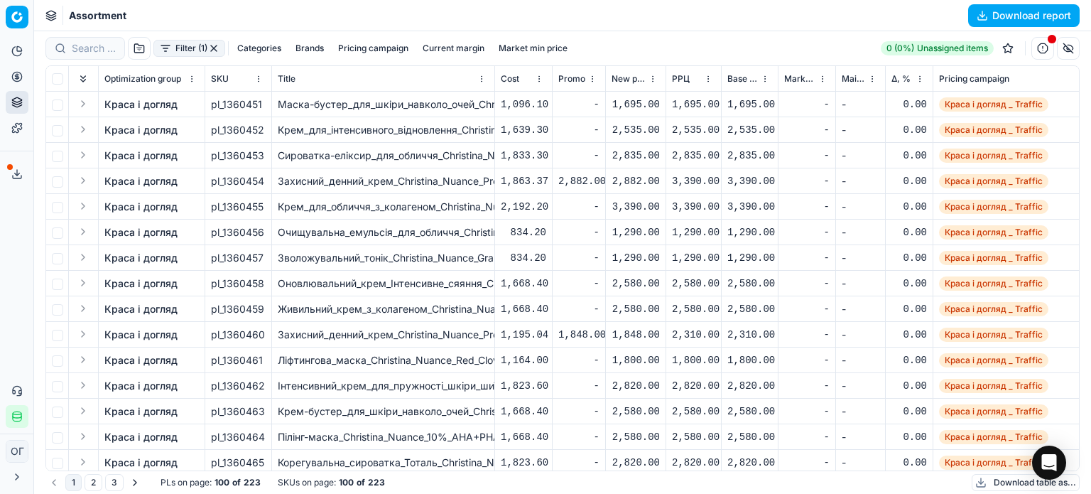
click at [153, 104] on link "Краса і догляд" at bounding box center [140, 104] width 73 height 14
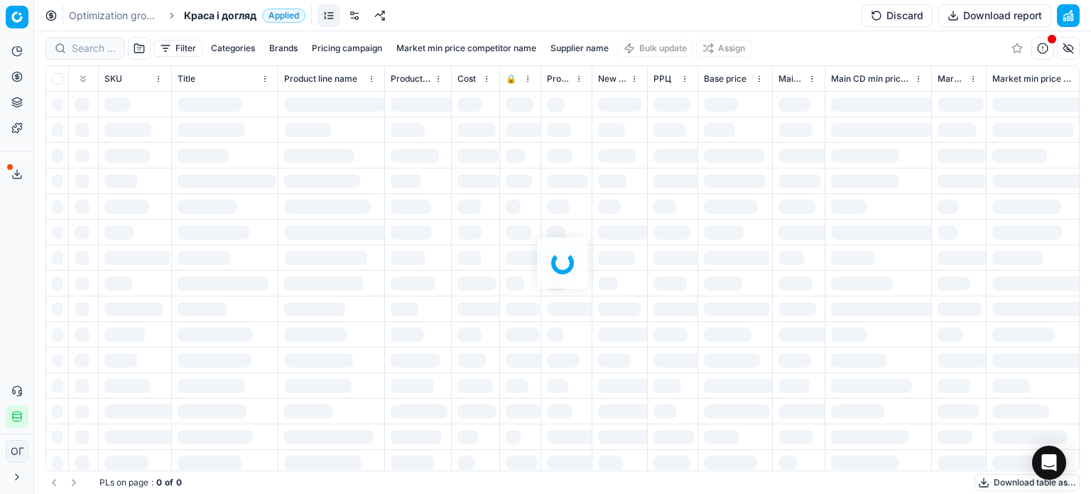
click at [891, 15] on button "Discard" at bounding box center [896, 15] width 71 height 23
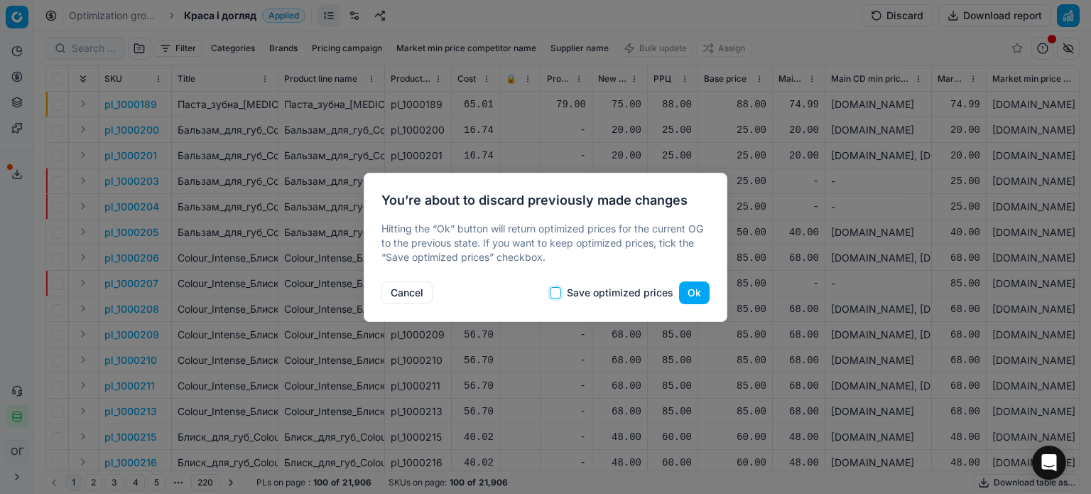
click at [560, 290] on input "Save optimized prices" at bounding box center [555, 292] width 11 height 11
checkbox input "true"
click at [700, 292] on button "Ok" at bounding box center [694, 292] width 31 height 23
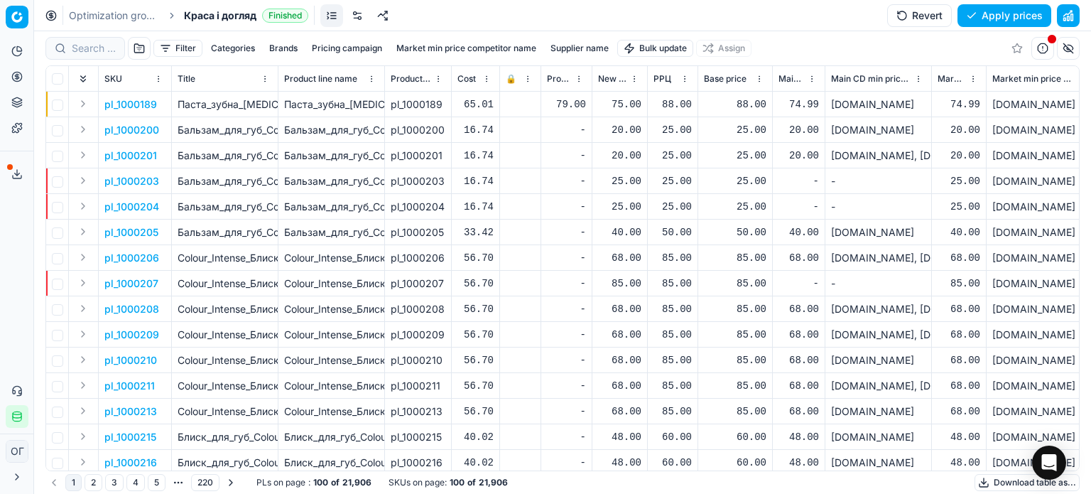
click at [682, 53] on html "Pricing platform Analytics Pricing Product portfolio Templates Export service 1…" at bounding box center [545, 247] width 1091 height 494
click at [640, 116] on div "Import from file" at bounding box center [655, 120] width 99 height 23
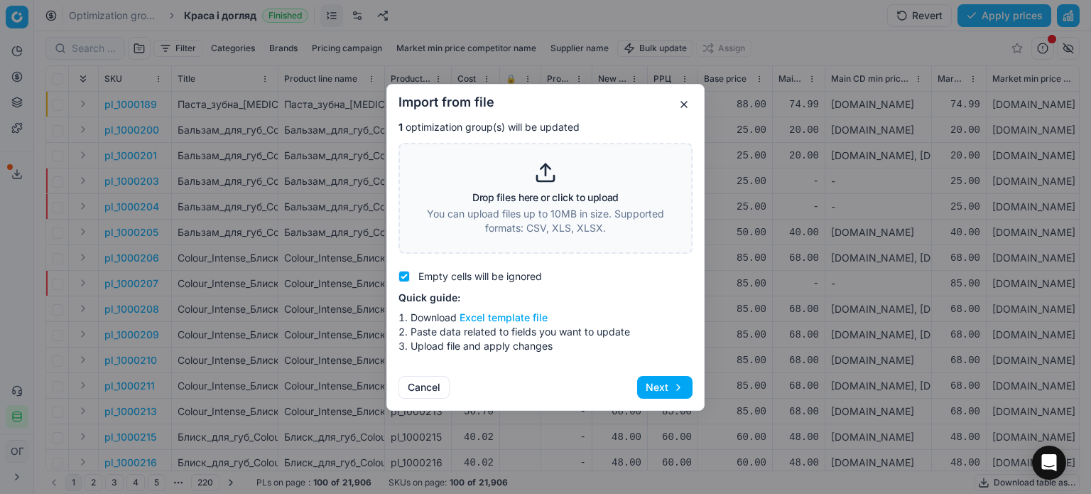
click at [521, 317] on button "Excel template file" at bounding box center [503, 317] width 88 height 14
click at [550, 207] on p "You can upload files up to 10MB in size. Supported formats: CSV, XLS, XLSX." at bounding box center [545, 221] width 257 height 28
type input "C:\fakepath\import_template - 2025-08-29T142730.696.xlsx"
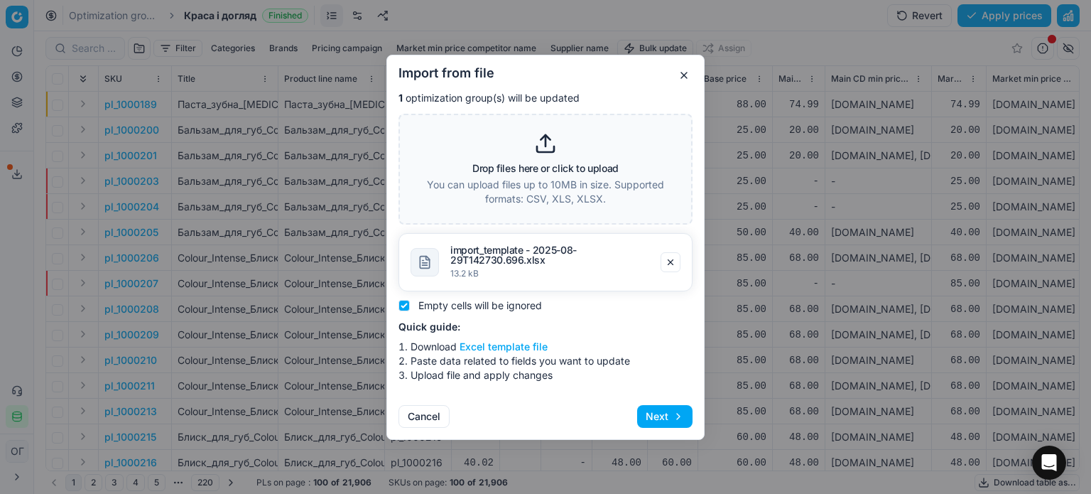
click at [651, 418] on button "Next" at bounding box center [664, 416] width 55 height 23
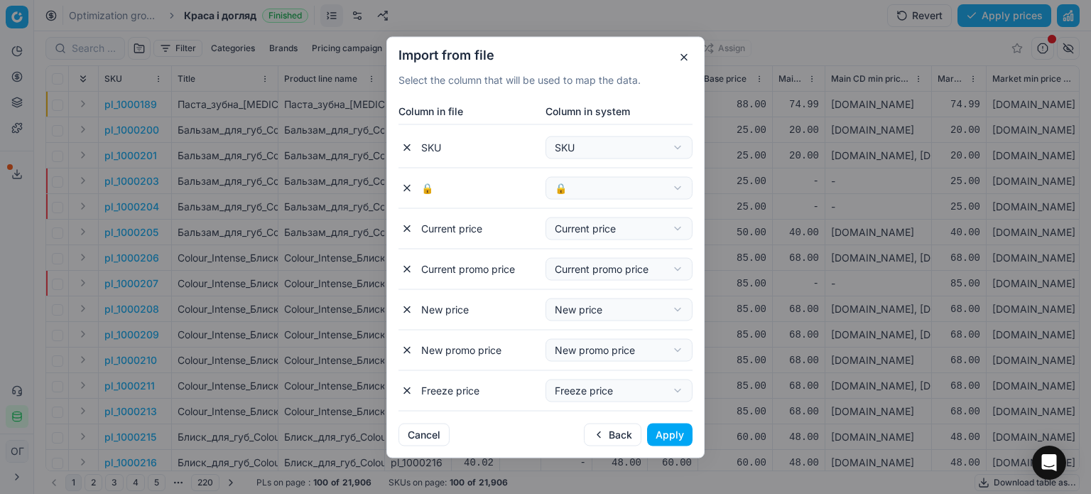
click at [677, 436] on button "Apply" at bounding box center [669, 434] width 45 height 23
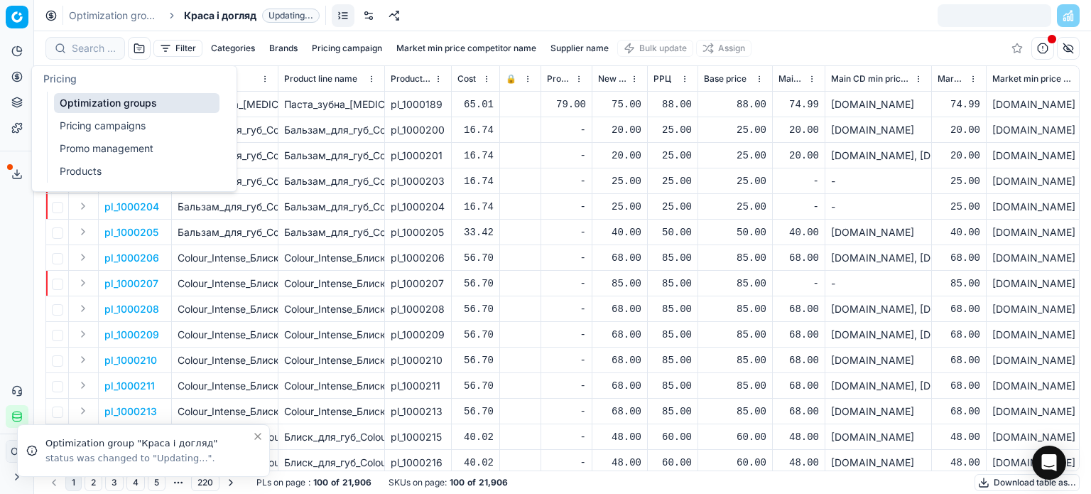
click at [97, 102] on link "Optimization groups" at bounding box center [136, 103] width 165 height 20
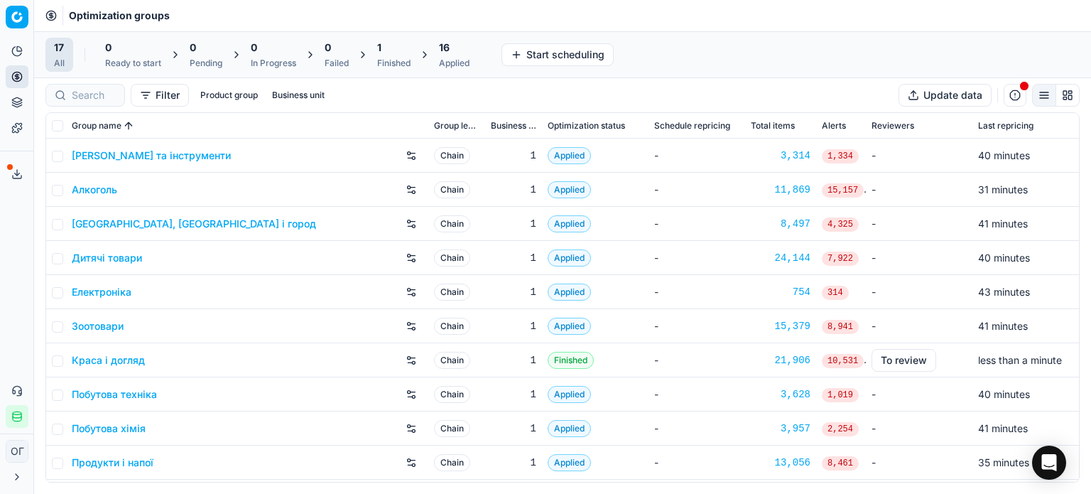
click at [403, 55] on div "1 Finished" at bounding box center [393, 54] width 33 height 28
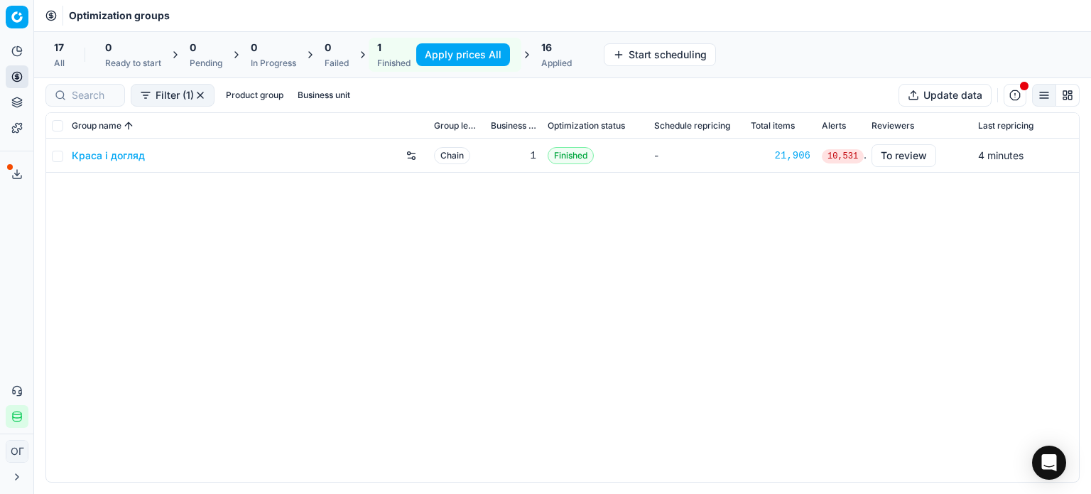
click at [457, 55] on button "Apply prices All" at bounding box center [463, 54] width 94 height 23
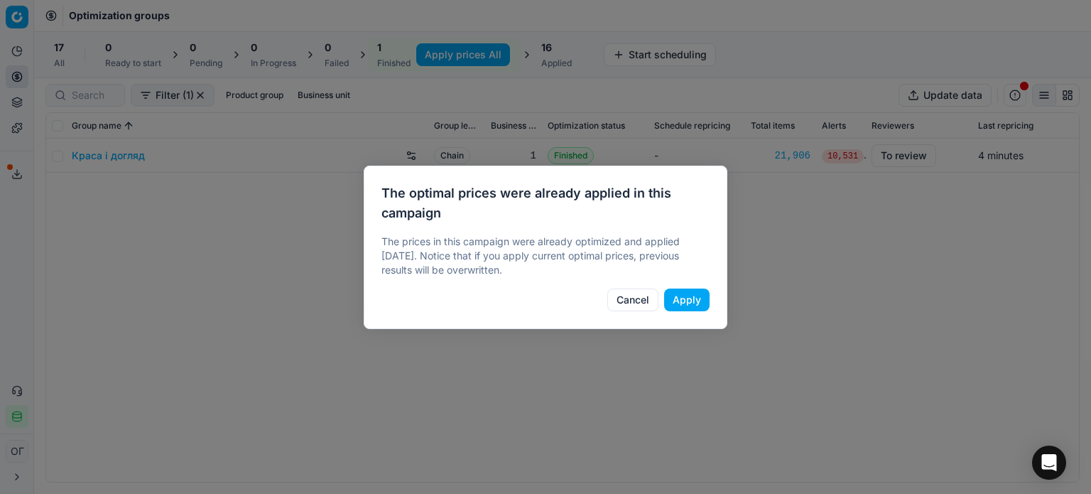
click at [685, 298] on button "Apply" at bounding box center [686, 299] width 45 height 23
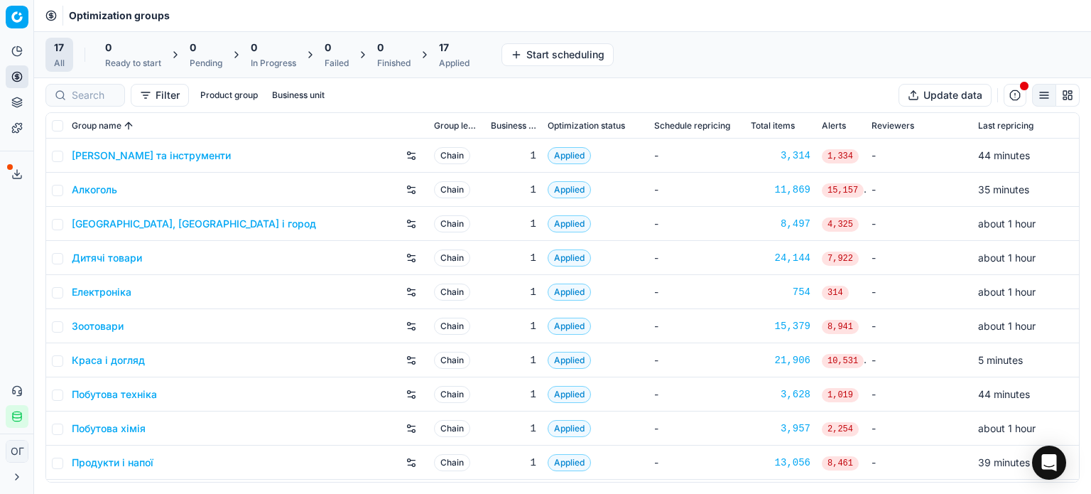
click at [12, 173] on icon at bounding box center [16, 173] width 11 height 11
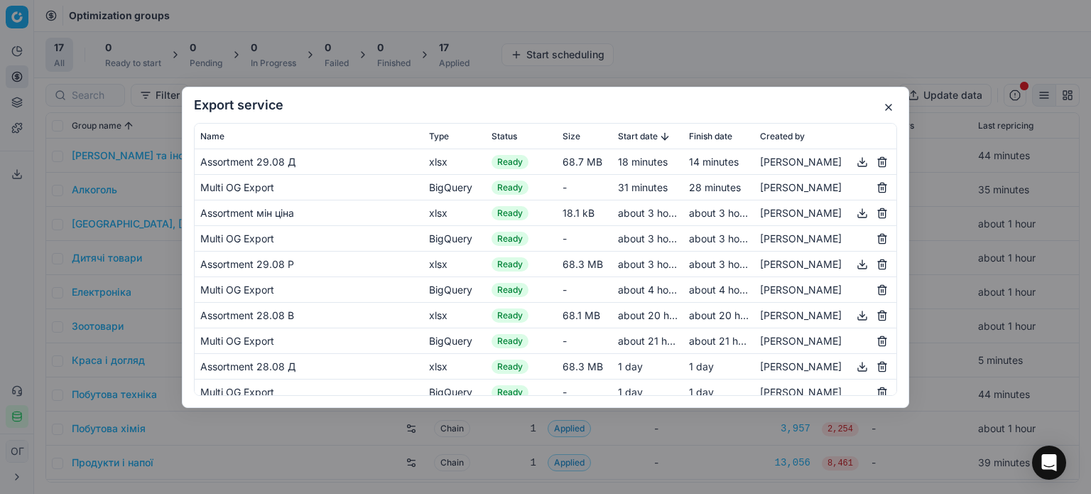
drag, startPoint x: 892, startPoint y: 104, endPoint x: 543, endPoint y: 91, distance: 349.7
click at [892, 104] on button "button" at bounding box center [888, 107] width 17 height 17
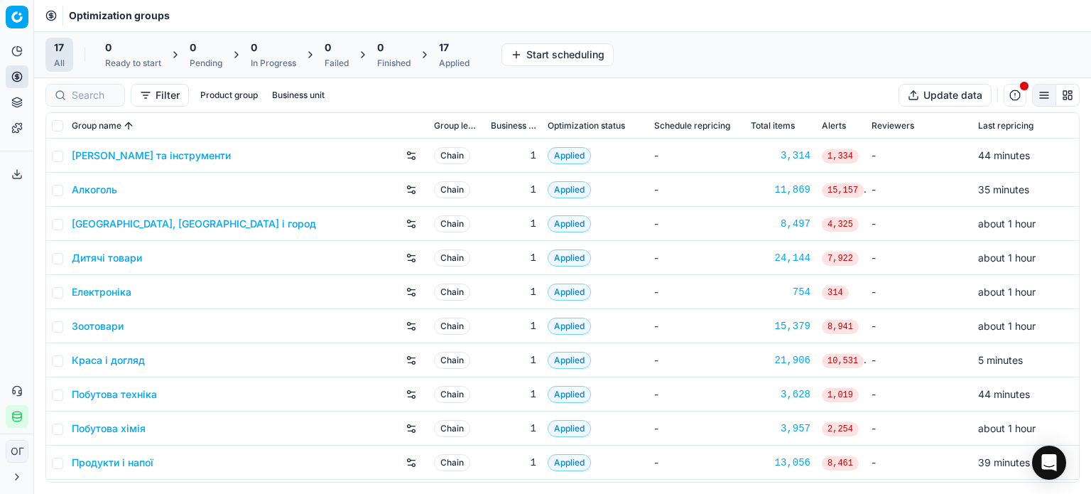
click at [465, 62] on div "Applied" at bounding box center [454, 63] width 31 height 11
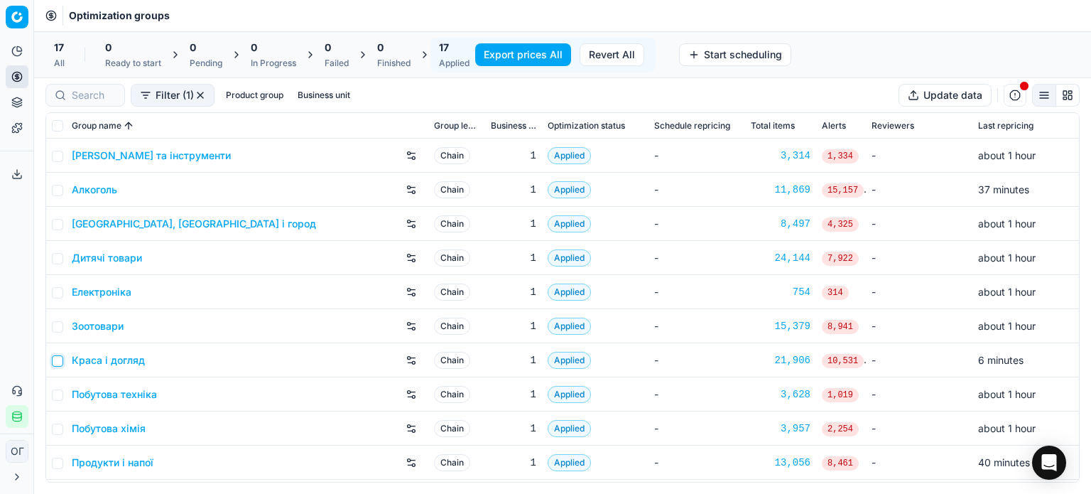
click at [59, 356] on input "checkbox" at bounding box center [57, 360] width 11 height 11
checkbox input "true"
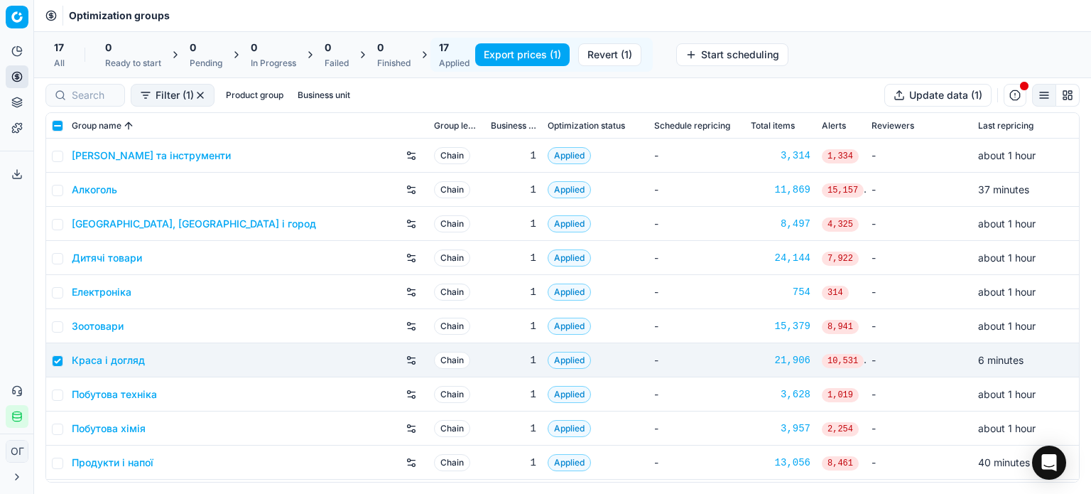
click at [523, 59] on button "Export prices (1)" at bounding box center [522, 54] width 94 height 23
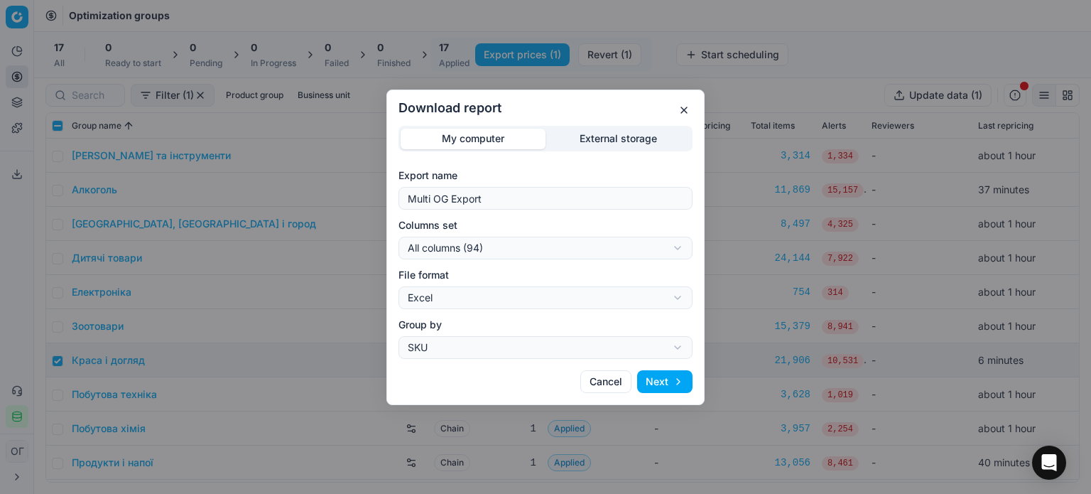
click at [597, 137] on div "Download report My computer External storage Export name Multi OG Export Column…" at bounding box center [545, 247] width 1091 height 494
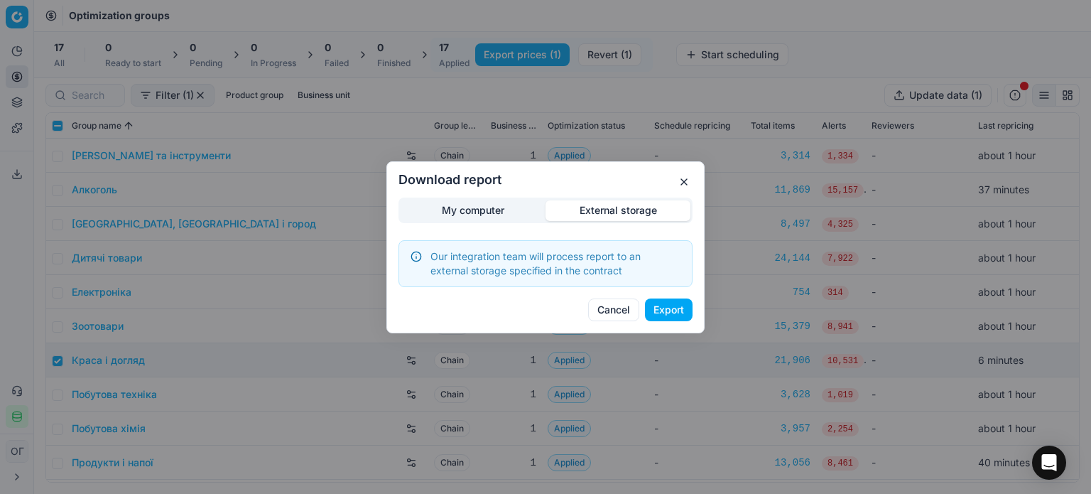
click at [679, 313] on button "Export" at bounding box center [669, 309] width 48 height 23
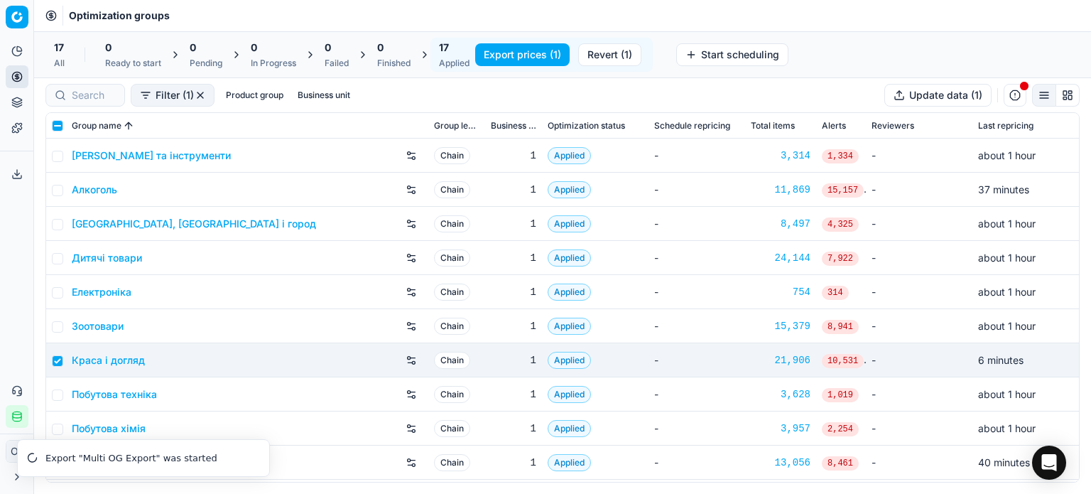
click at [927, 16] on div "Optimization groups" at bounding box center [562, 15] width 1057 height 31
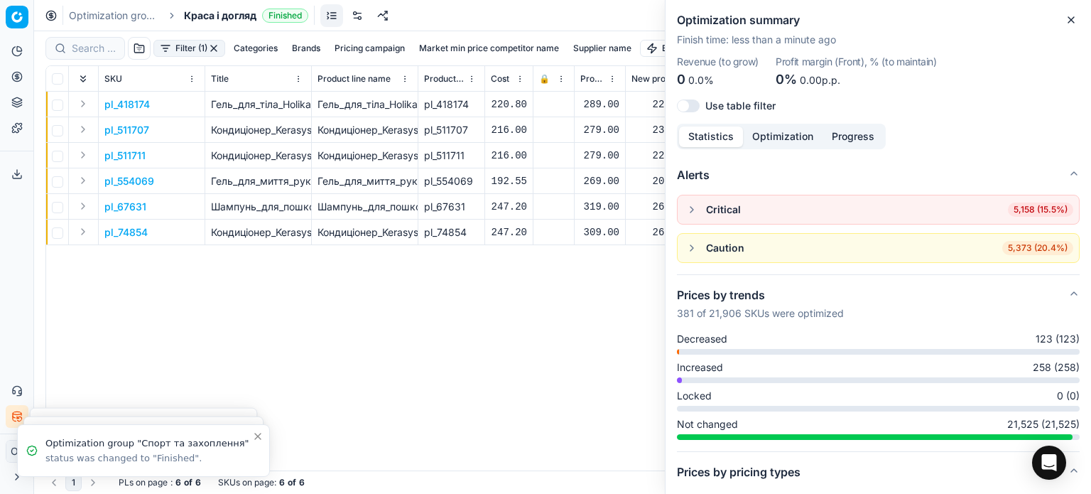
click at [1074, 18] on icon "button" at bounding box center [1070, 19] width 11 height 11
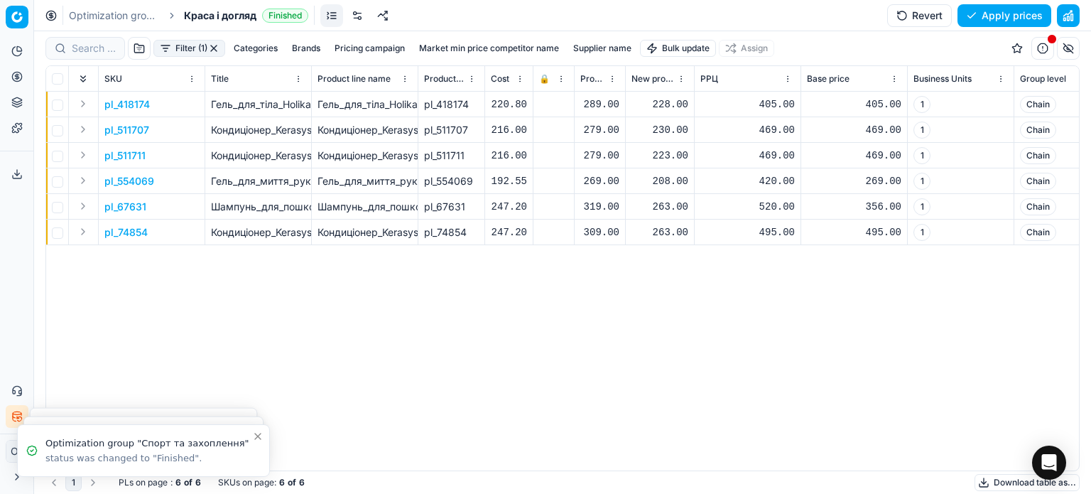
click at [662, 101] on div "228.00" at bounding box center [659, 104] width 57 height 14
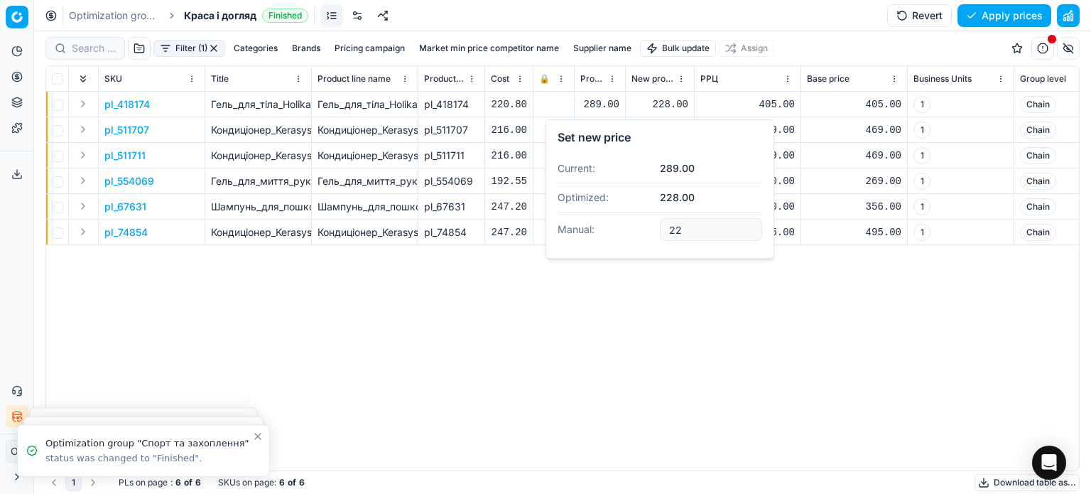
type input "2"
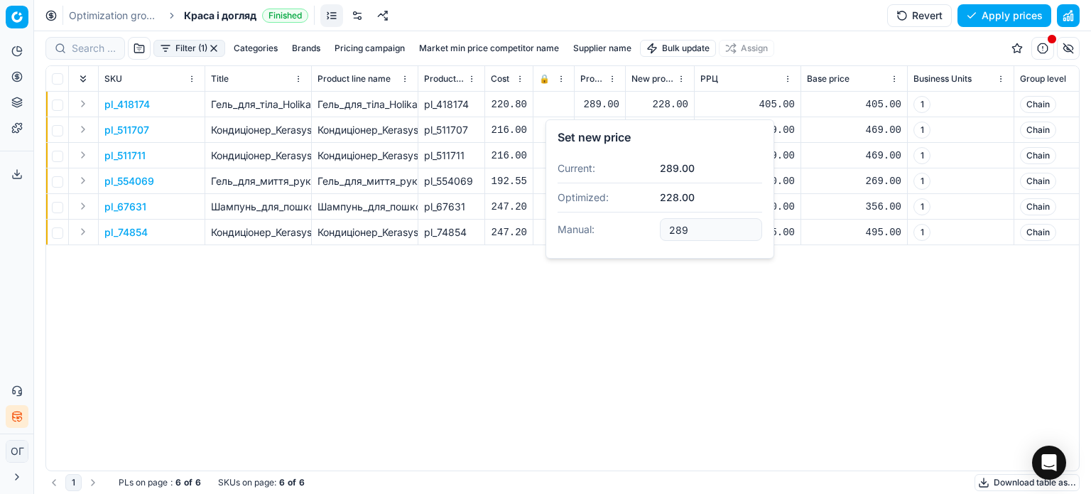
type input "289.00"
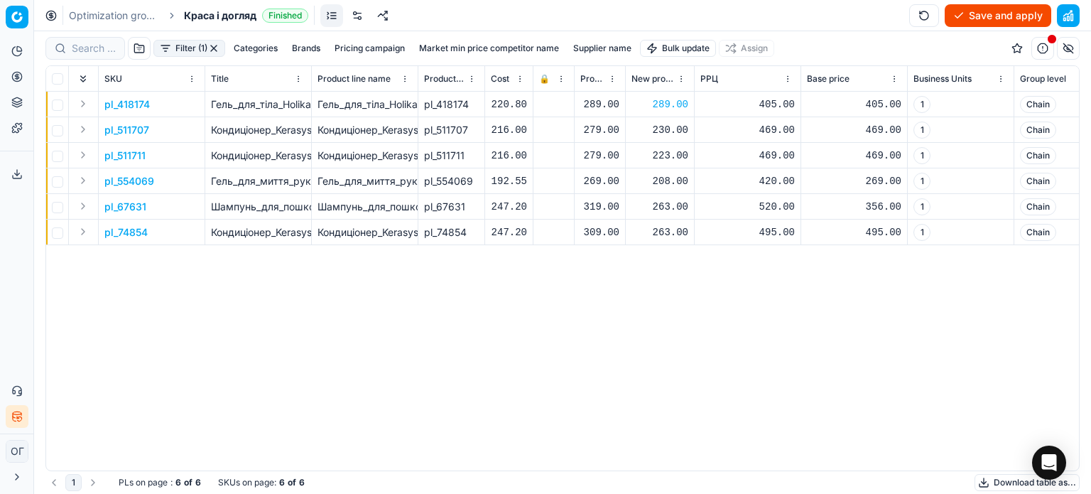
click at [671, 121] on div "230.00" at bounding box center [659, 129] width 57 height 25
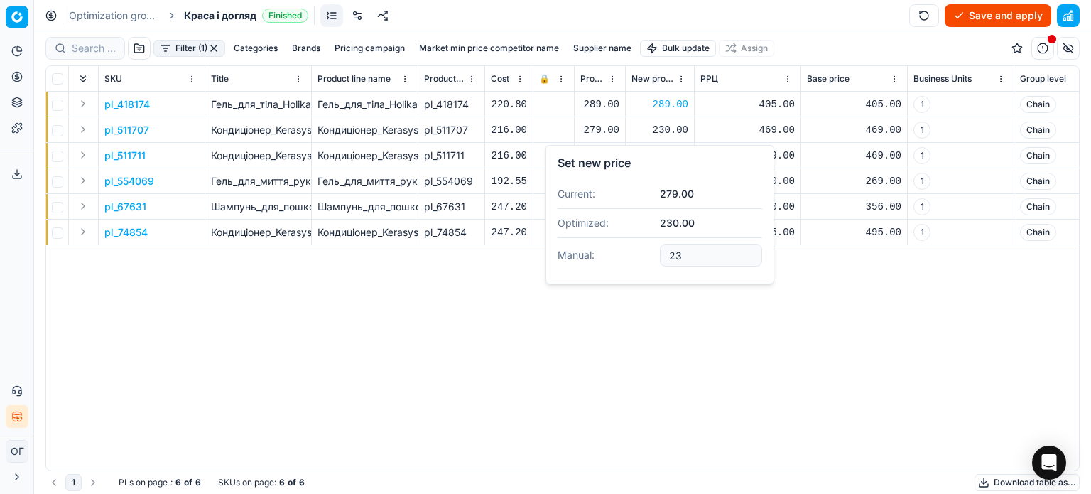
type input "2"
type input "279.00"
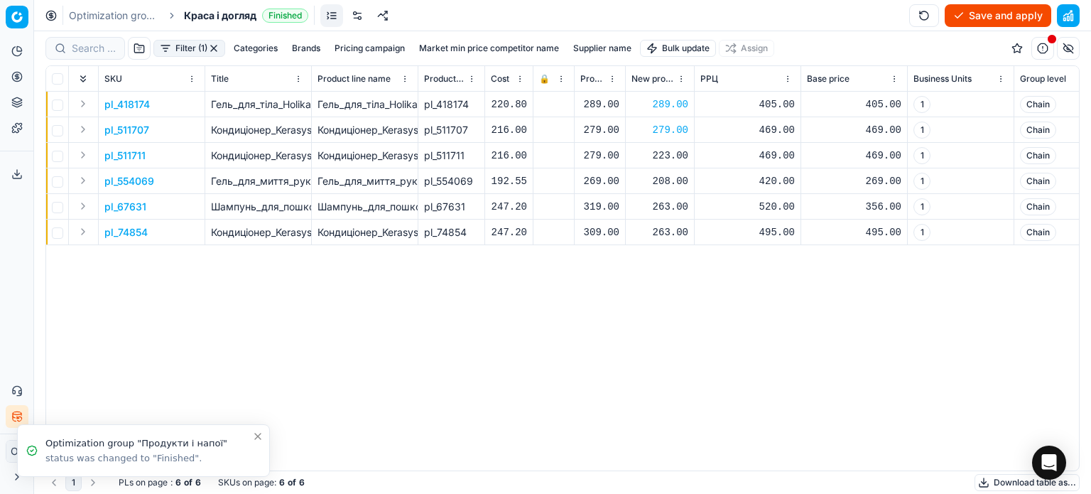
click at [664, 158] on div "223.00" at bounding box center [659, 155] width 57 height 14
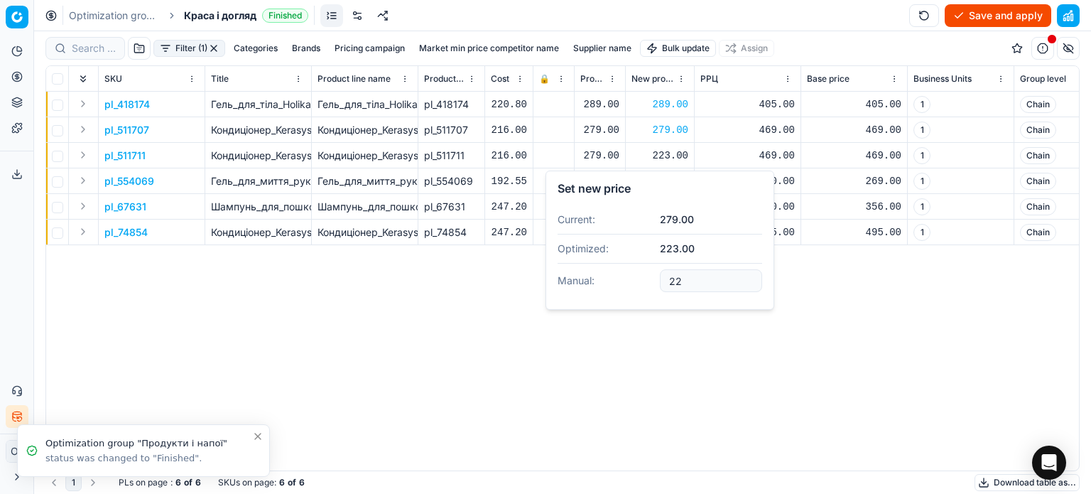
type input "2"
type input "279.00"
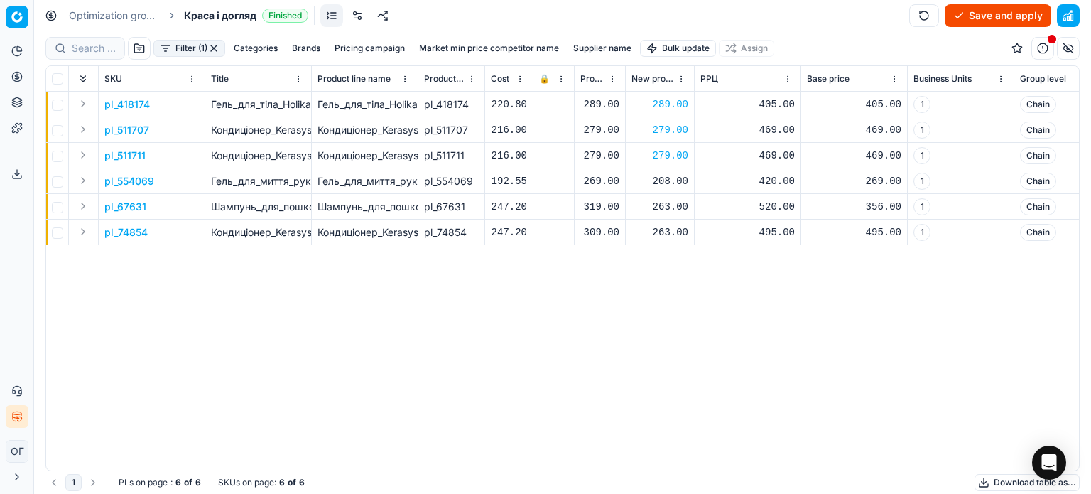
click at [668, 184] on div "208.00" at bounding box center [659, 181] width 57 height 14
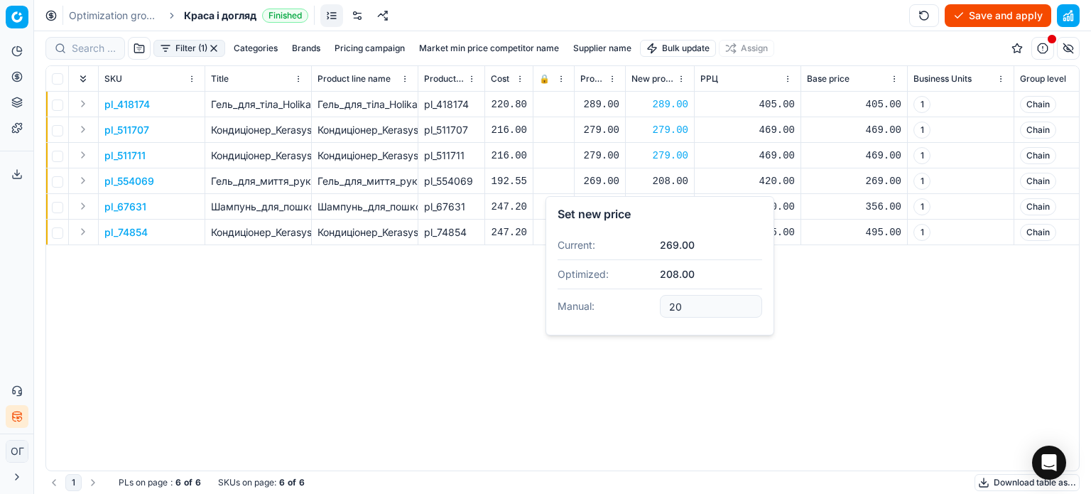
type input "2"
type input "269.00"
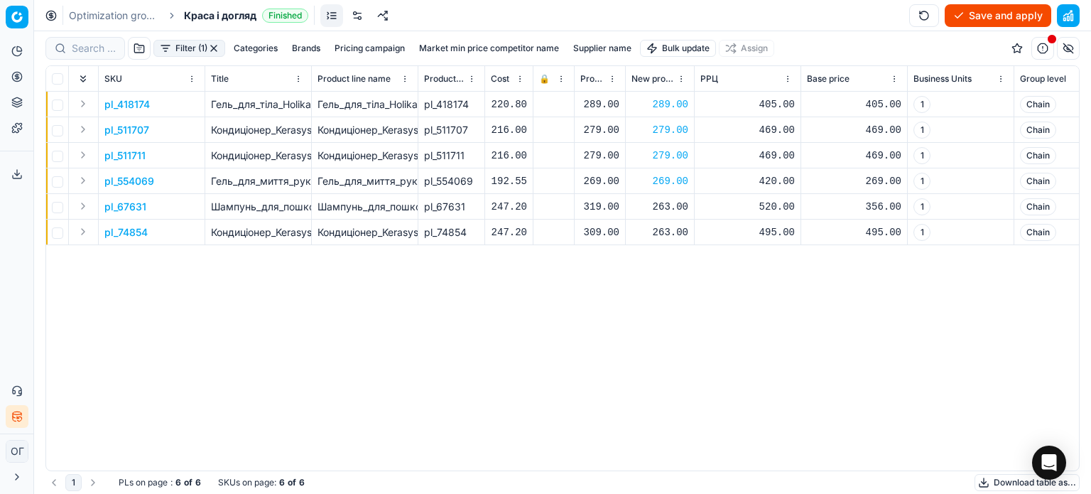
drag, startPoint x: 668, startPoint y: 184, endPoint x: 668, endPoint y: 195, distance: 11.4
click at [668, 190] on div "269.00" at bounding box center [659, 180] width 57 height 25
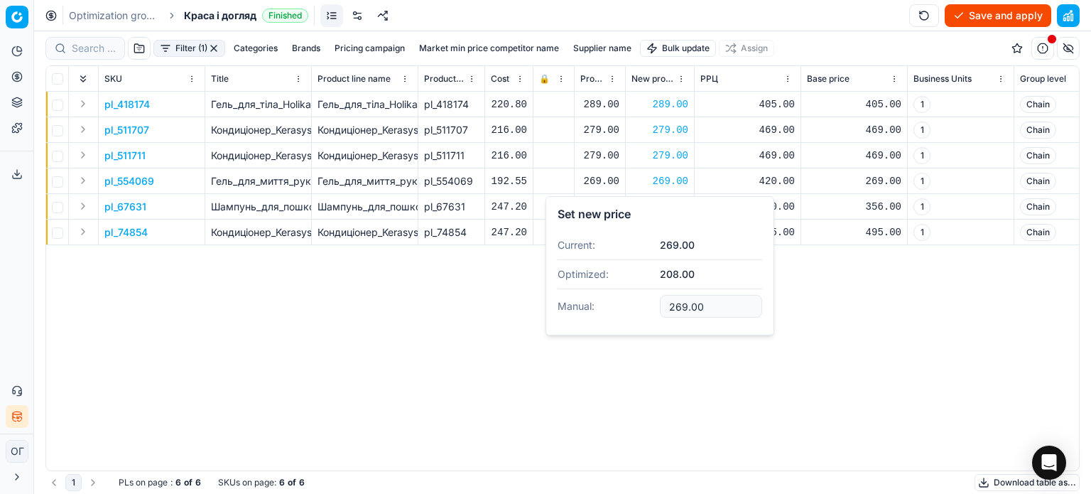
click at [822, 315] on div "pl_418174 Гель_для_тіла_Holika_Holika_Aloe_99%_soothing_gel_універсальний_250_м…" at bounding box center [562, 281] width 1033 height 379
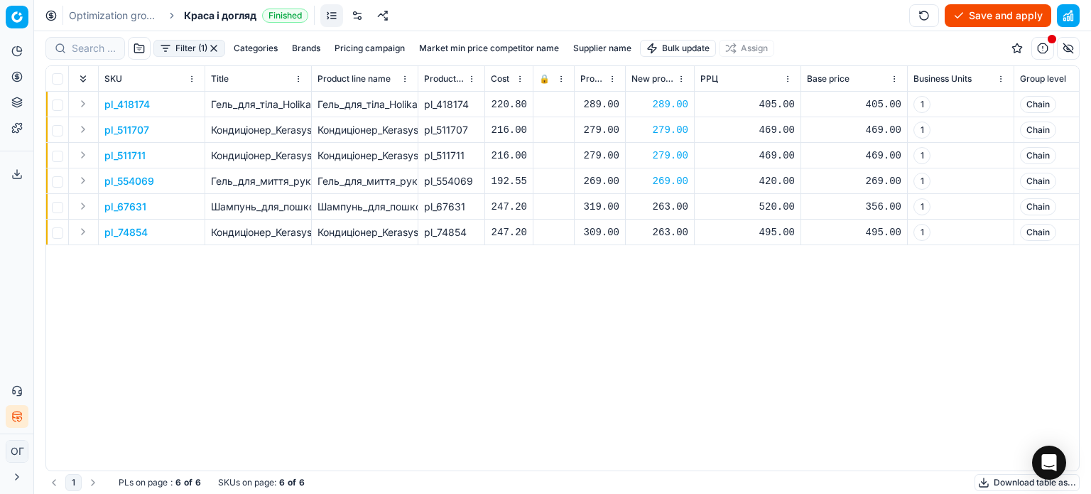
click at [653, 197] on div "263.00" at bounding box center [659, 206] width 57 height 25
type input "2"
type input "319.00"
drag, startPoint x: 676, startPoint y: 234, endPoint x: 685, endPoint y: 227, distance: 11.6
click at [682, 230] on div "263.00" at bounding box center [659, 232] width 57 height 14
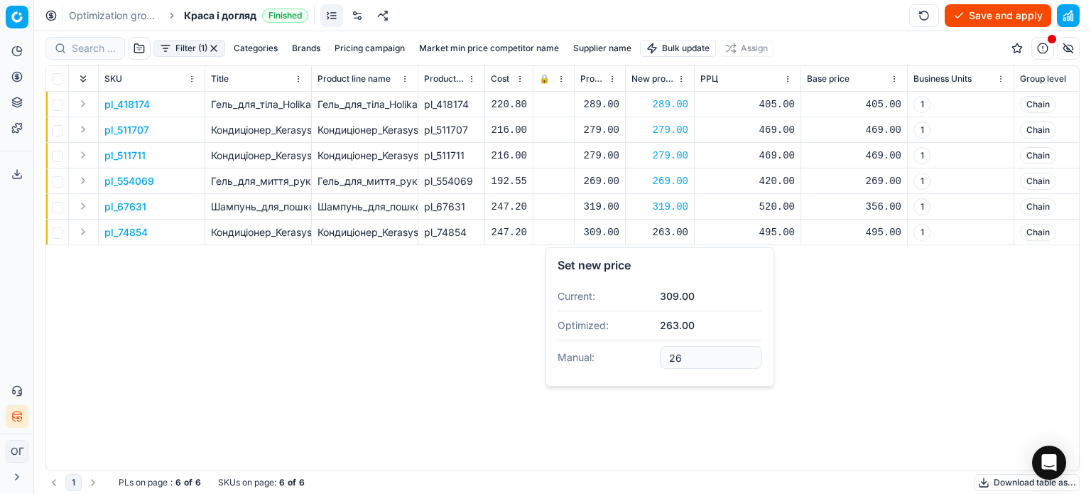
type input "2"
type input "309.00"
click at [975, 23] on button "Save and apply" at bounding box center [997, 15] width 107 height 23
